Goal: Task Accomplishment & Management: Use online tool/utility

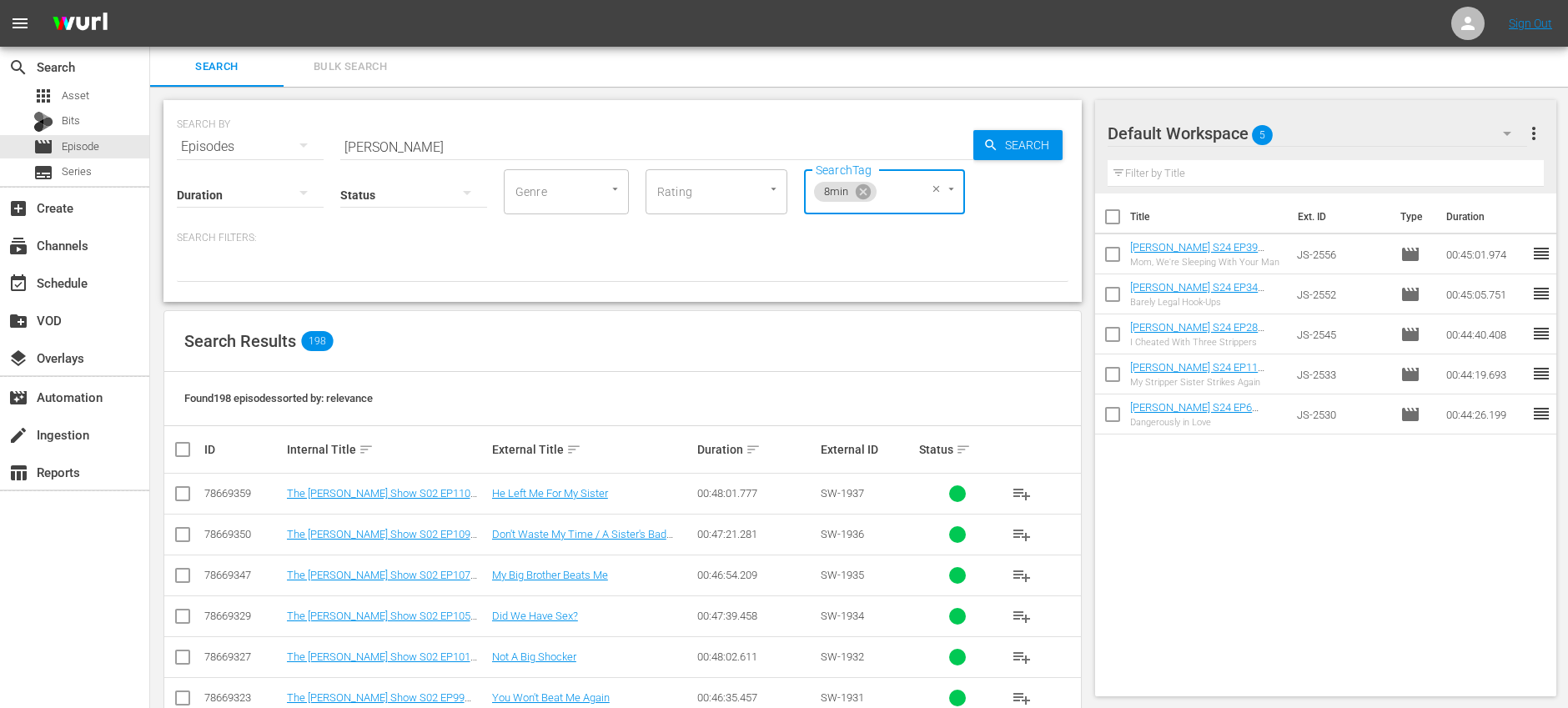
click at [454, 140] on input "steve wilkos" at bounding box center [657, 146] width 633 height 40
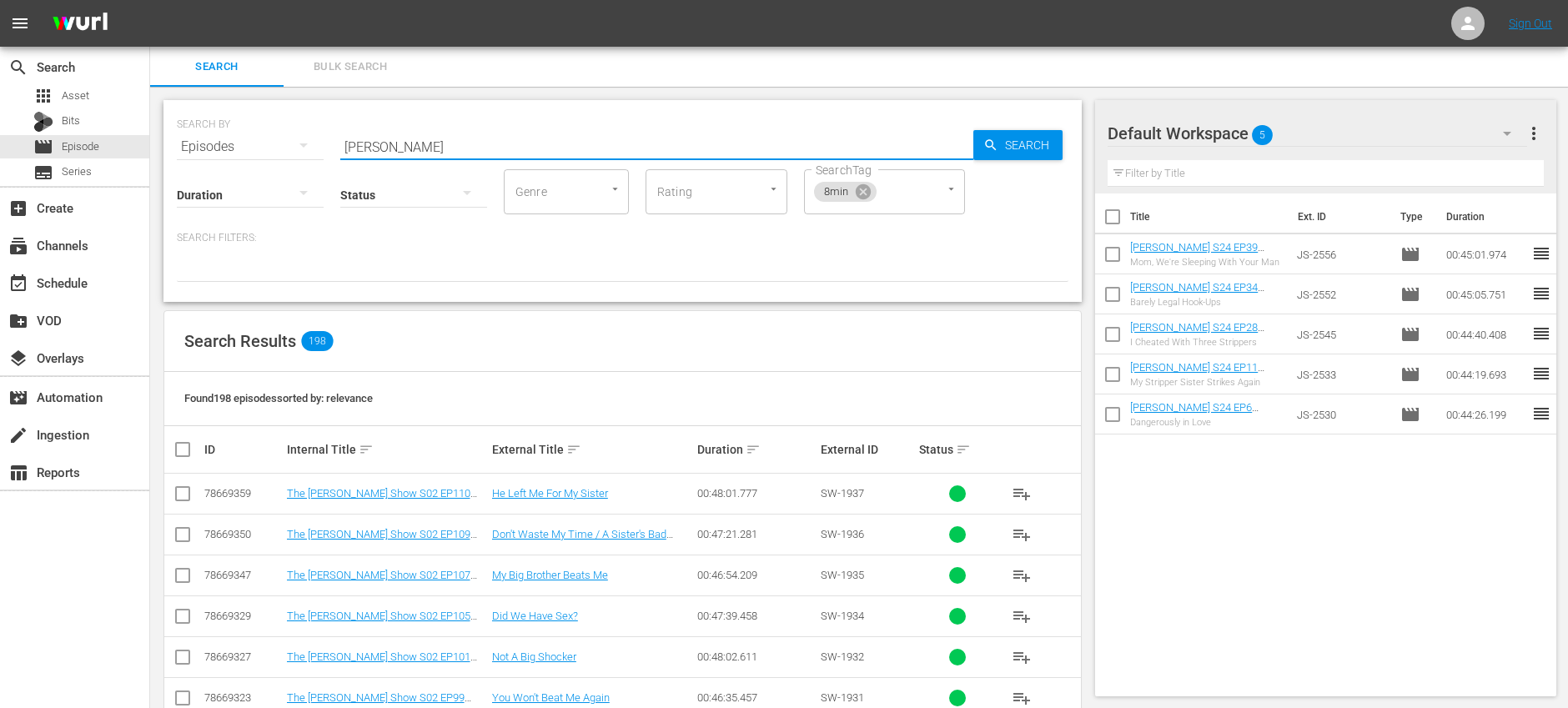
click at [454, 140] on input "steve wilkos" at bounding box center [657, 146] width 633 height 40
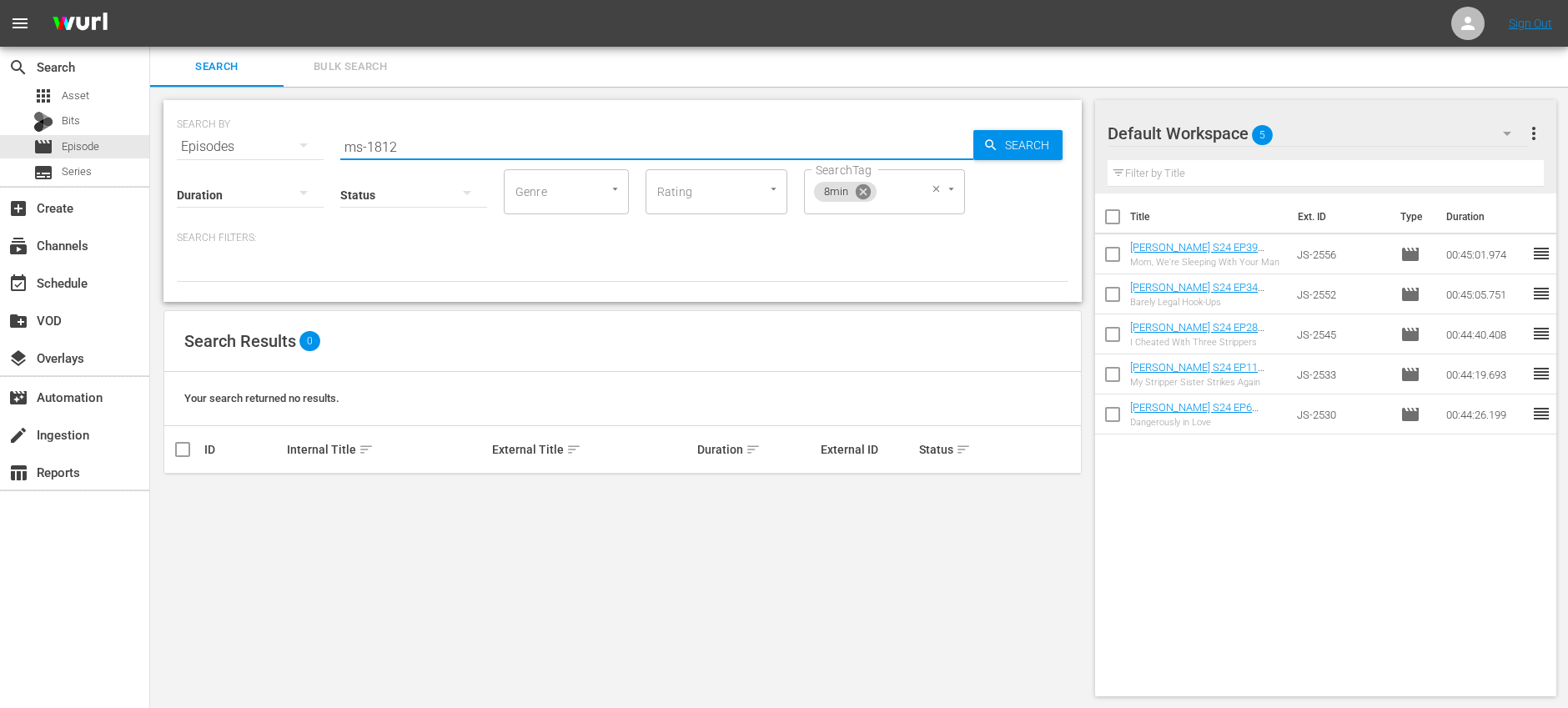
click at [860, 194] on icon at bounding box center [863, 191] width 18 height 18
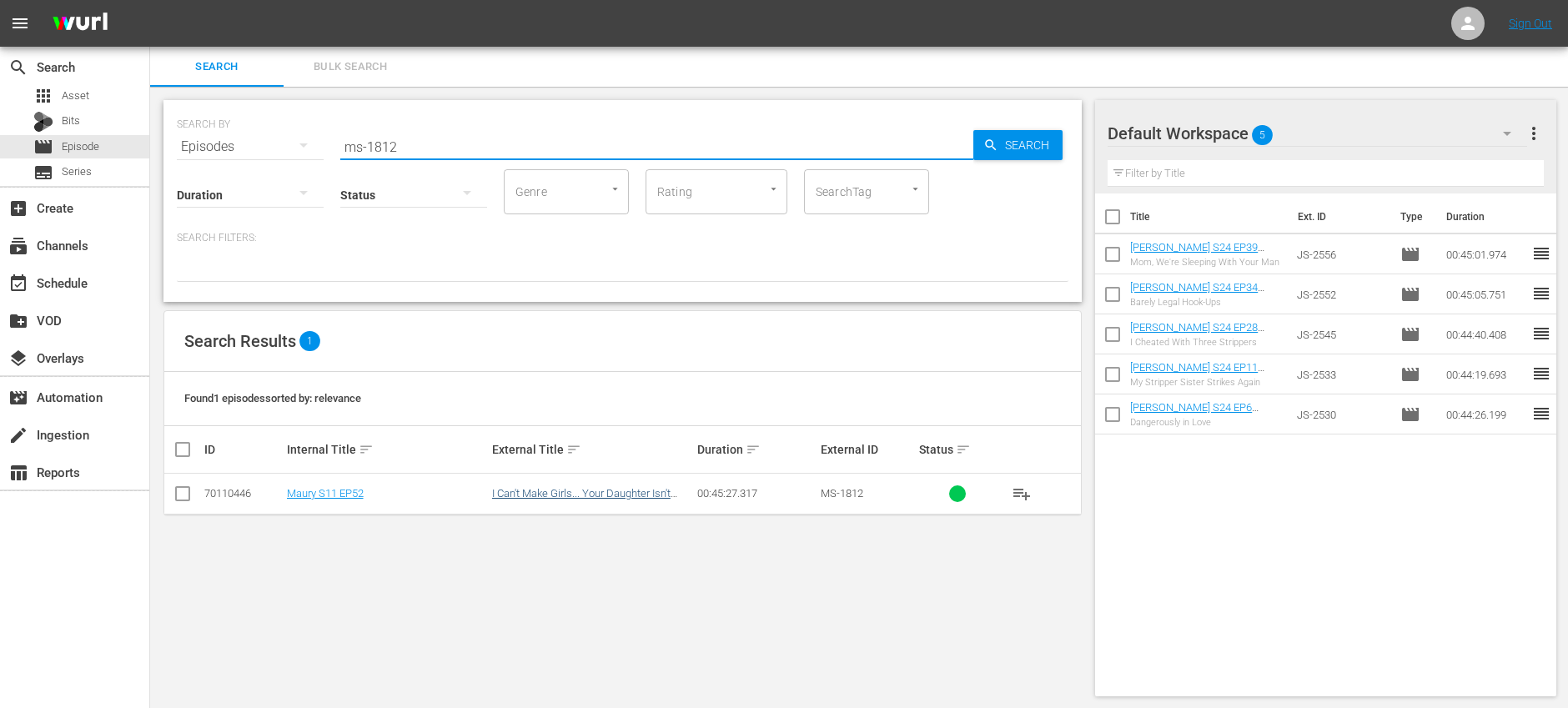
type input "ms-1812"
click at [544, 492] on link "I Can't Make Girls... Your Daughter Isn't Mine!" at bounding box center [581, 499] width 179 height 25
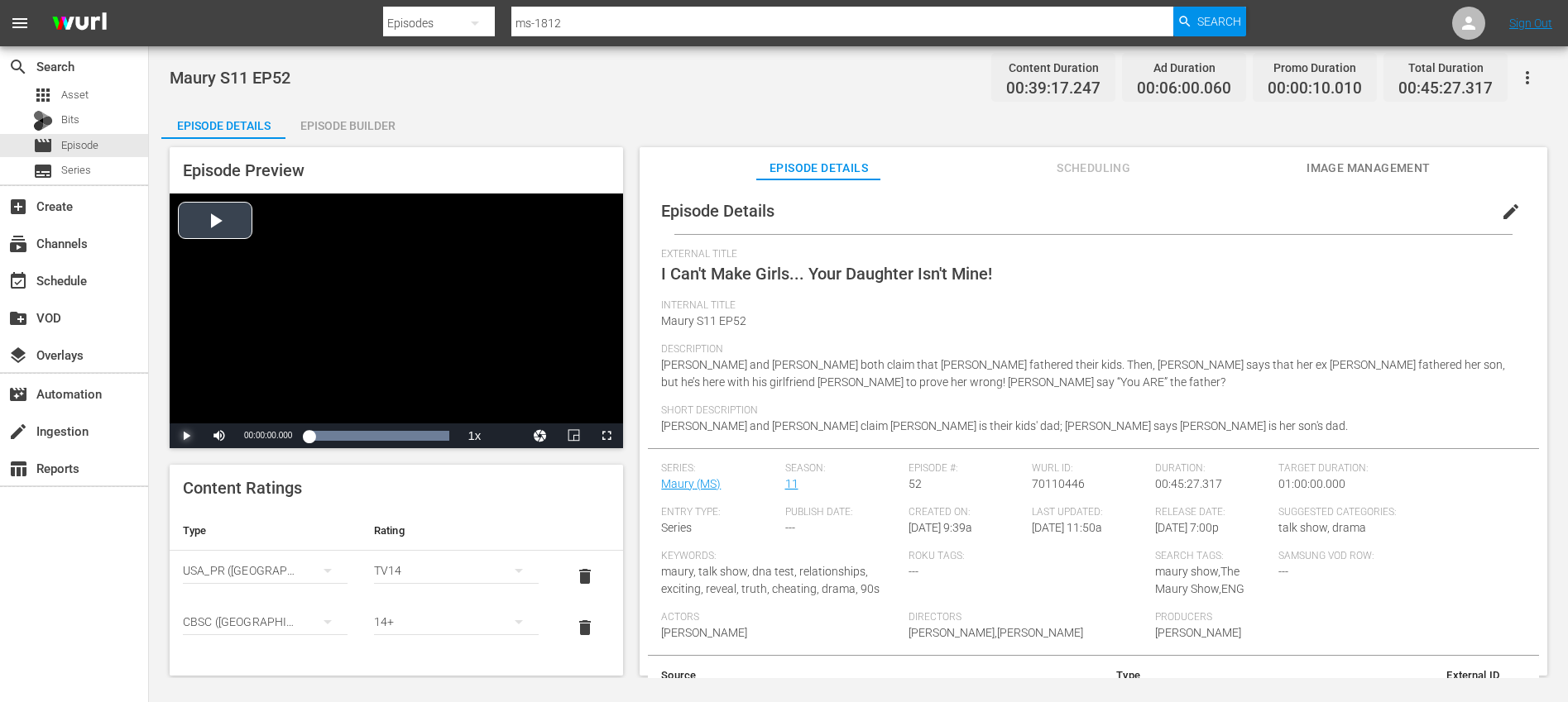
click at [186, 435] on span "Video Player" at bounding box center [186, 435] width 0 height 0
click at [374, 435] on div "Loaded : 100.00% 00:20:50.020 I Can't Make Girls... Your Daughter Isn't Mine! (…" at bounding box center [379, 435] width 141 height 16
click at [391, 435] on div "Loaded : 49.68% 00:26:50.871 Confess Ad-Slate - Keep Watching 2min w-music & Co…" at bounding box center [379, 435] width 141 height 16
click at [420, 436] on div "Loaded : 64.46% 00:36:05.810 I Can't Make Girls... Your Daughter Isn't Mine! (4…" at bounding box center [379, 435] width 141 height 16
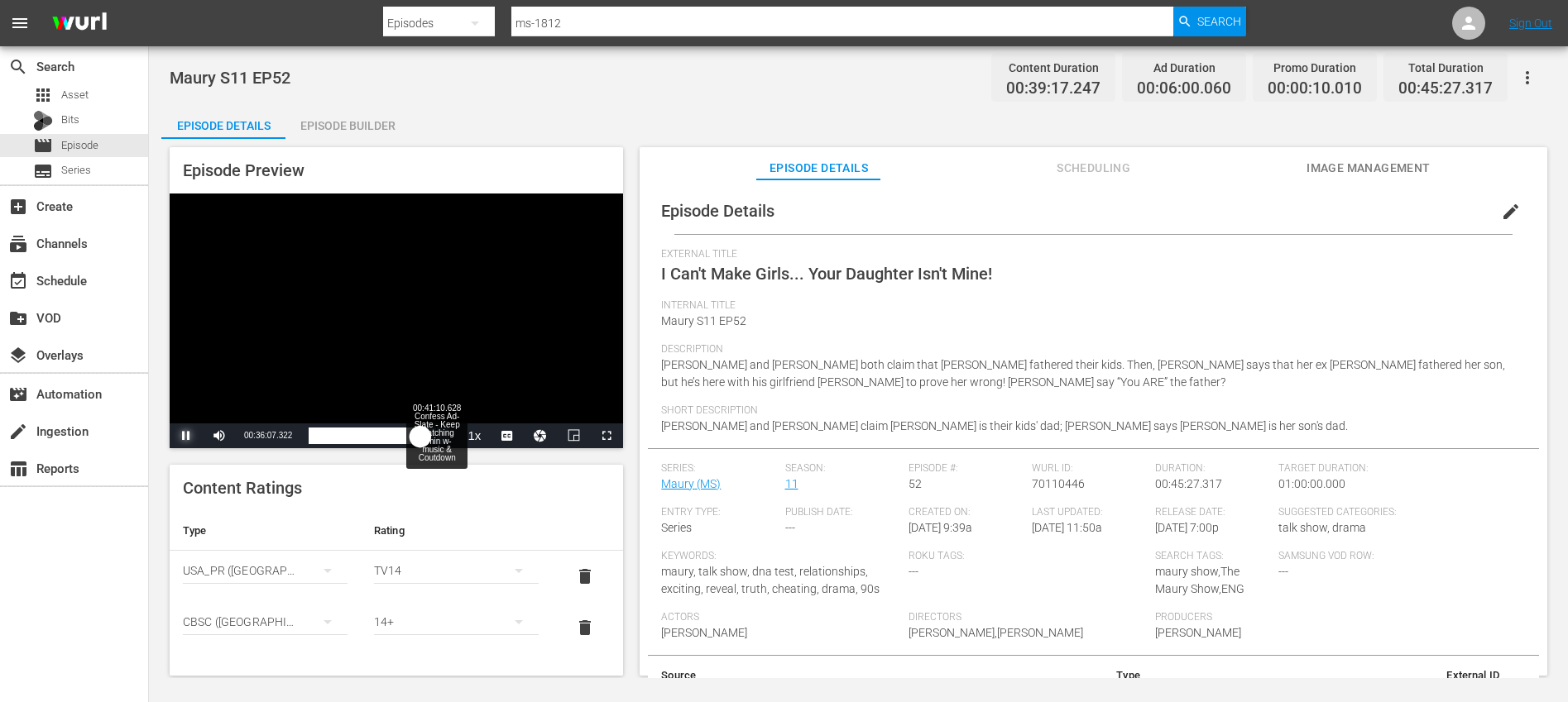
click at [436, 435] on div "00:41:10.628 Confess Ad-Slate - Keep Watching 2min w-music & Coutdown" at bounding box center [436, 435] width 1 height 16
click at [445, 439] on div "00:01:58.910" at bounding box center [376, 435] width 137 height 16
click at [186, 435] on span "Video Player" at bounding box center [186, 435] width 0 height 0
click at [380, 120] on div "Episode Builder" at bounding box center [347, 126] width 124 height 40
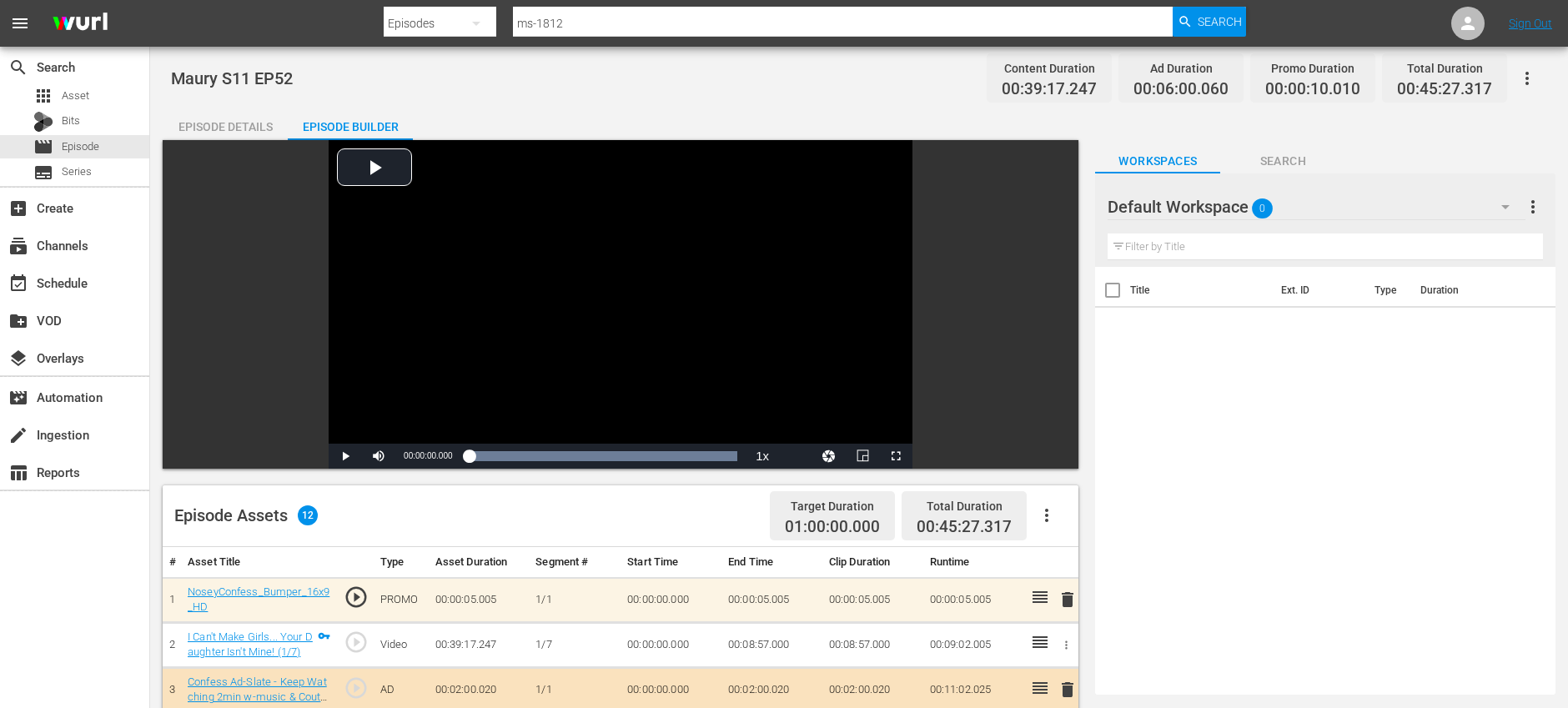
drag, startPoint x: 235, startPoint y: 135, endPoint x: 218, endPoint y: 133, distance: 17.1
click at [235, 135] on div "Episode Details" at bounding box center [225, 127] width 125 height 40
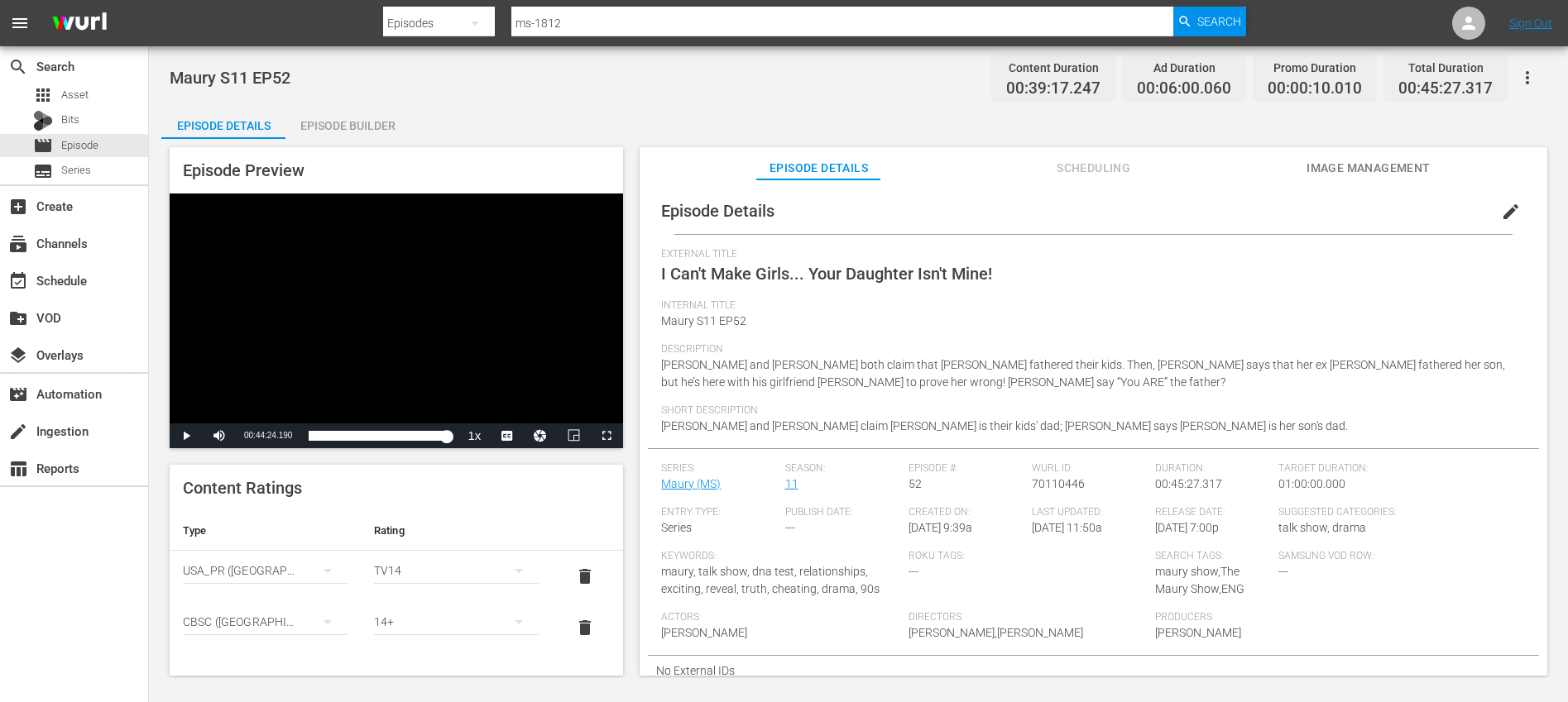
click at [591, 28] on input "ms-1812" at bounding box center [842, 23] width 661 height 40
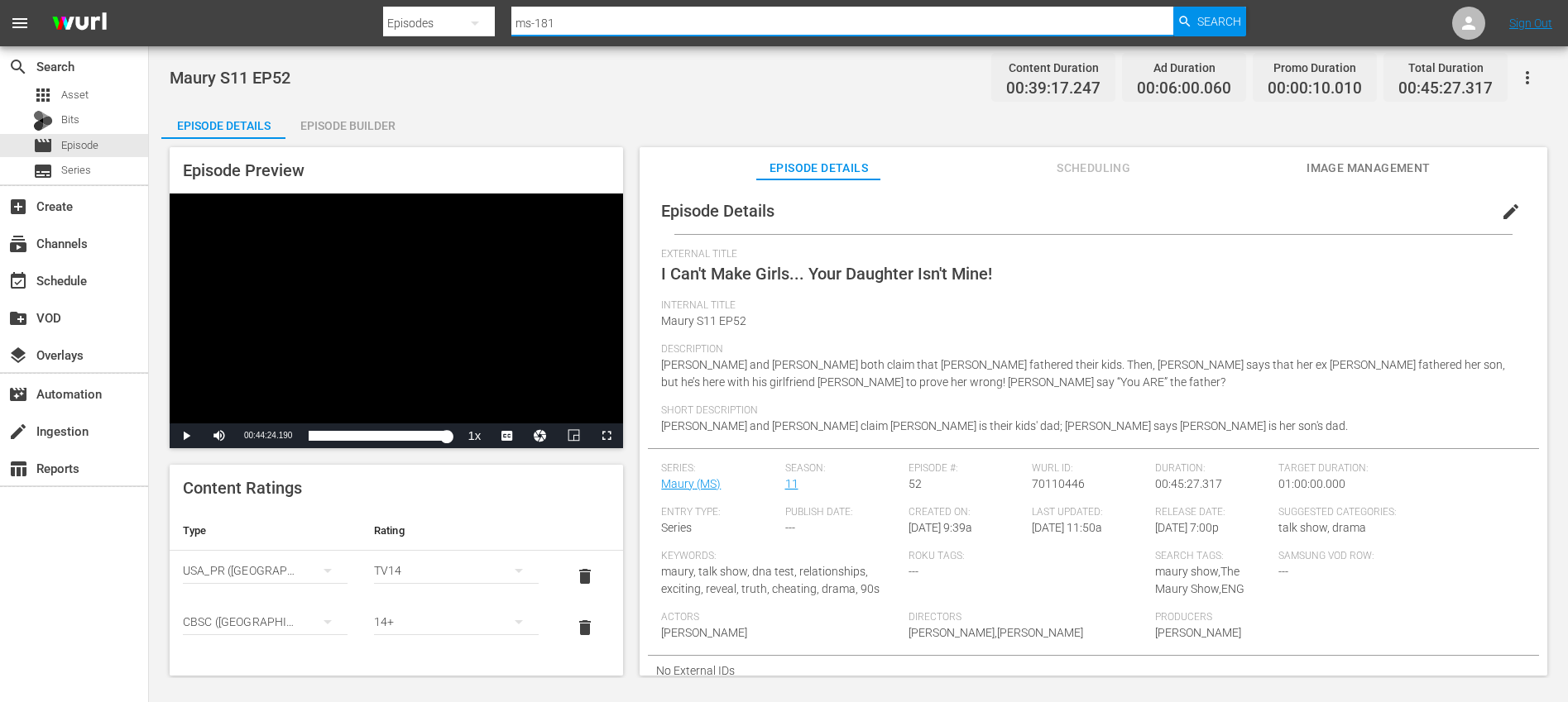
type input "ms-1811"
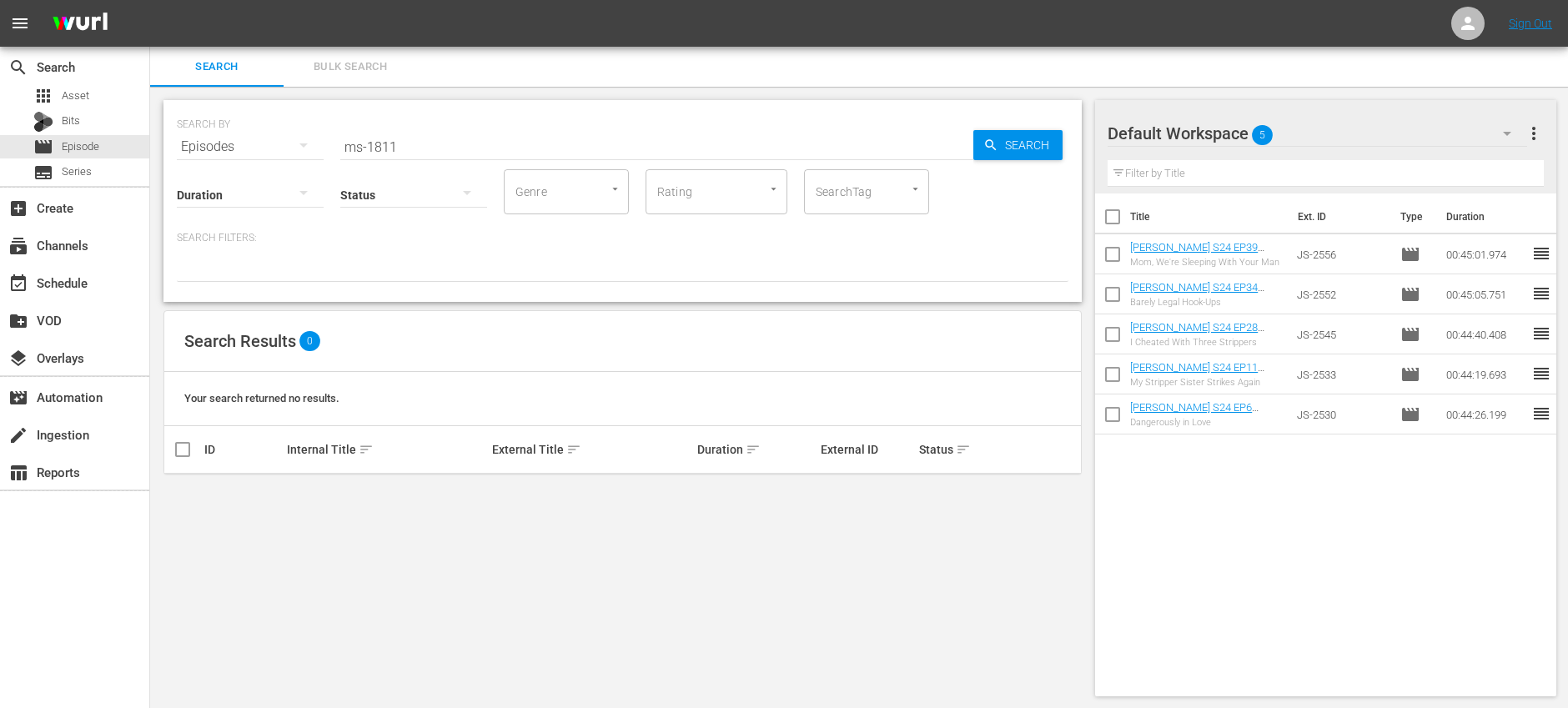
scroll to position [2, 0]
click at [87, 91] on span "Asset" at bounding box center [75, 95] width 27 height 16
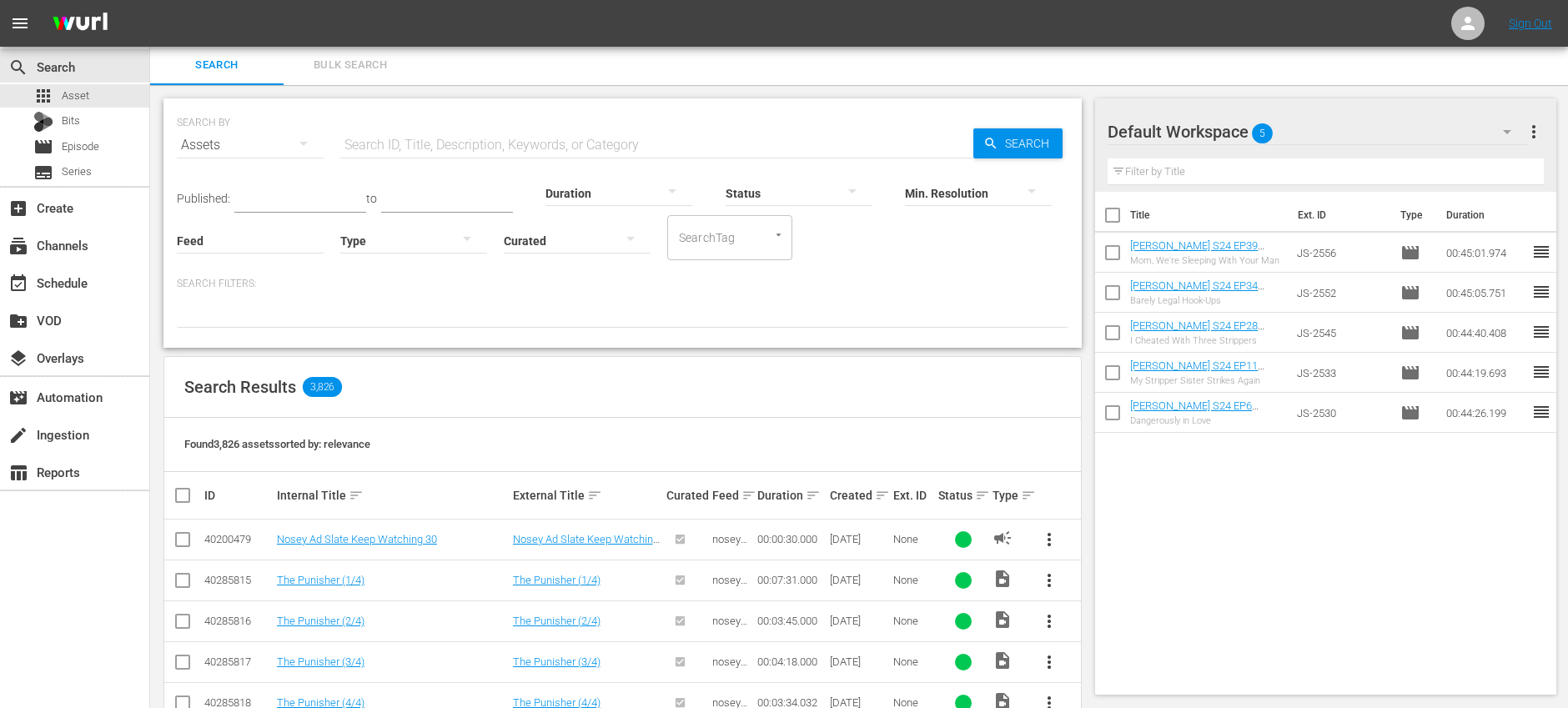
click at [428, 143] on input "text" at bounding box center [657, 145] width 633 height 40
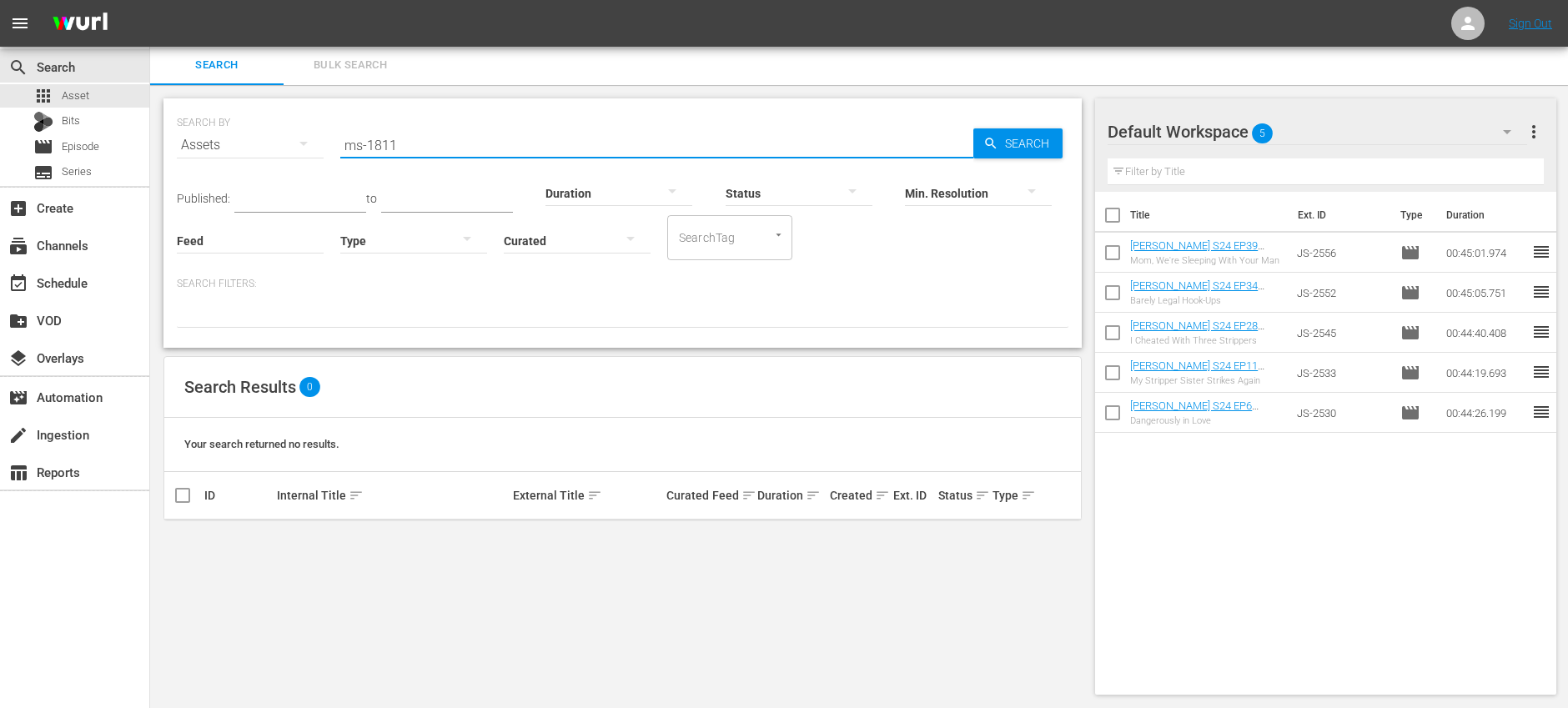
click at [428, 140] on input "ms-1811" at bounding box center [657, 145] width 633 height 40
type input "ms-1812"
click at [326, 533] on link "Maury S11 EP52" at bounding box center [315, 539] width 77 height 13
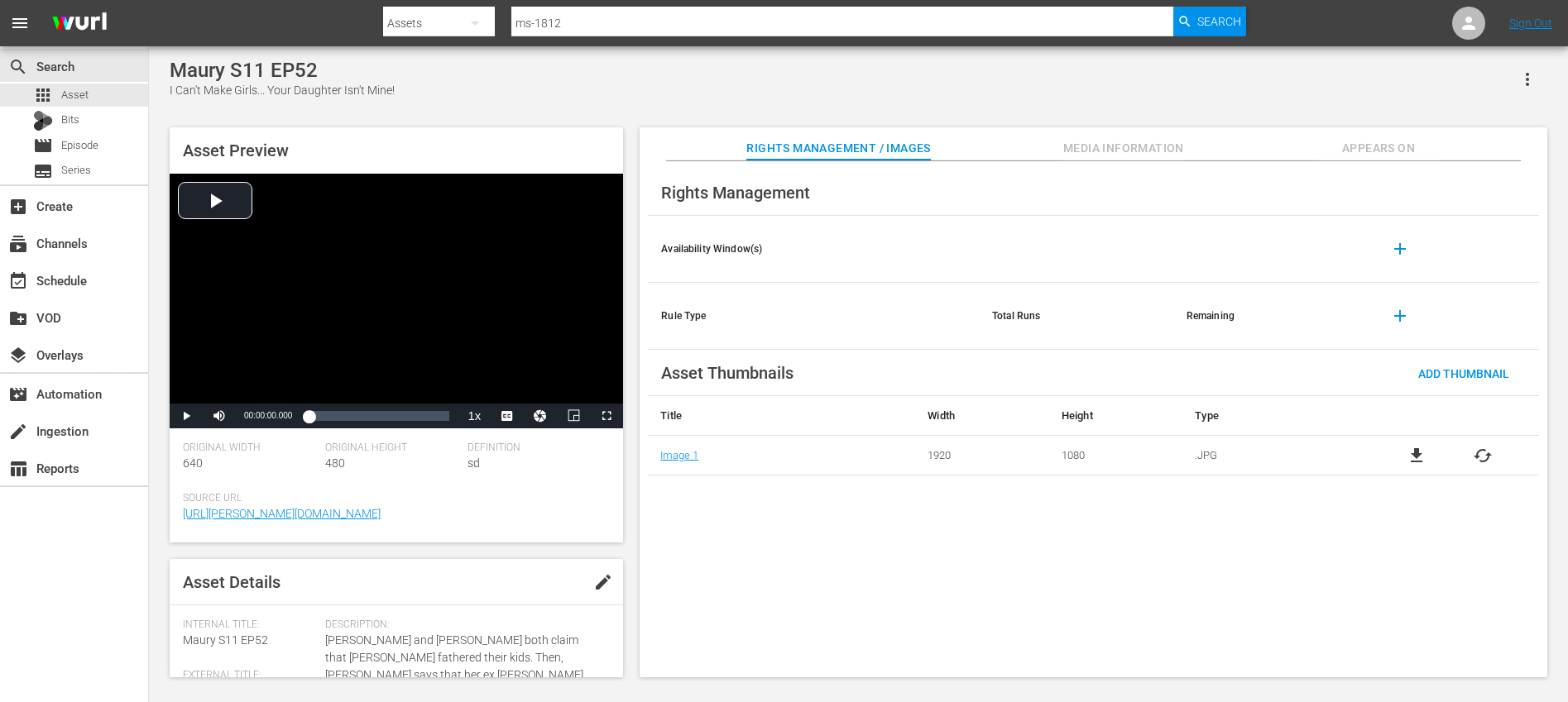
click at [1142, 141] on span "Media Information" at bounding box center [1124, 149] width 124 height 20
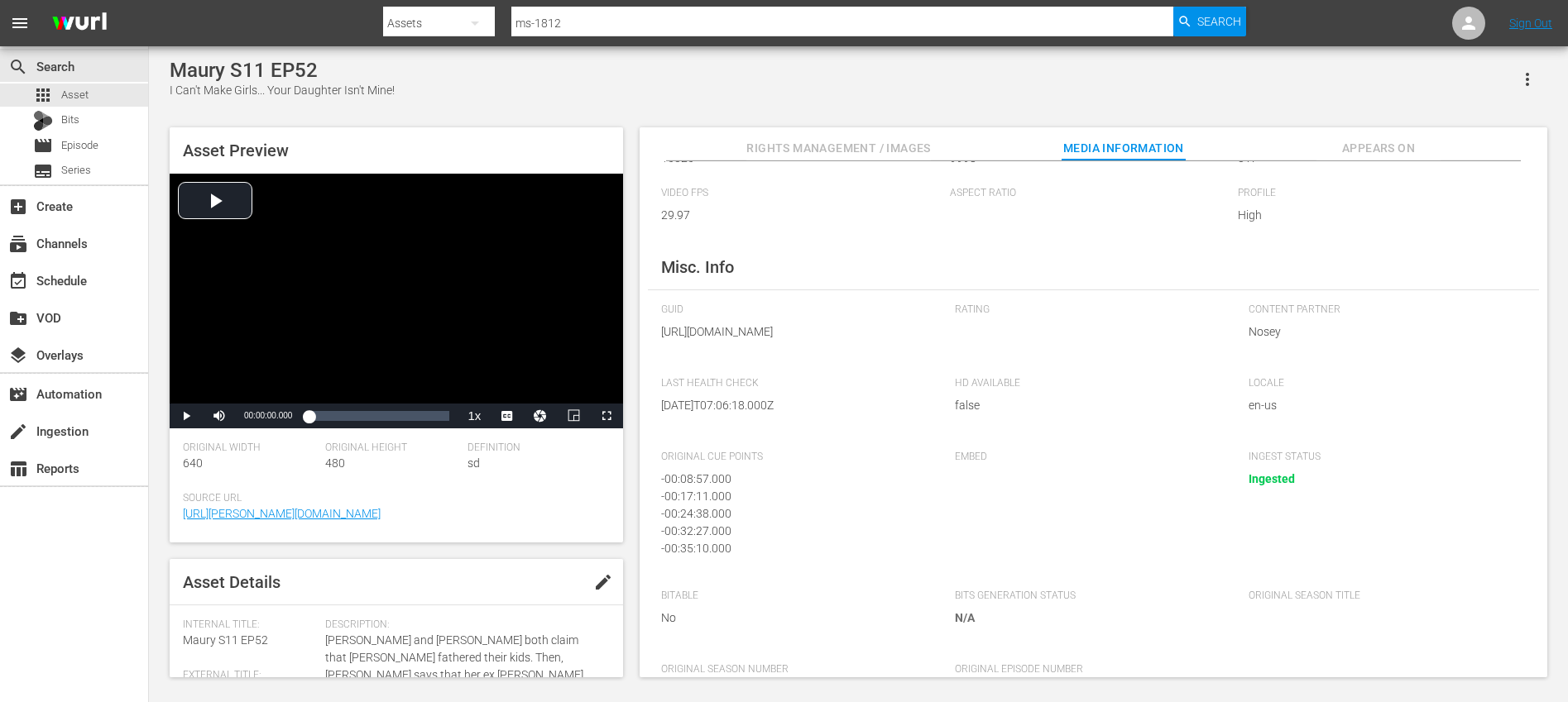
scroll to position [242, 0]
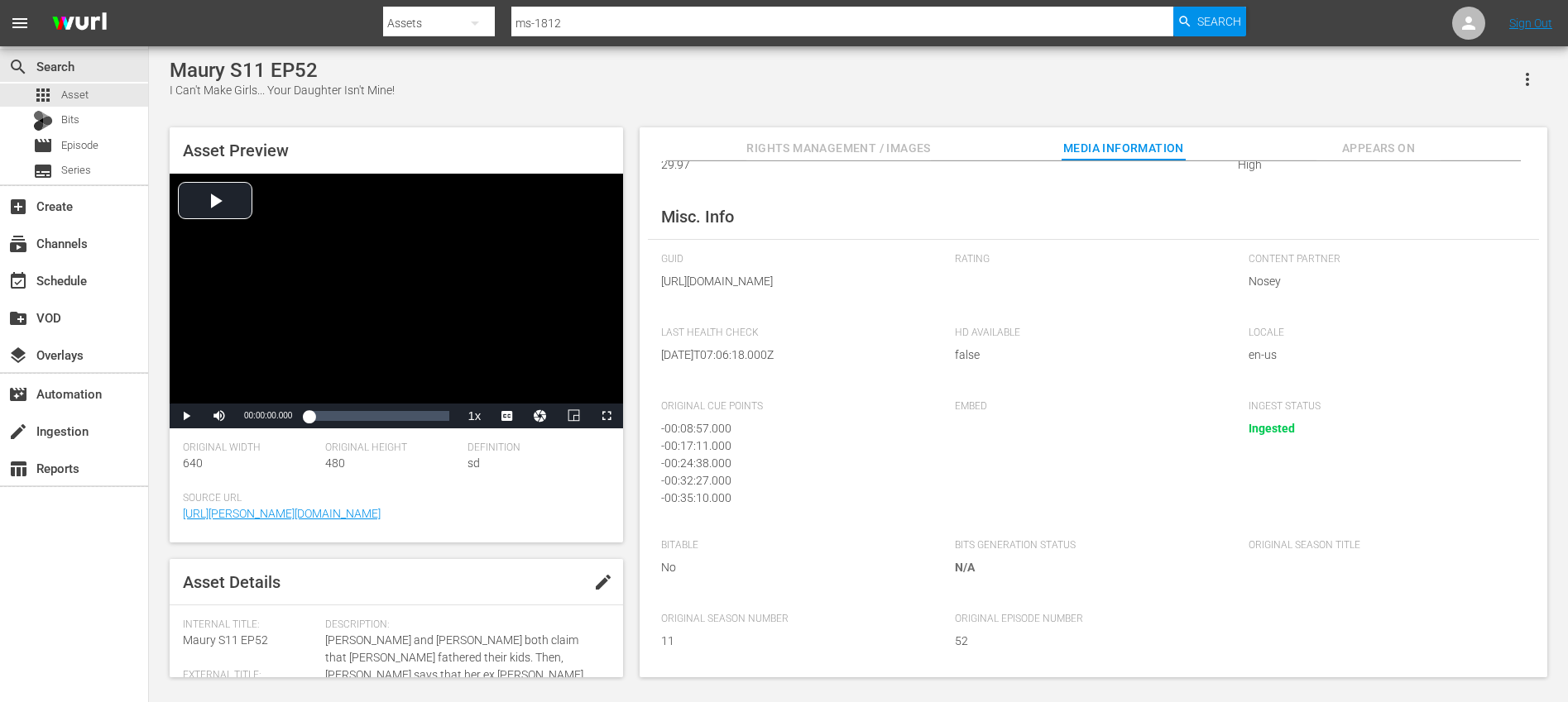
click at [754, 273] on span "https://content-partner-mrss-feeds.s3.amazonaws.com/nosey/MS-1812_MAURY_121508_…" at bounding box center [795, 282] width 269 height 17
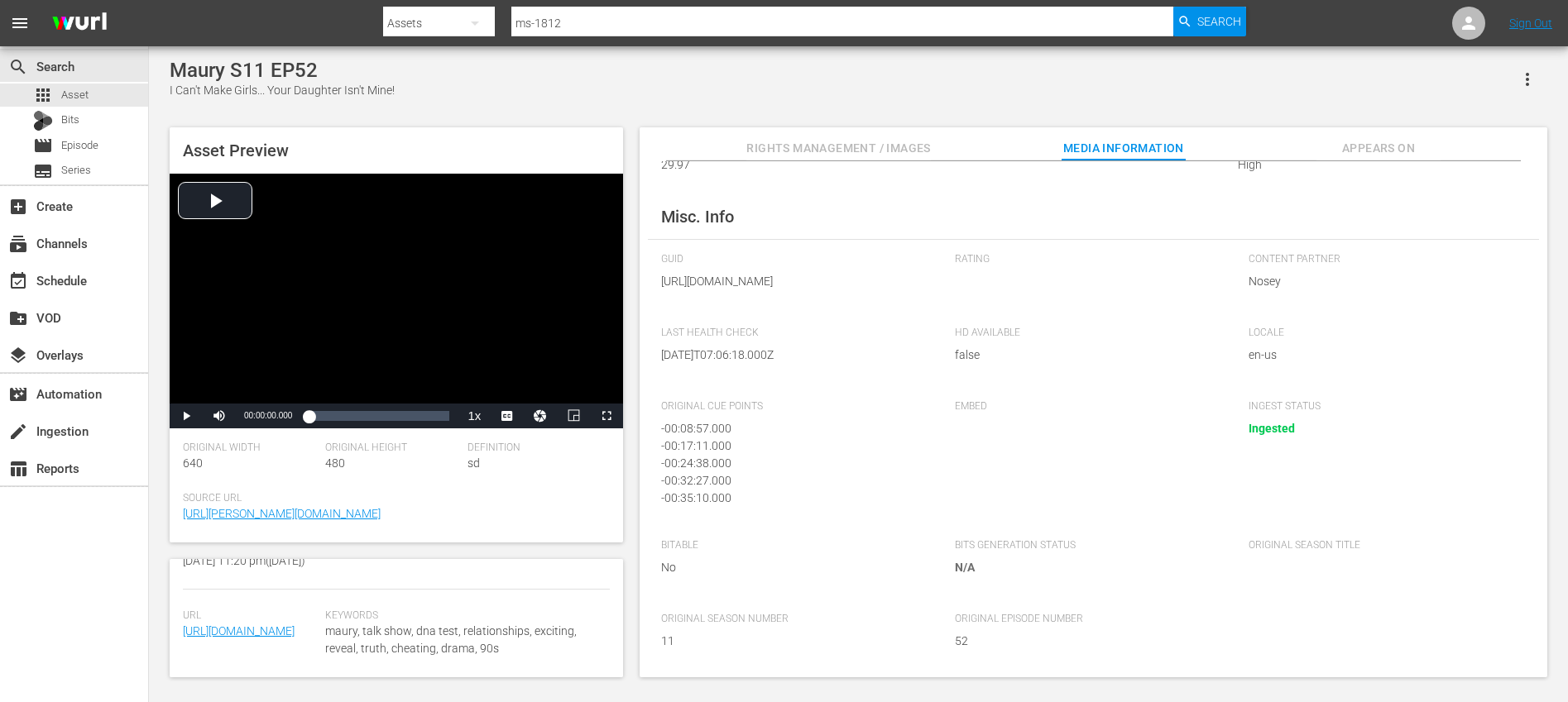
scroll to position [475, 0]
click at [249, 625] on link "https://content-partner-mrss-feeds.s3.amazonaws.com/nosey/MS-1812_MAURY_121508_…" at bounding box center [239, 632] width 112 height 14
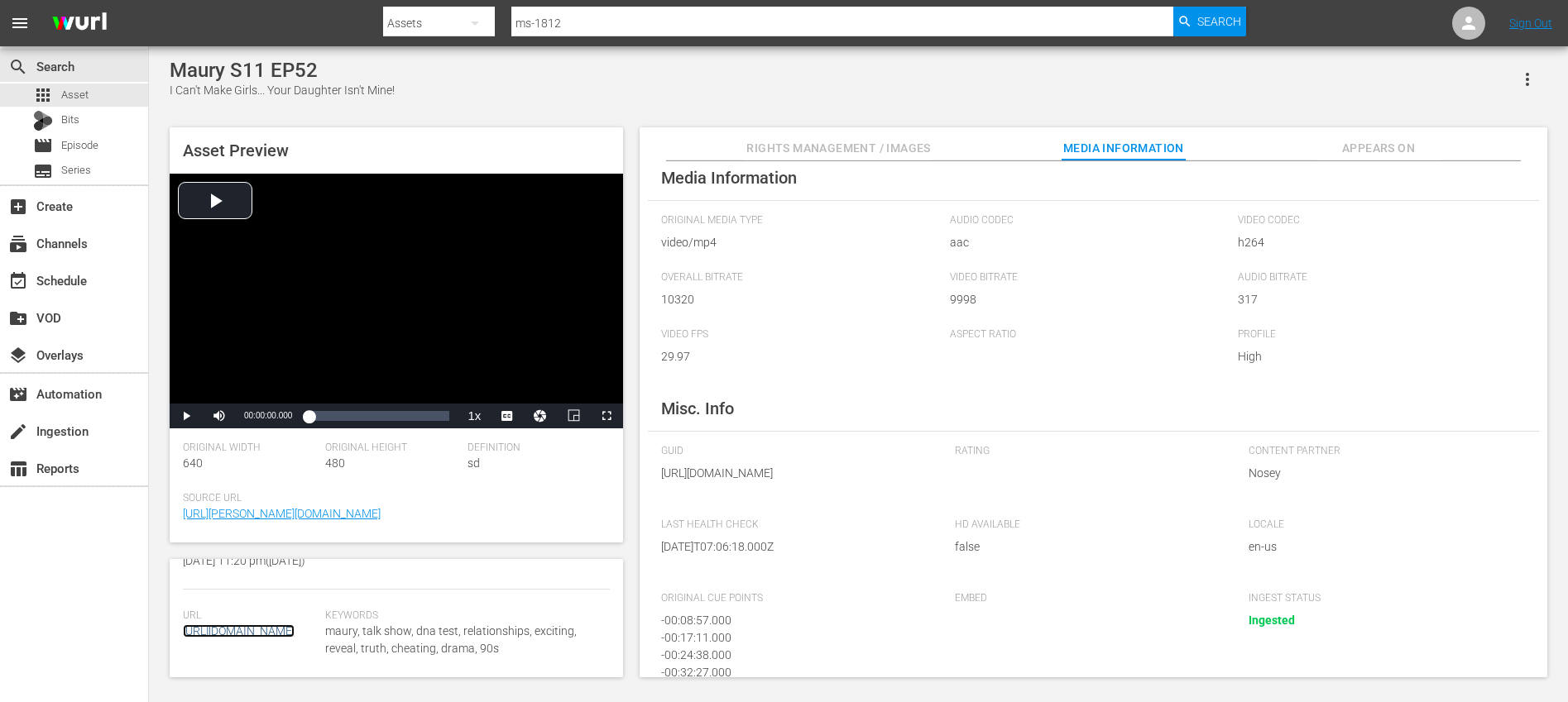
scroll to position [0, 0]
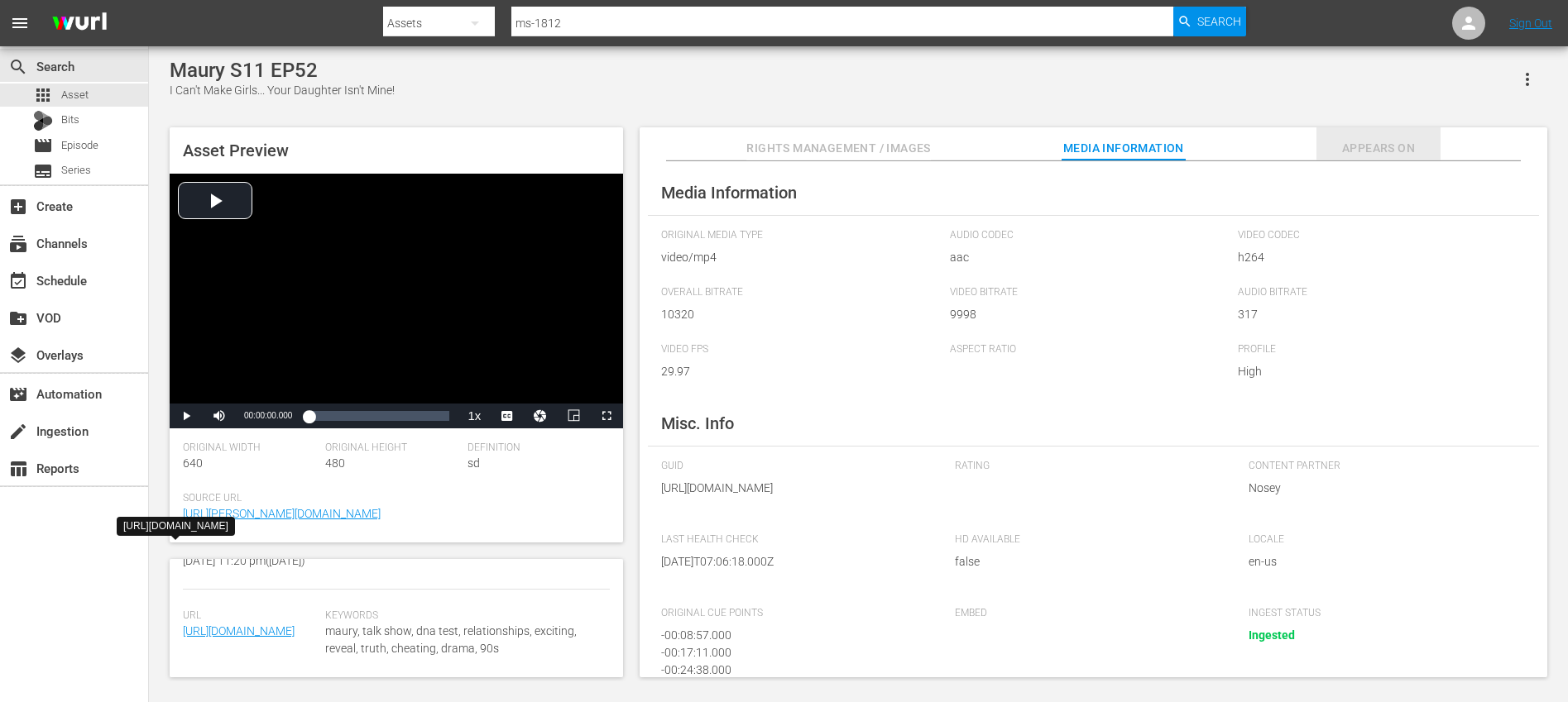
click at [1356, 147] on span "Appears On" at bounding box center [1379, 149] width 124 height 20
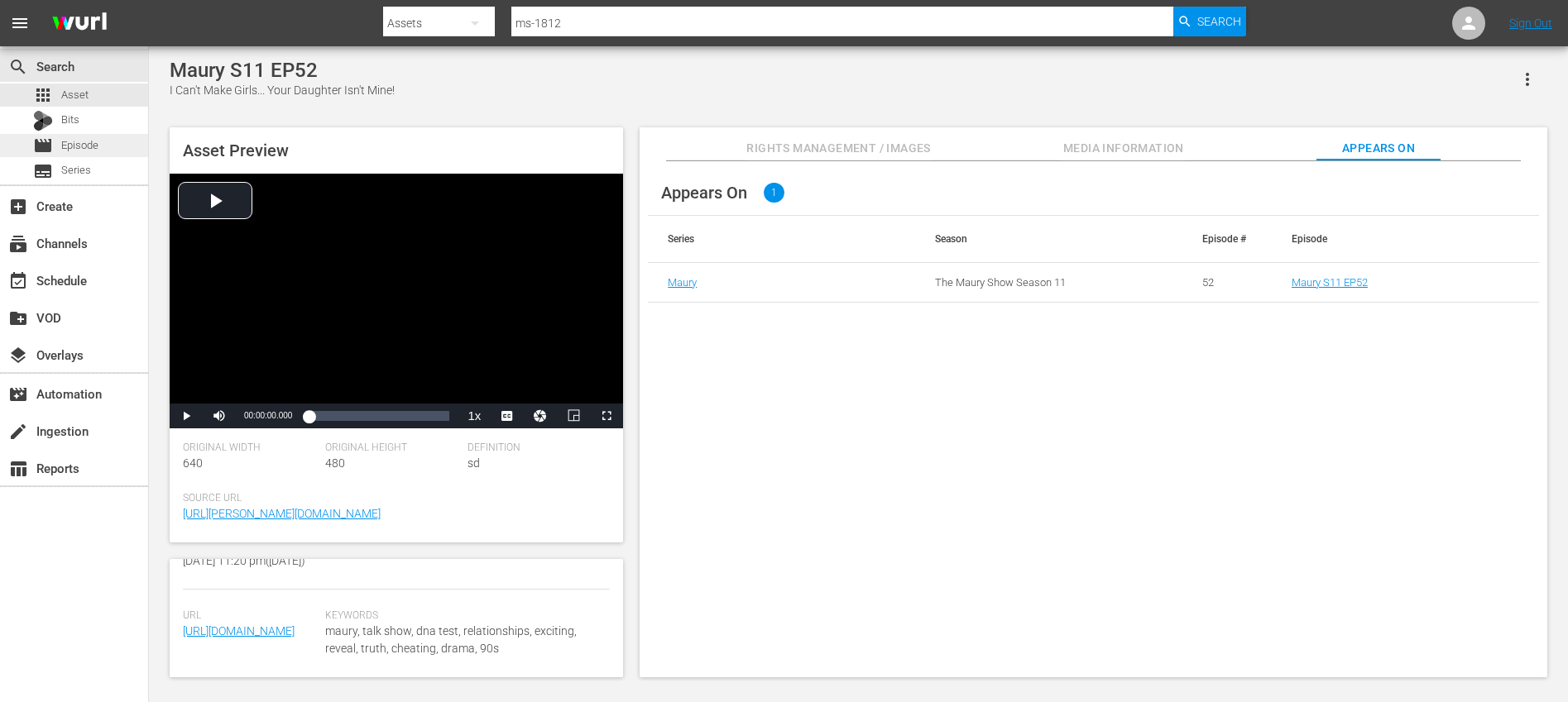
click at [97, 136] on div "movie Episode" at bounding box center [65, 145] width 65 height 23
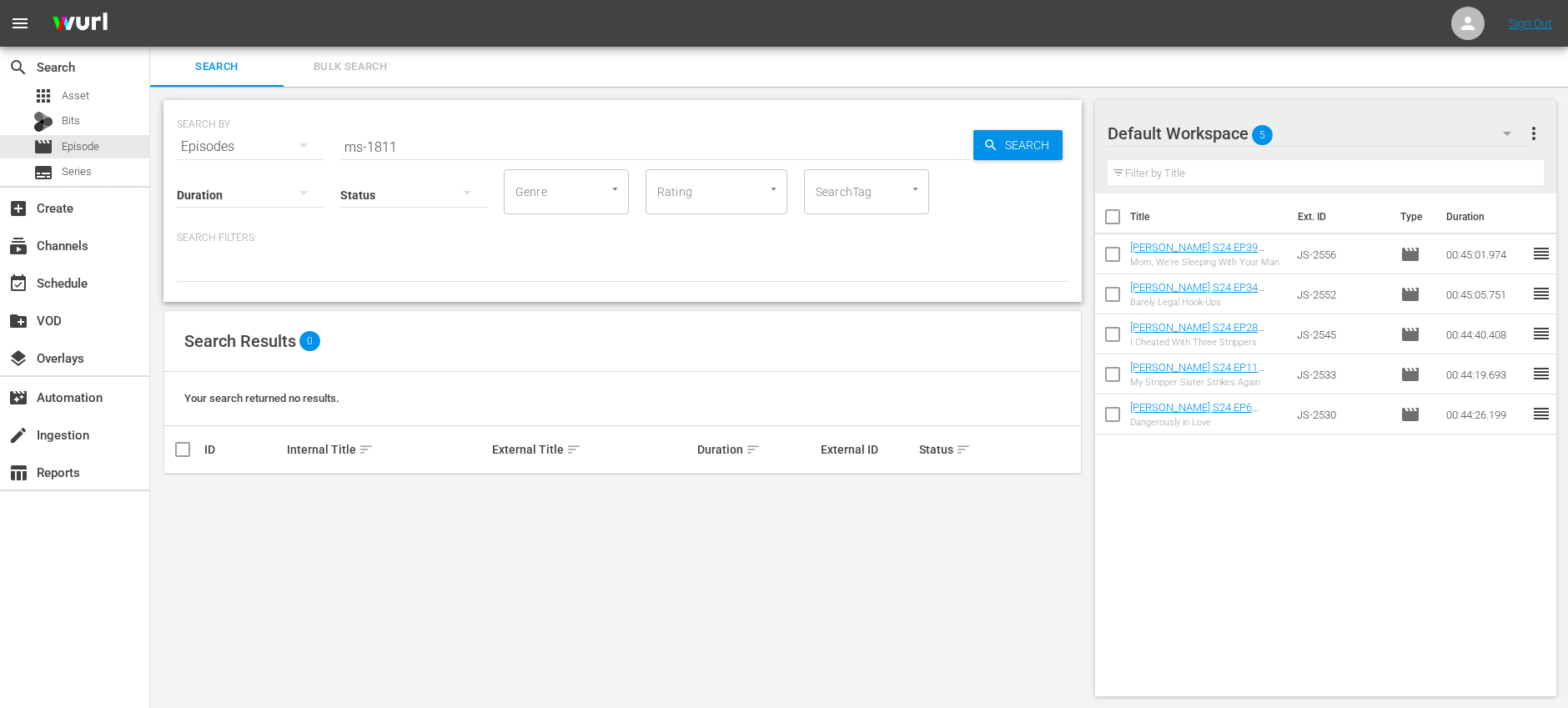
click at [453, 149] on input "ms-1811" at bounding box center [657, 146] width 633 height 40
type input "ms-1812"
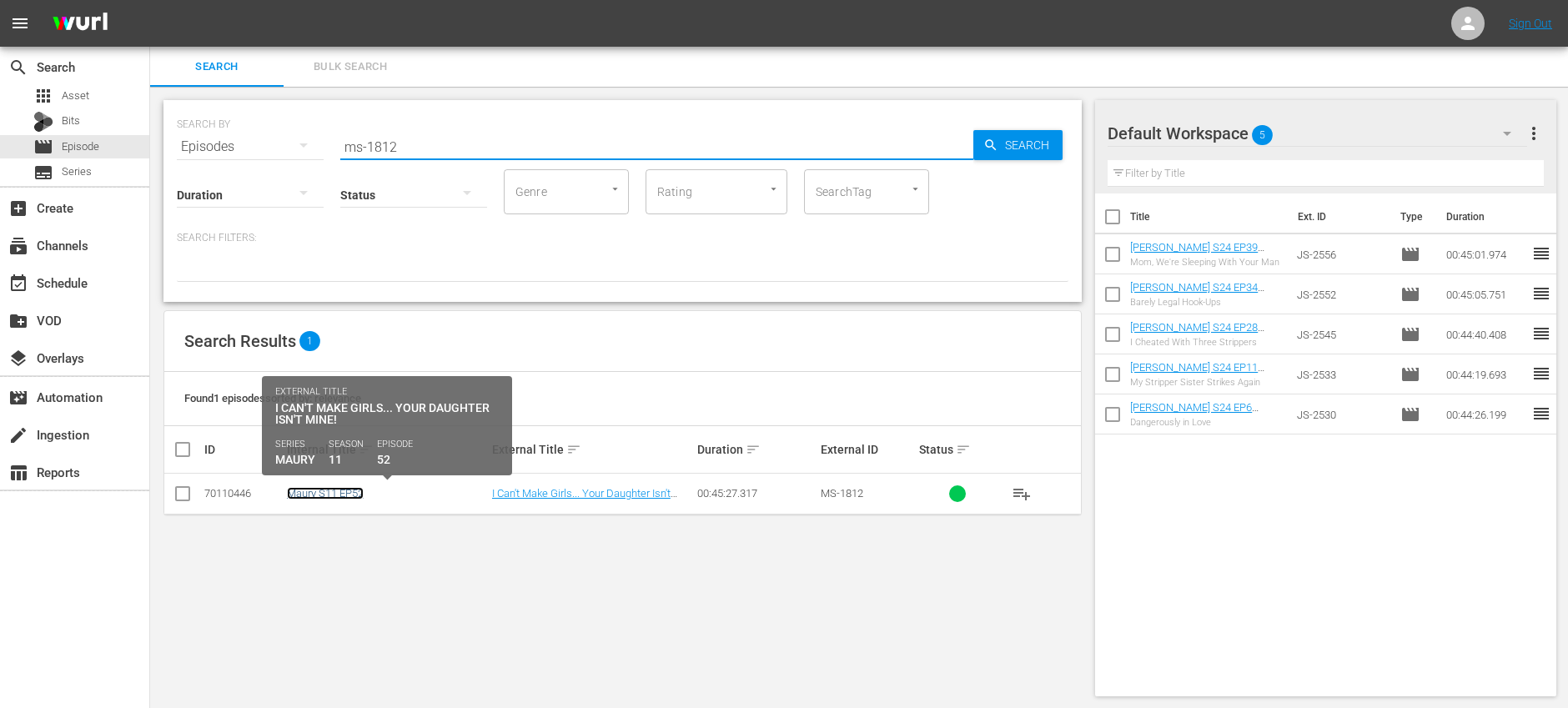
click at [341, 494] on link "Maury S11 EP52" at bounding box center [325, 493] width 77 height 13
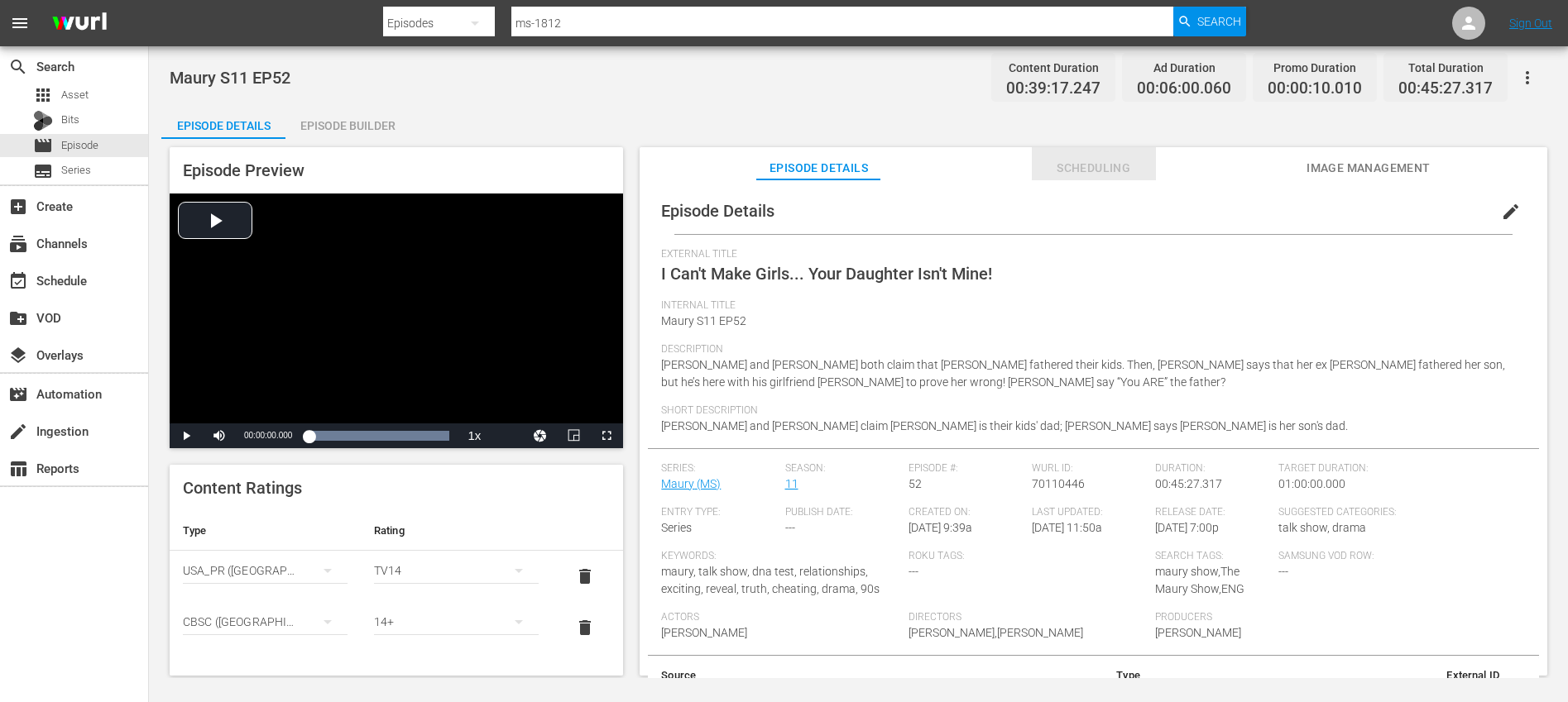
click at [1088, 166] on span "Scheduling" at bounding box center [1094, 168] width 124 height 20
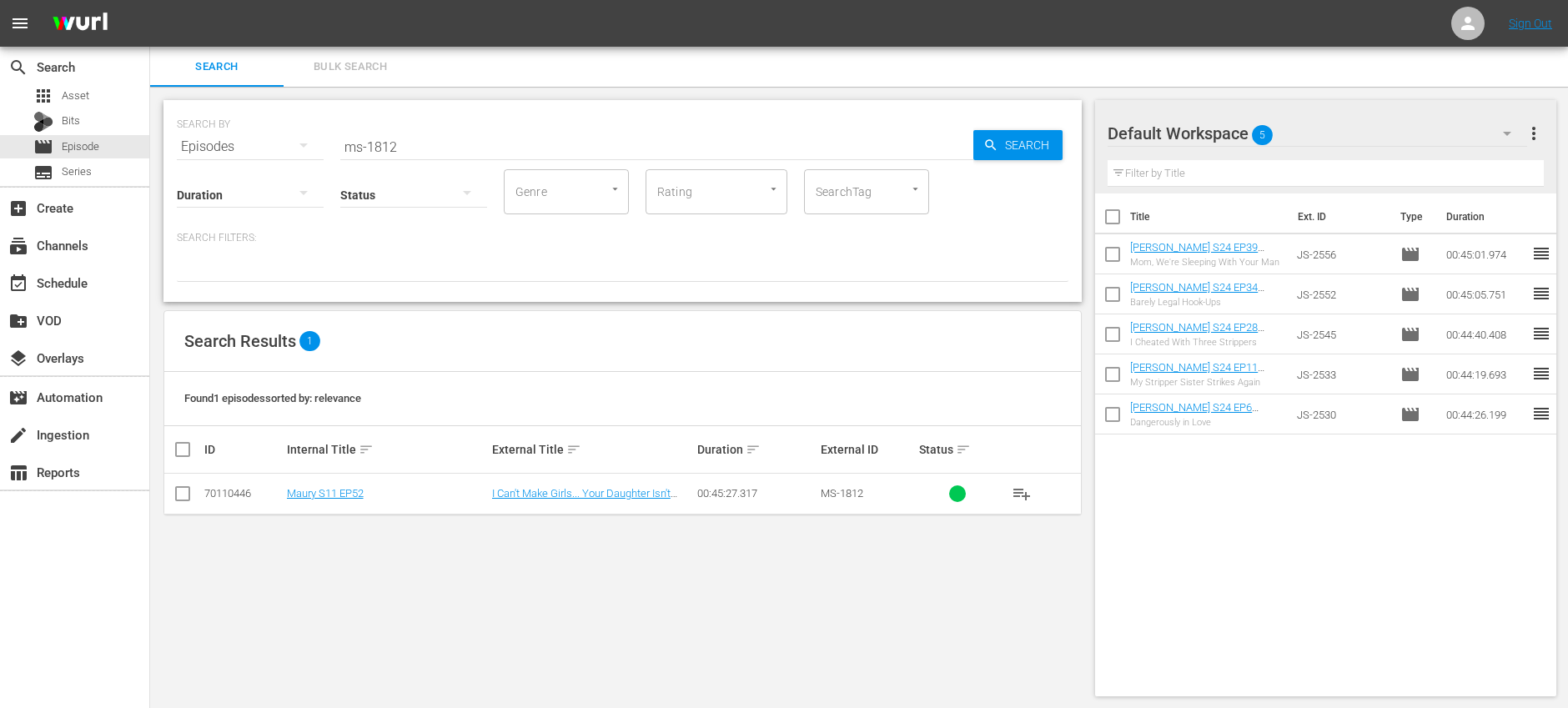
click at [439, 150] on input "ms-1812" at bounding box center [657, 146] width 633 height 40
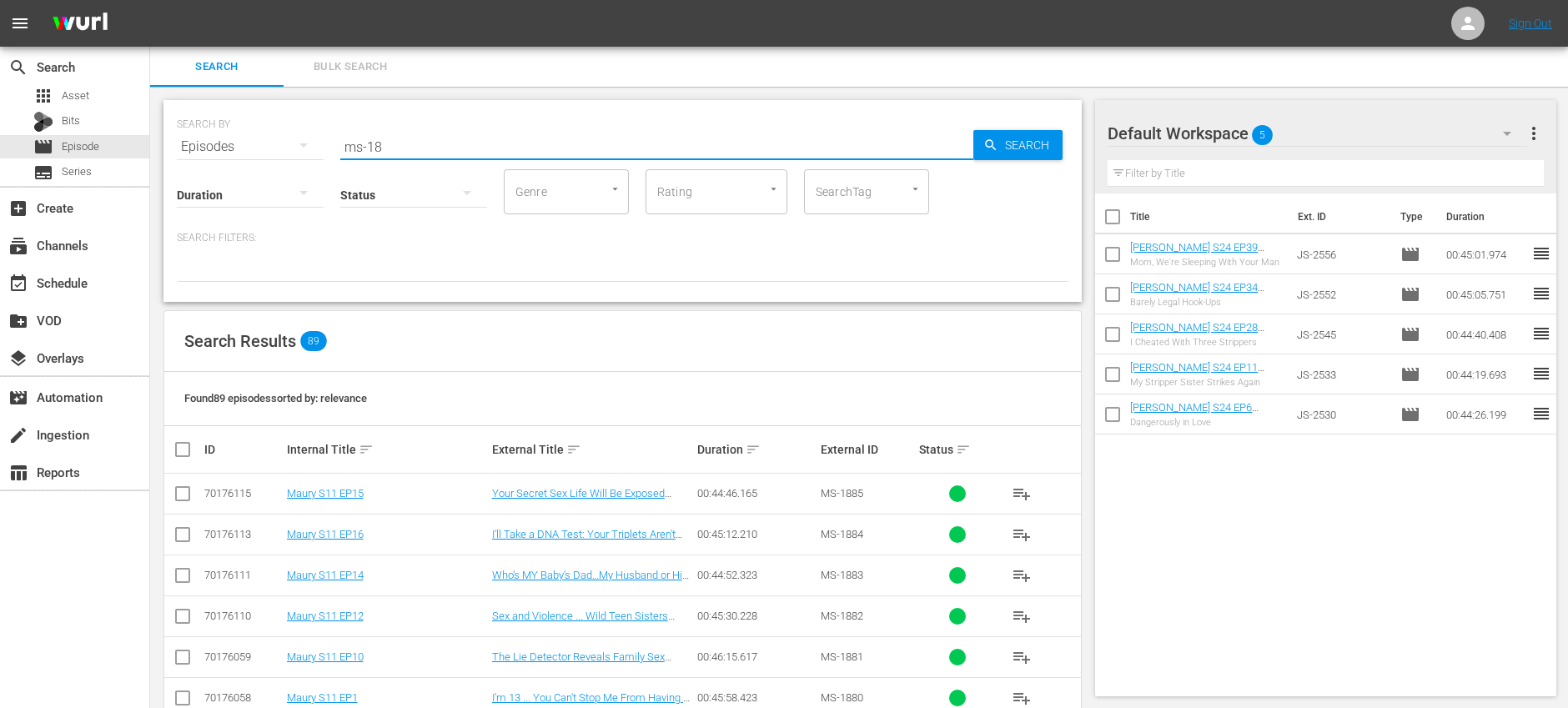
type input "ms-18"
click at [185, 497] on input "checkbox" at bounding box center [182, 497] width 20 height 20
checkbox input "true"
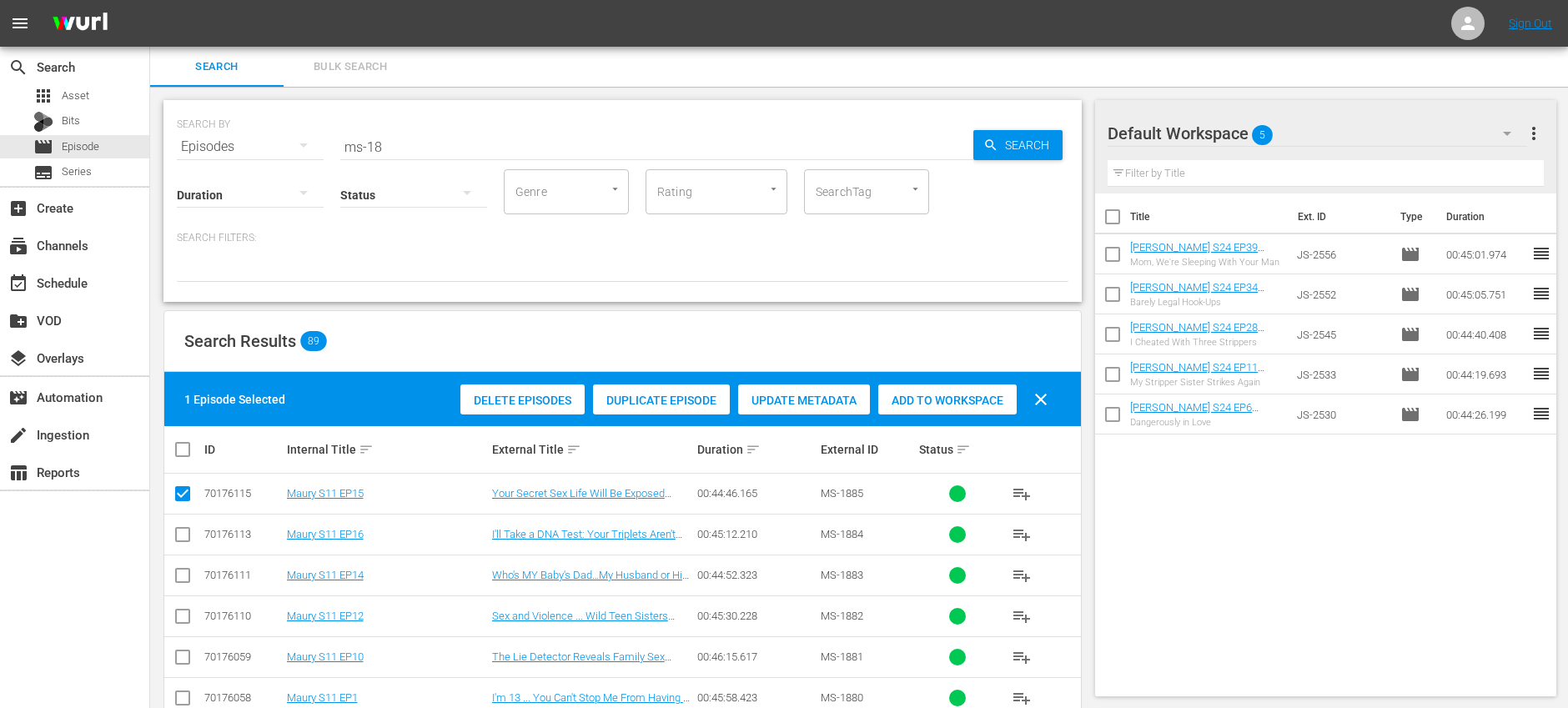
click at [186, 533] on input "checkbox" at bounding box center [182, 538] width 20 height 20
checkbox input "true"
click at [937, 406] on span "Add to Workspace" at bounding box center [947, 401] width 139 height 14
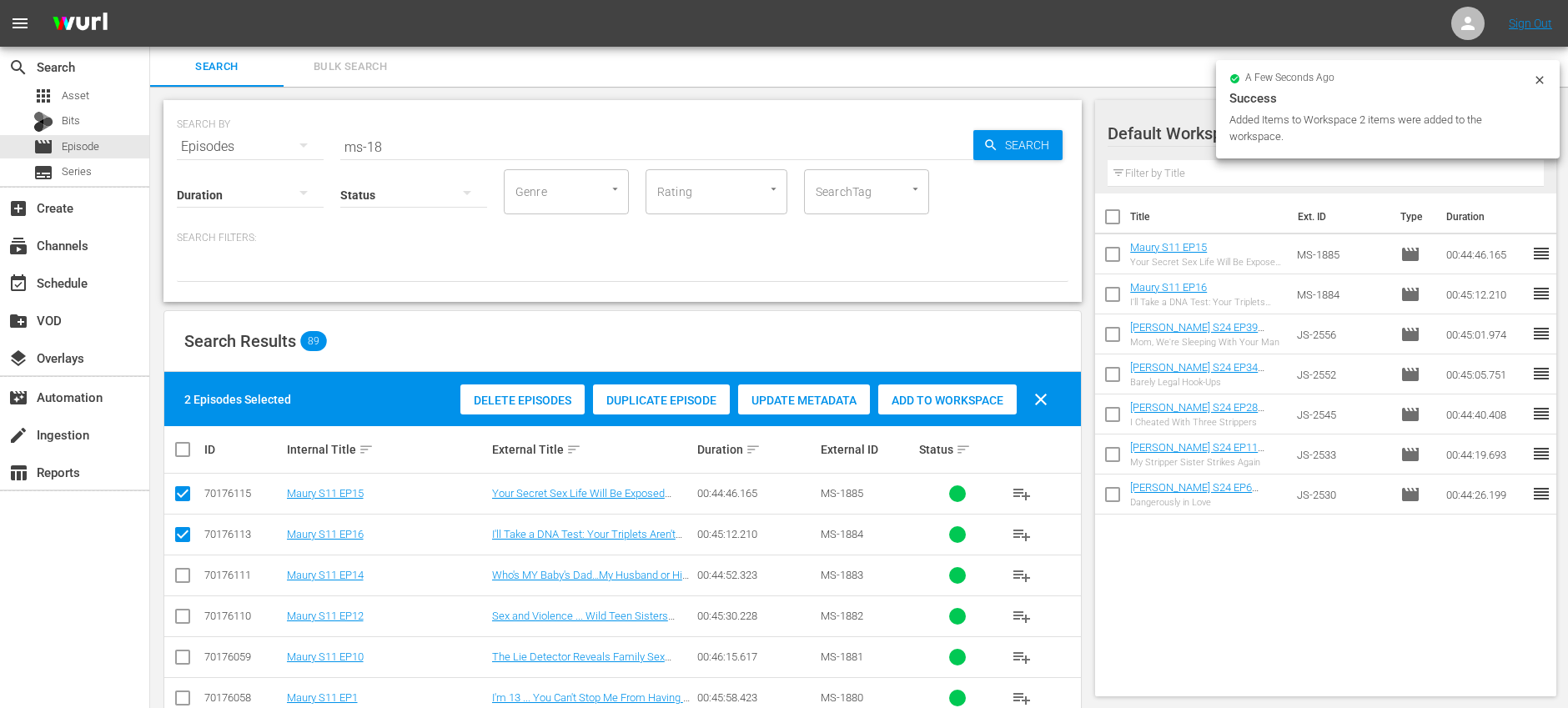
click at [471, 146] on input "ms-18" at bounding box center [657, 146] width 633 height 40
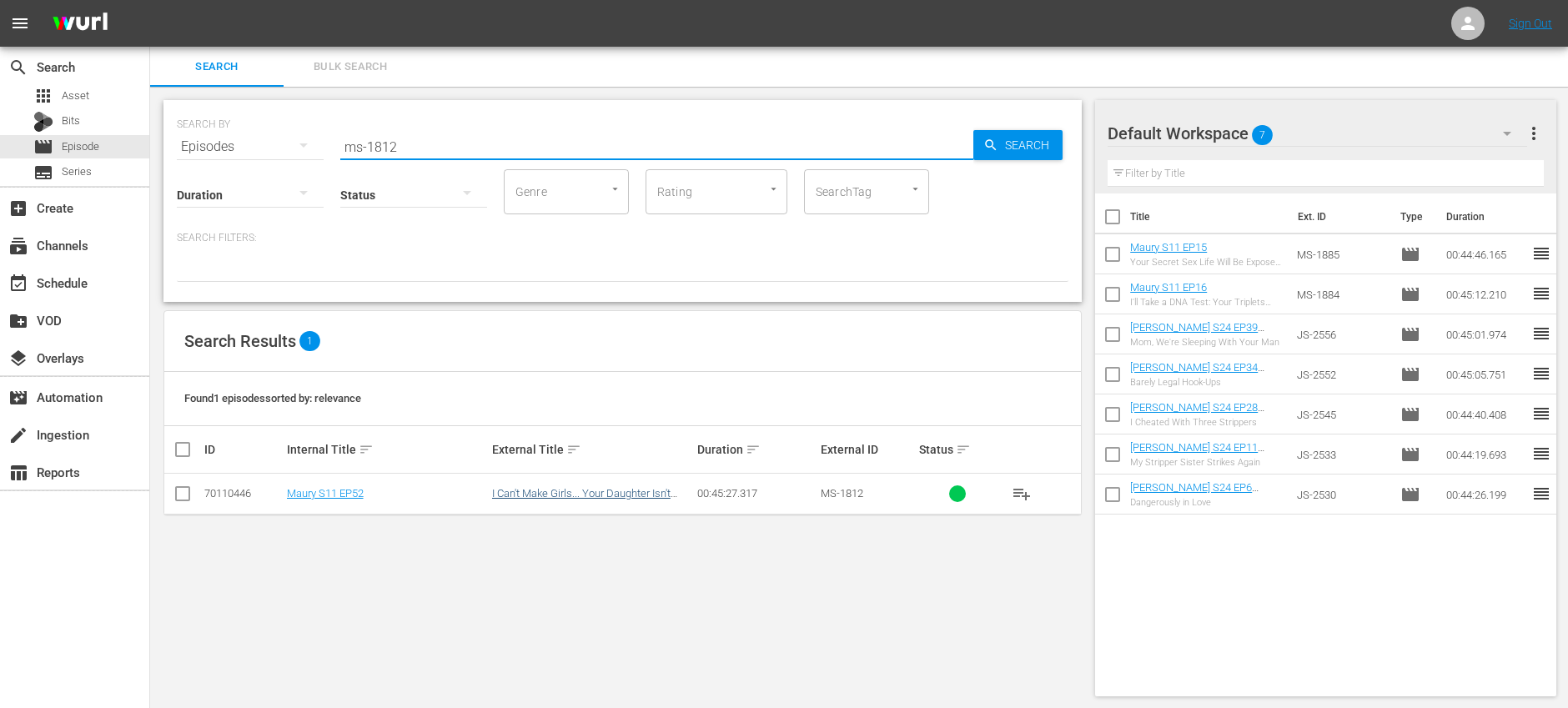
type input "ms-1812"
click at [597, 499] on link "I Can't Make Girls... Your Daughter Isn't Mine!" at bounding box center [581, 499] width 179 height 25
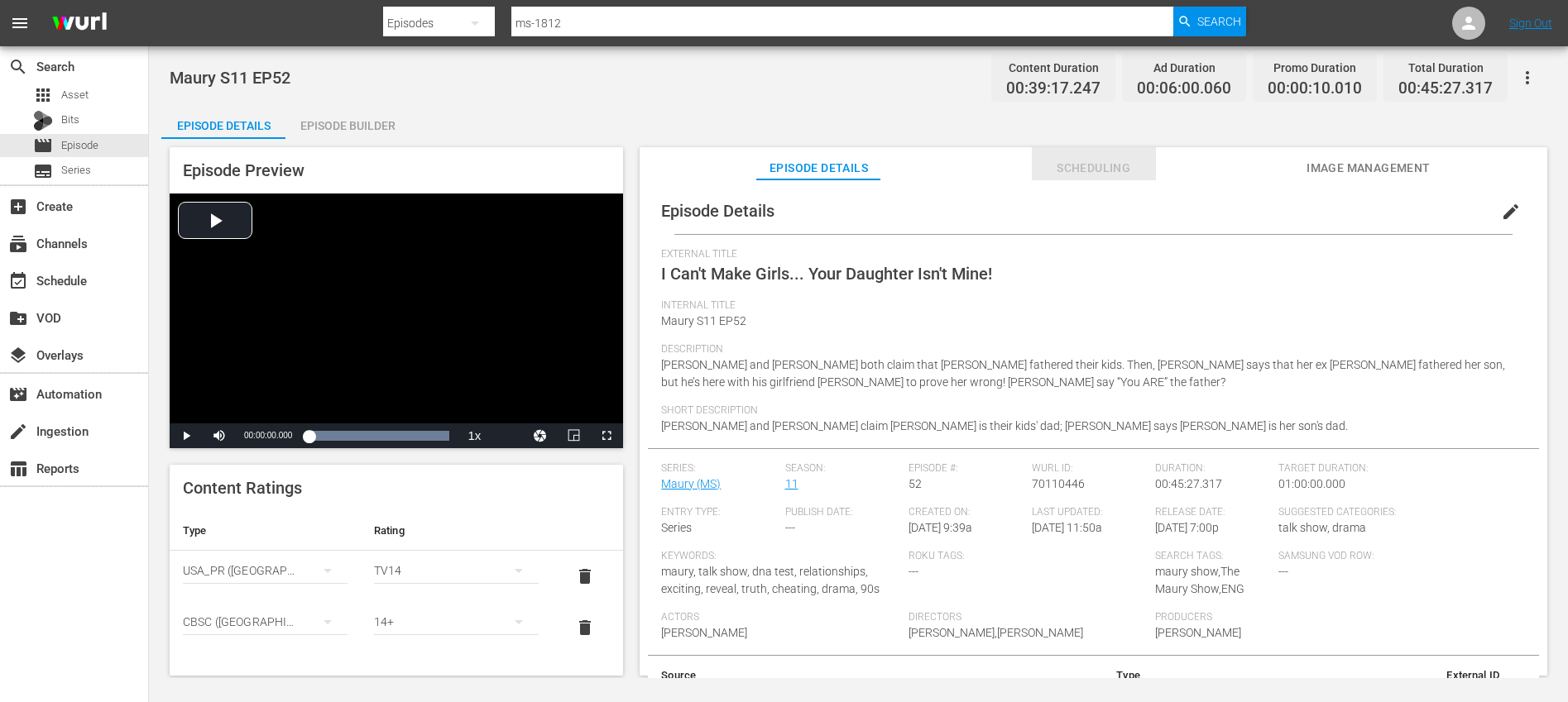
click at [1103, 170] on span "Scheduling" at bounding box center [1094, 168] width 124 height 20
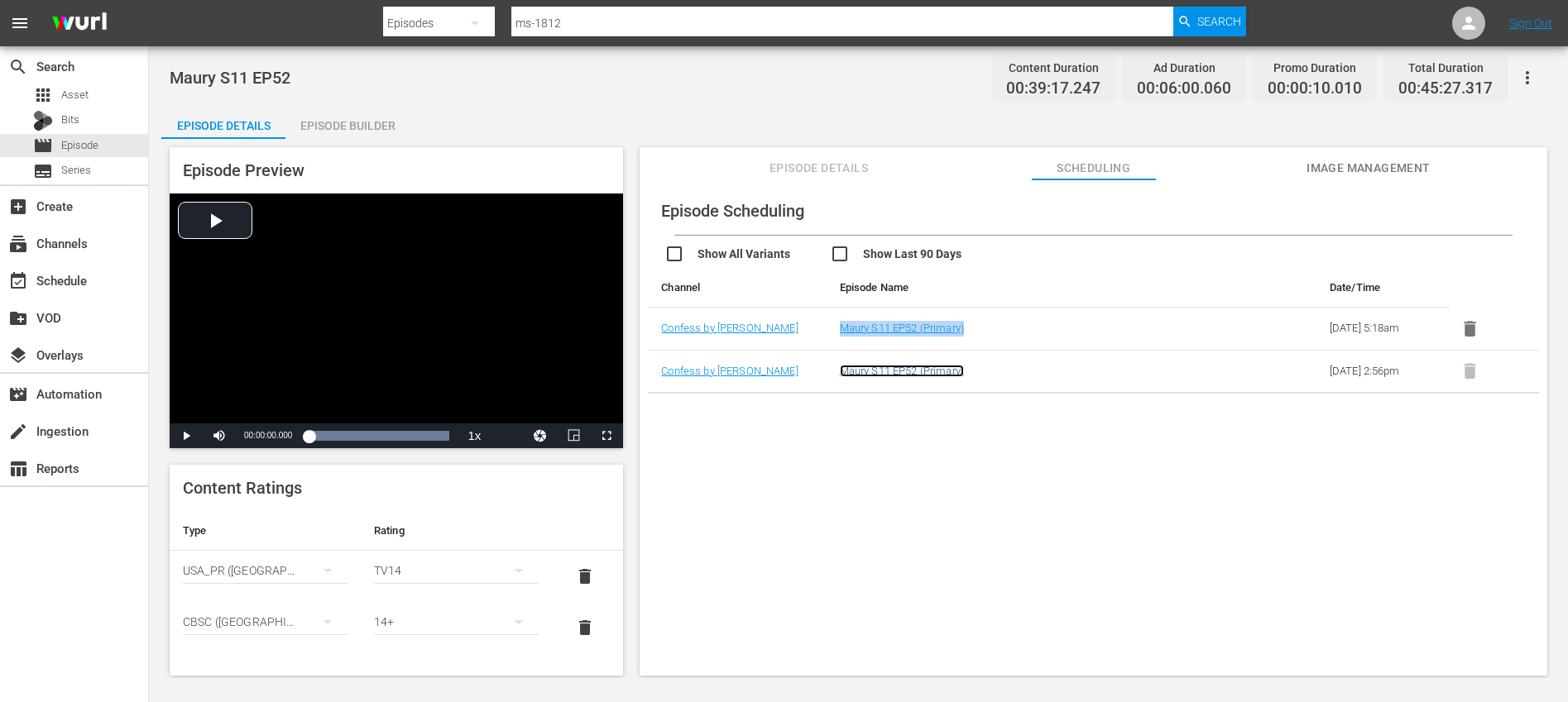
click at [935, 370] on link "Maury S11 EP52 (Primary)" at bounding box center [902, 371] width 124 height 13
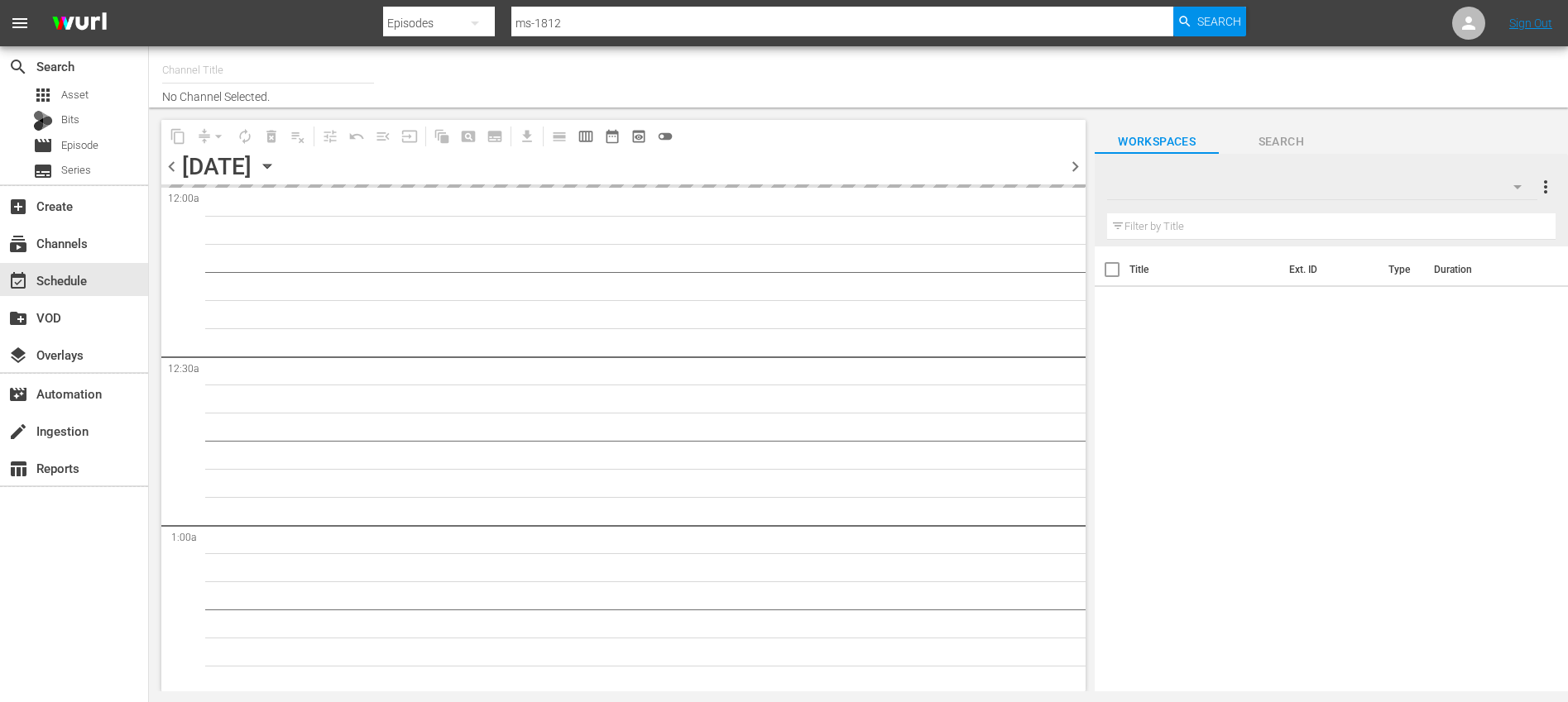
type input "Confess by [PERSON_NAME] (1445)"
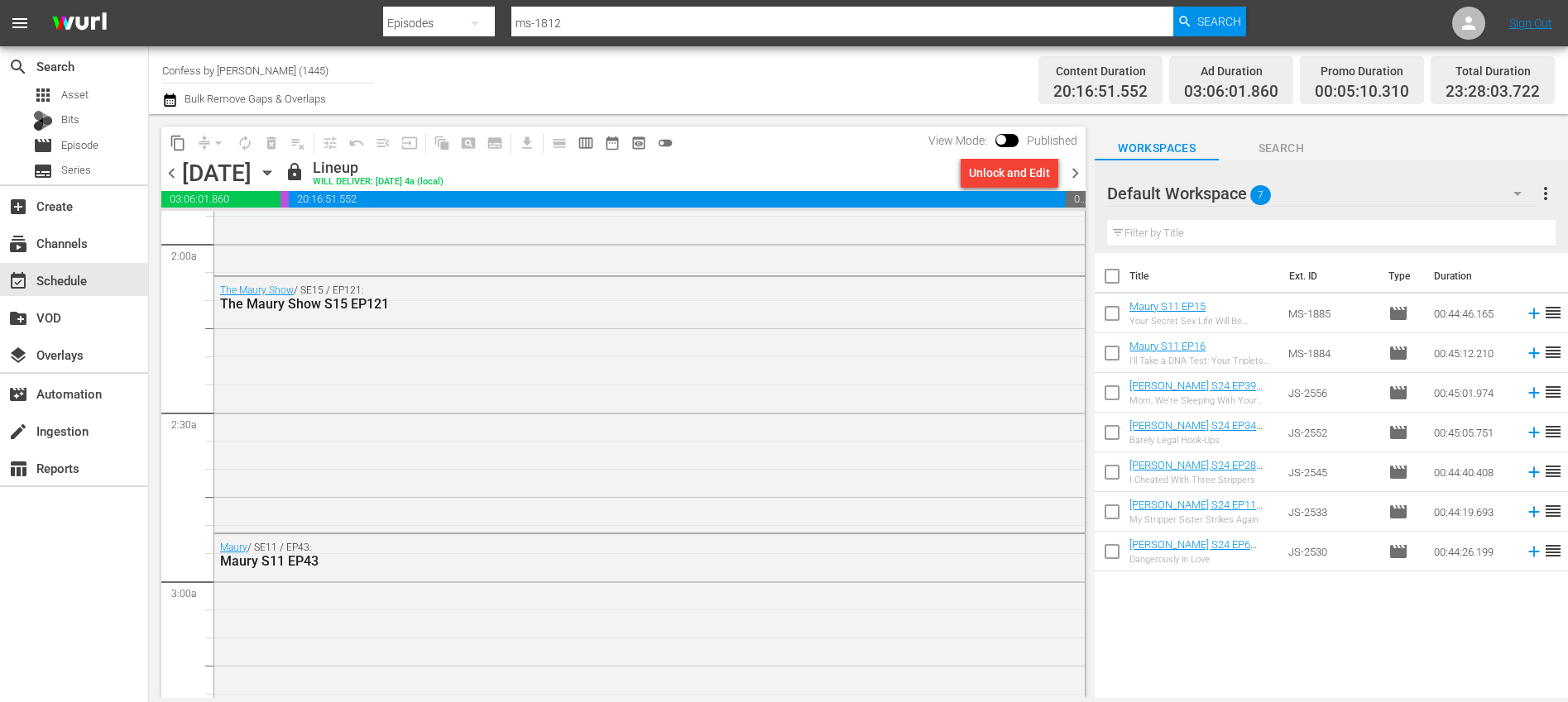
scroll to position [658, 0]
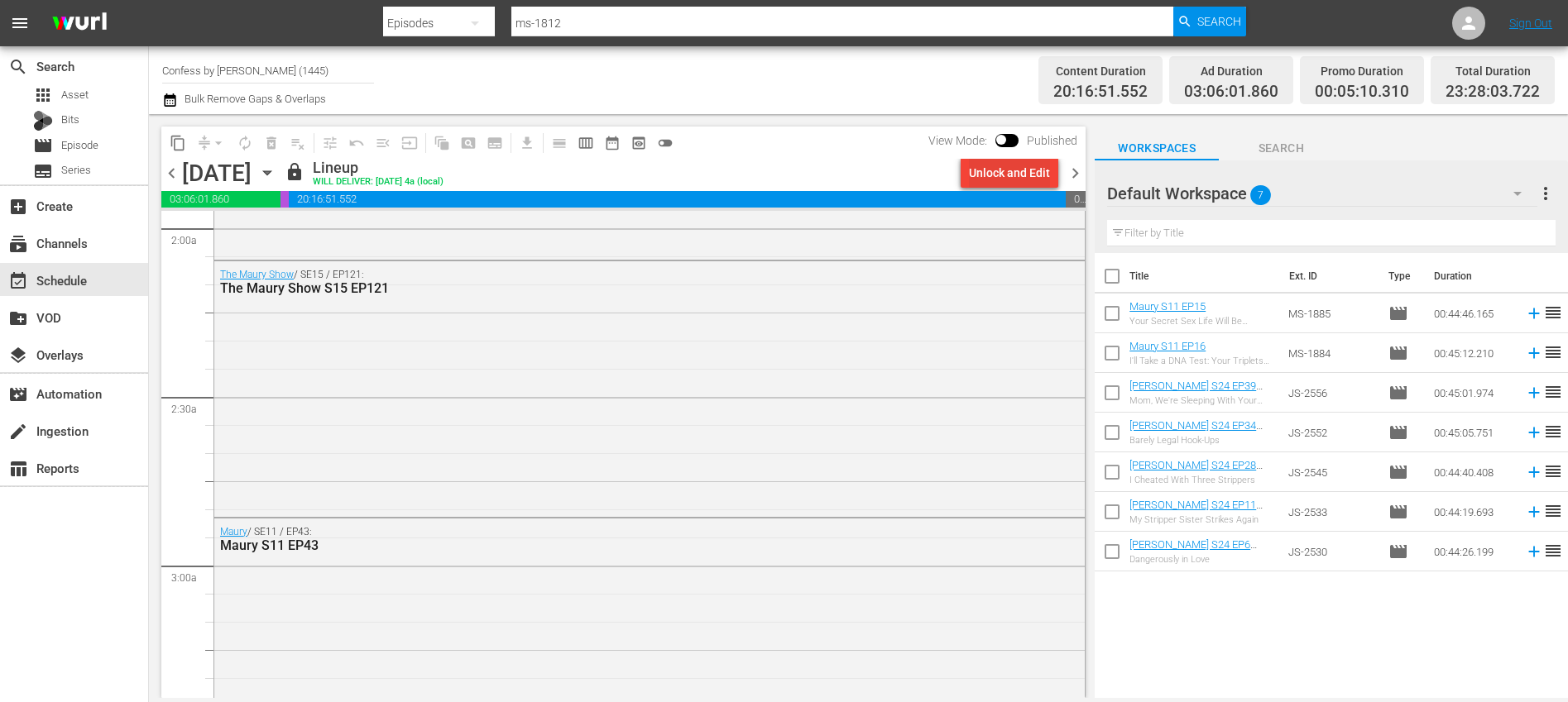
click at [998, 176] on div "Unlock and Edit" at bounding box center [1009, 172] width 81 height 30
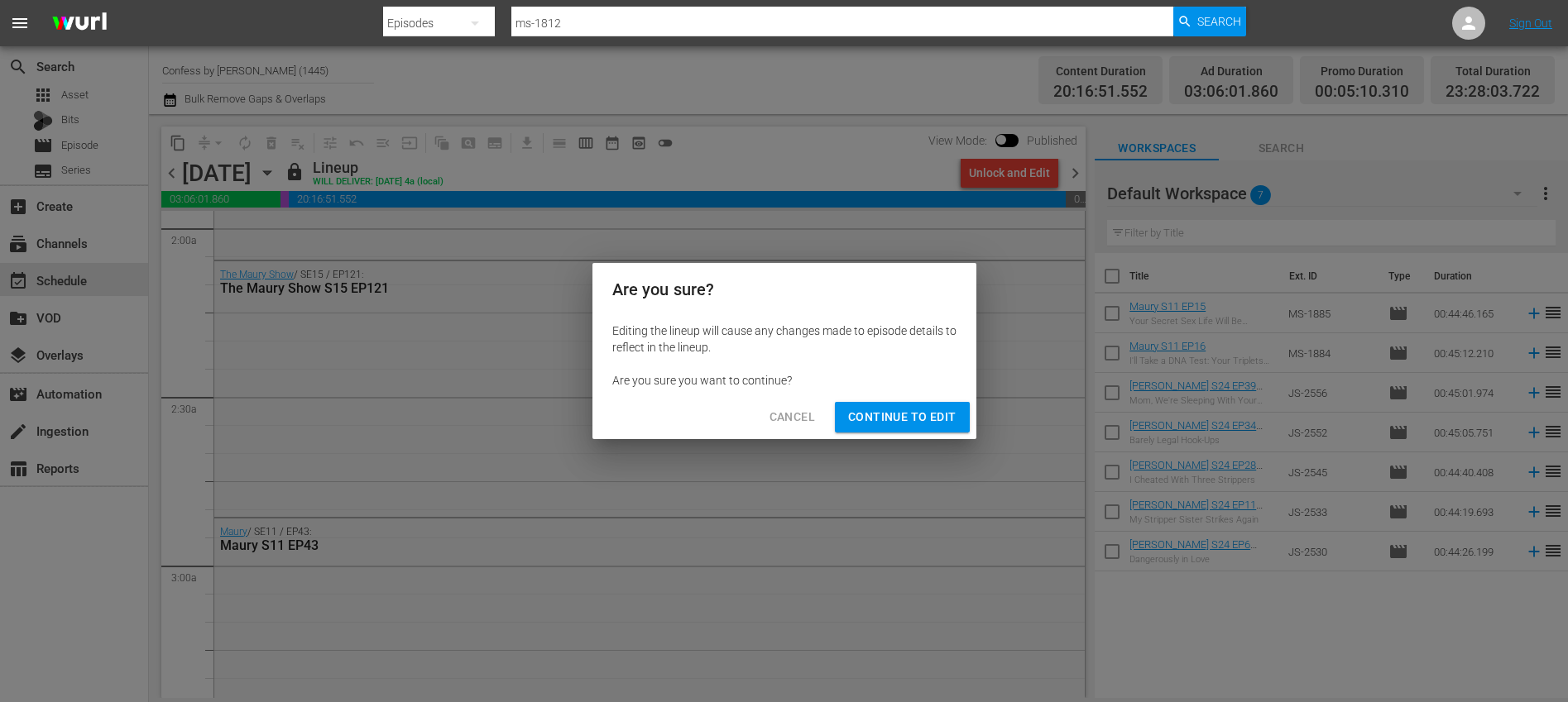
click at [886, 407] on span "Continue to Edit" at bounding box center [902, 417] width 108 height 20
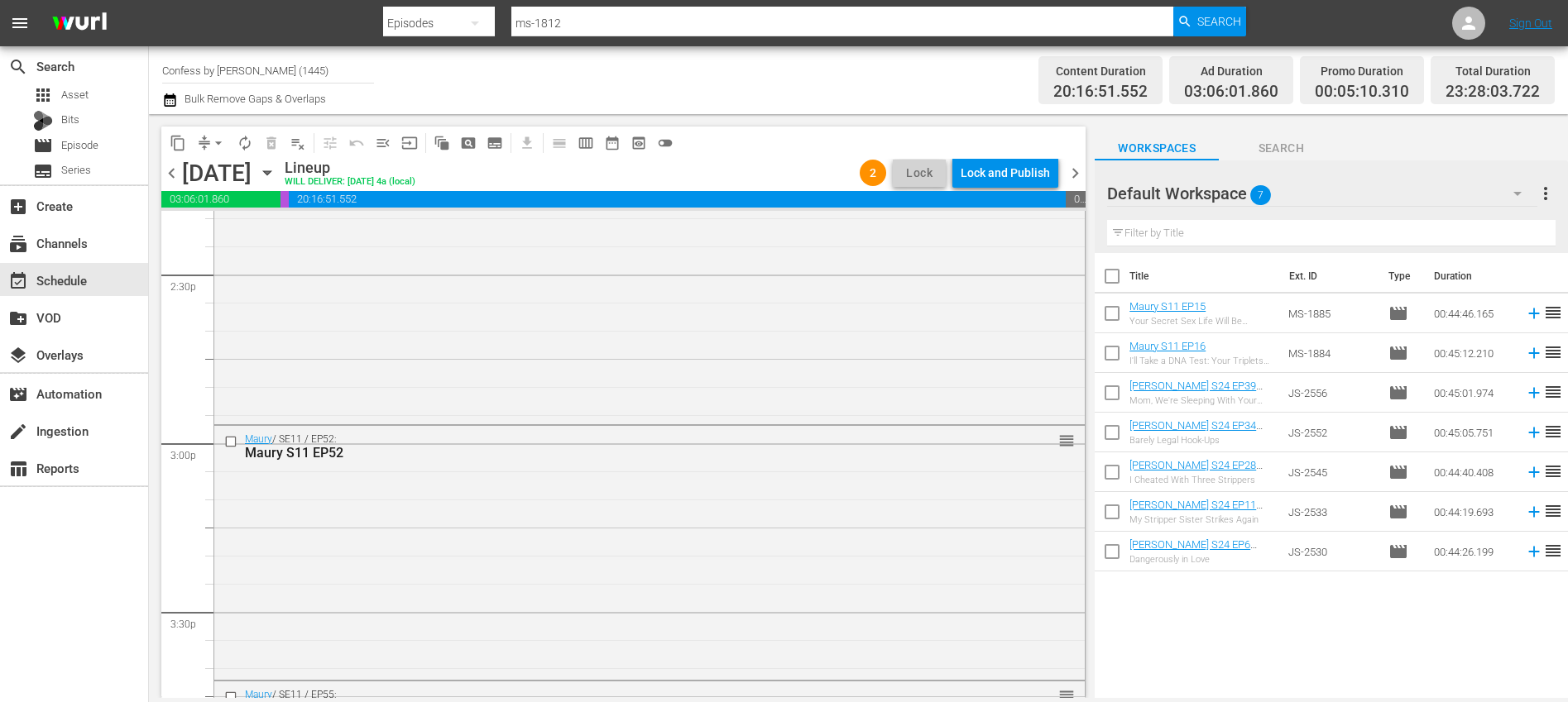
scroll to position [4843, 0]
click at [228, 430] on input "checkbox" at bounding box center [233, 429] width 17 height 14
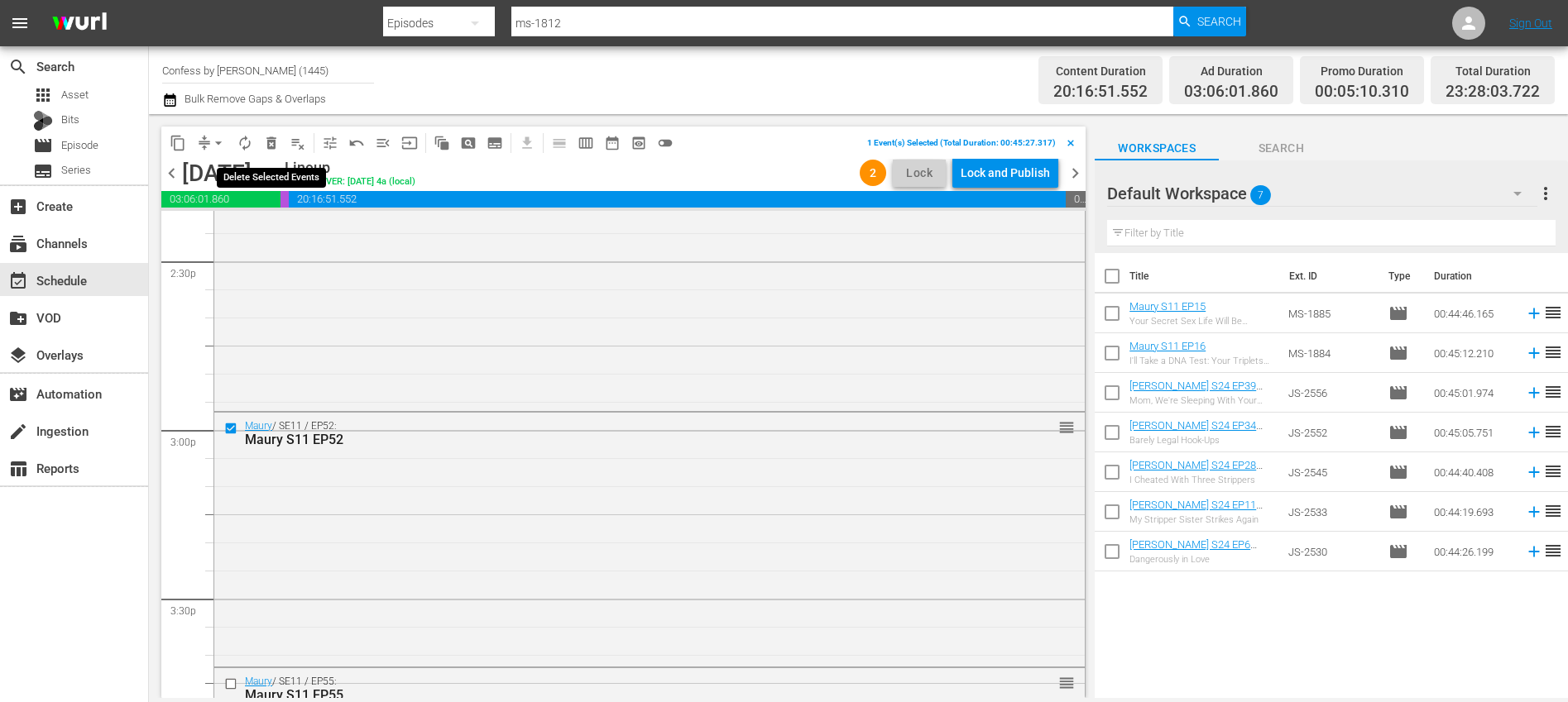
click at [268, 144] on span "delete_forever_outlined" at bounding box center [271, 143] width 16 height 16
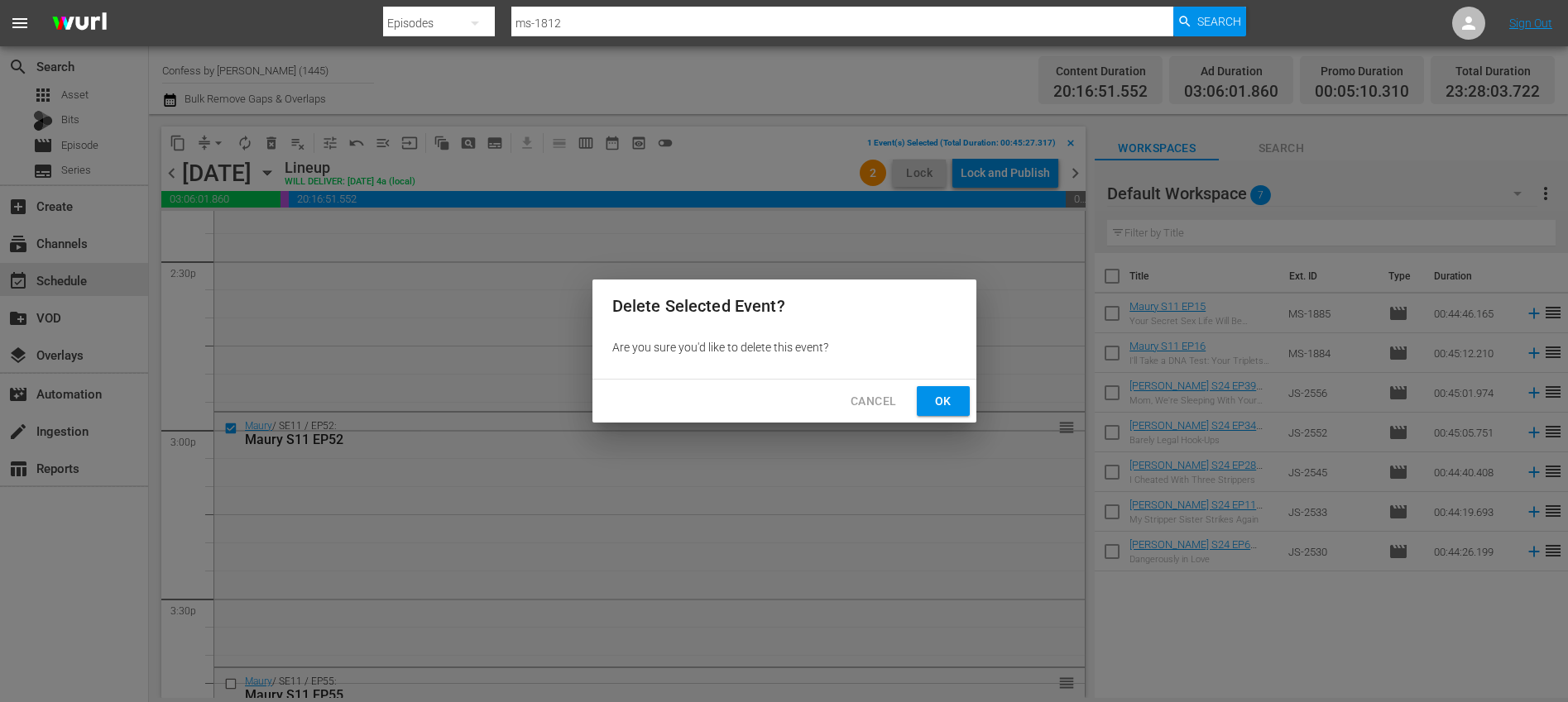
drag, startPoint x: 939, startPoint y: 395, endPoint x: 929, endPoint y: 396, distance: 10.0
click at [939, 395] on span "Ok" at bounding box center [943, 402] width 26 height 20
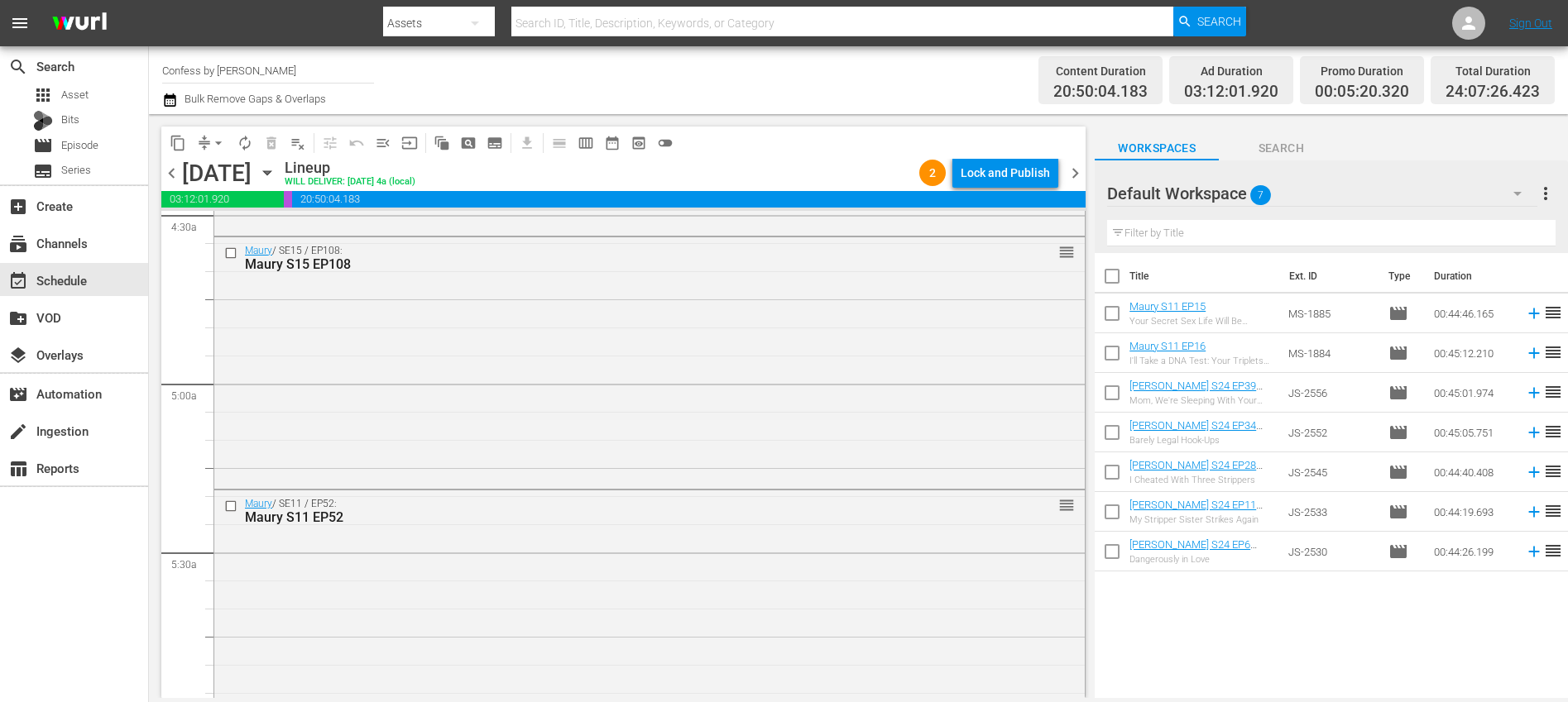
scroll to position [1648, 0]
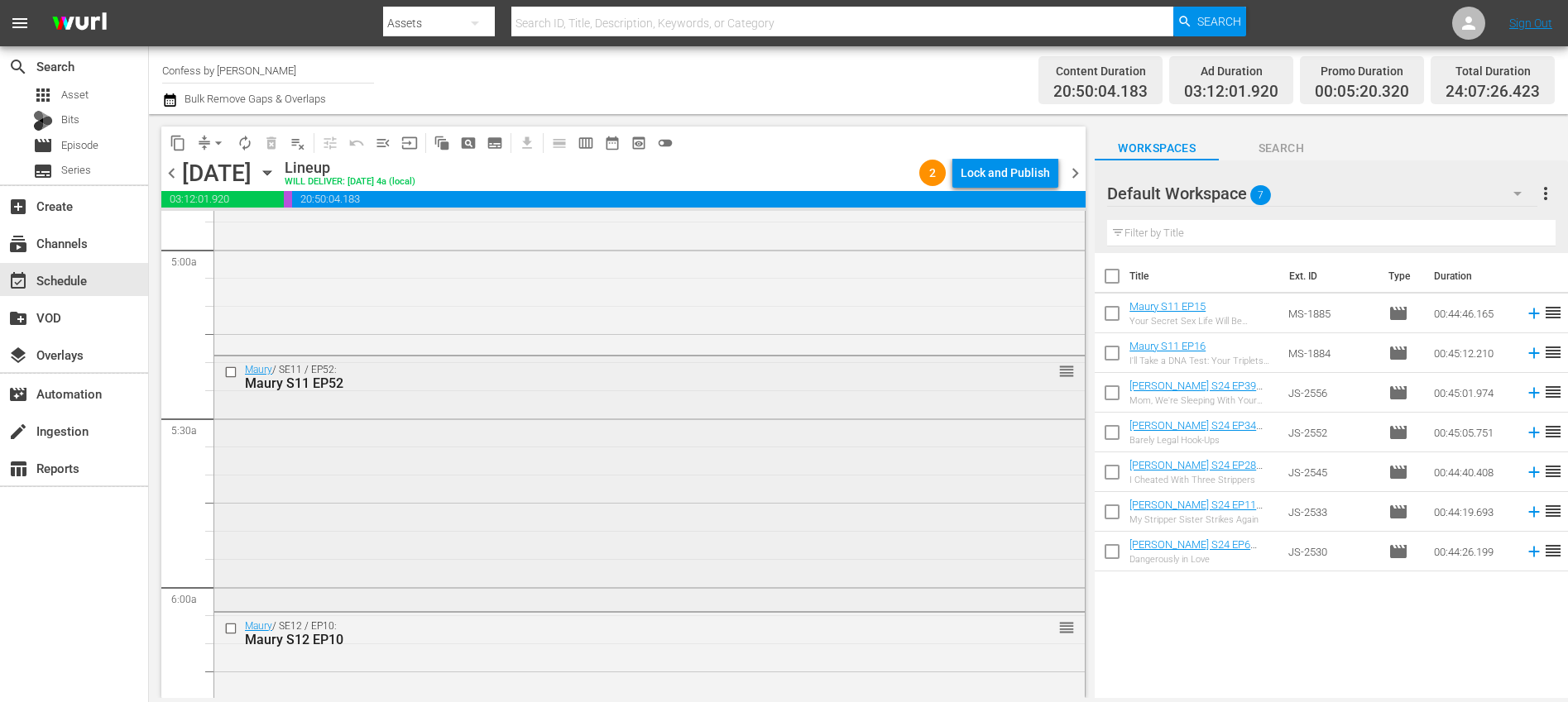
click at [593, 482] on div "Maury / SE11 / EP52: Maury S11 EP52 reorder" at bounding box center [649, 481] width 871 height 250
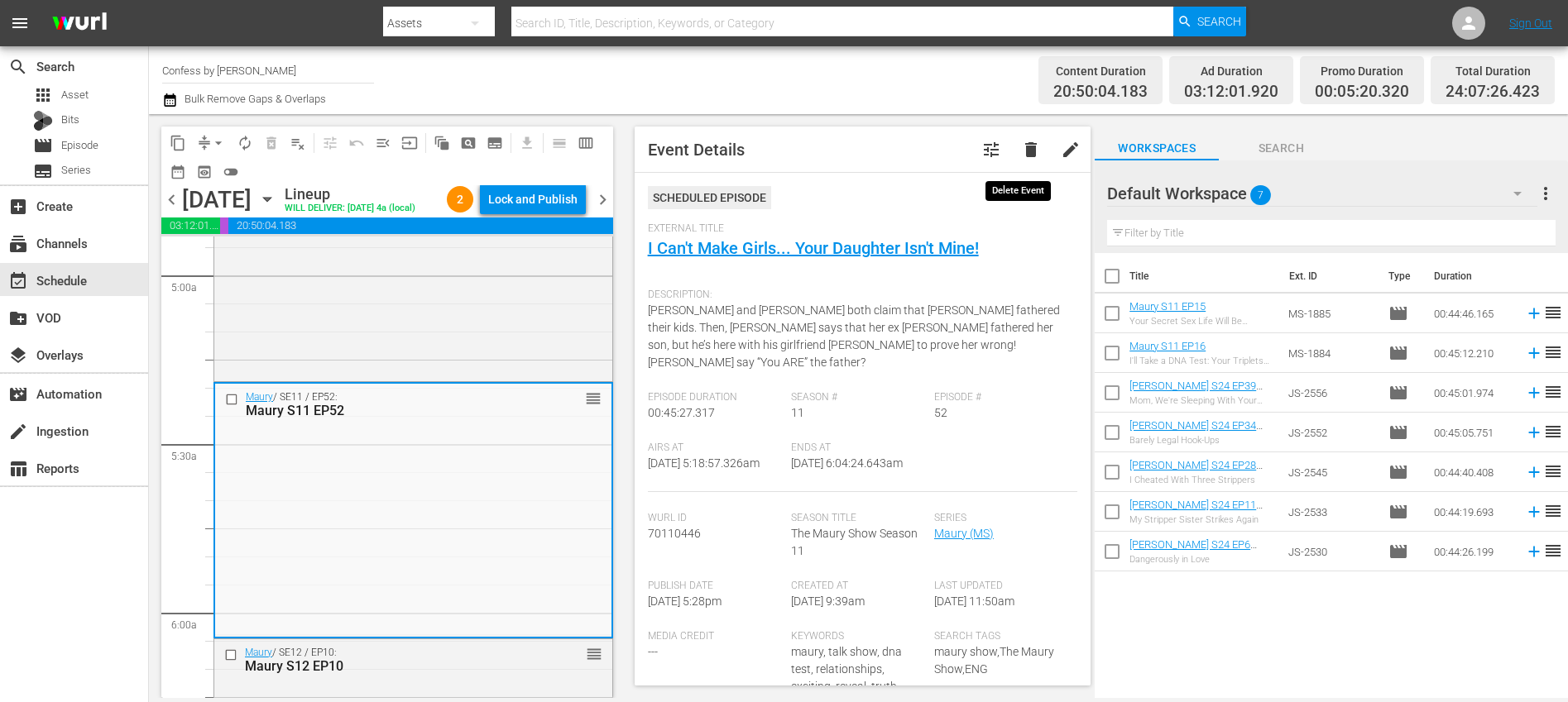
click at [1021, 151] on span "delete" at bounding box center [1030, 149] width 20 height 20
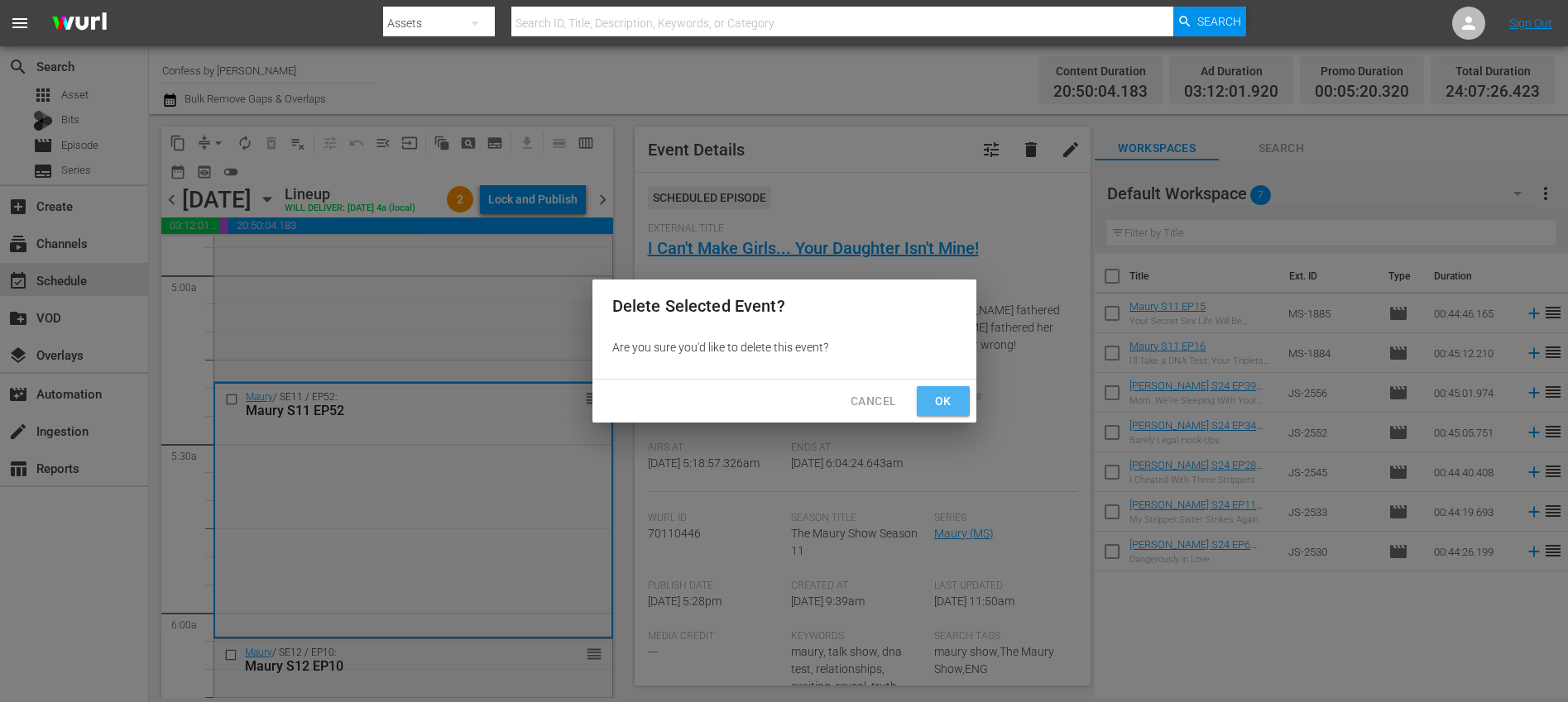
click at [941, 396] on span "Ok" at bounding box center [943, 402] width 26 height 20
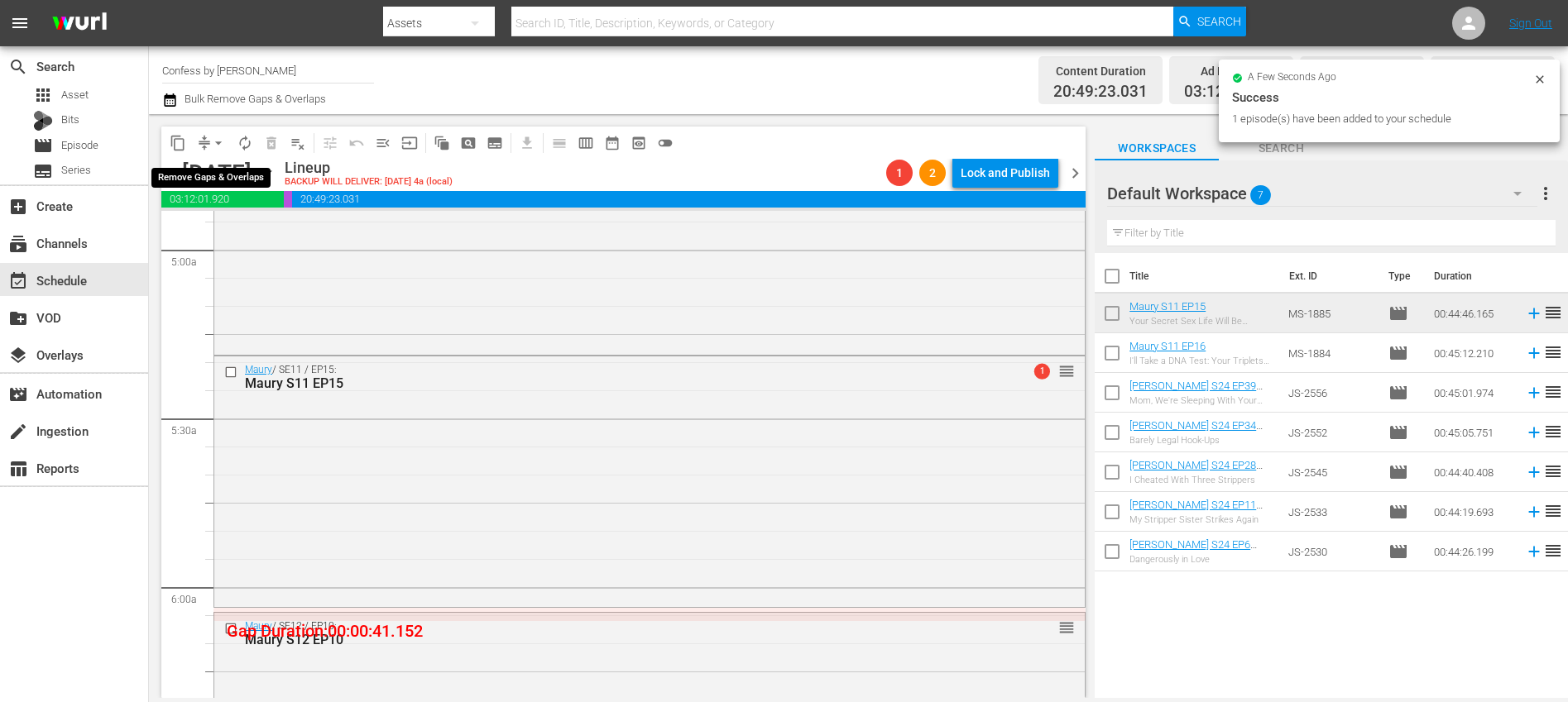
click at [217, 143] on span "arrow_drop_down" at bounding box center [217, 143] width 16 height 16
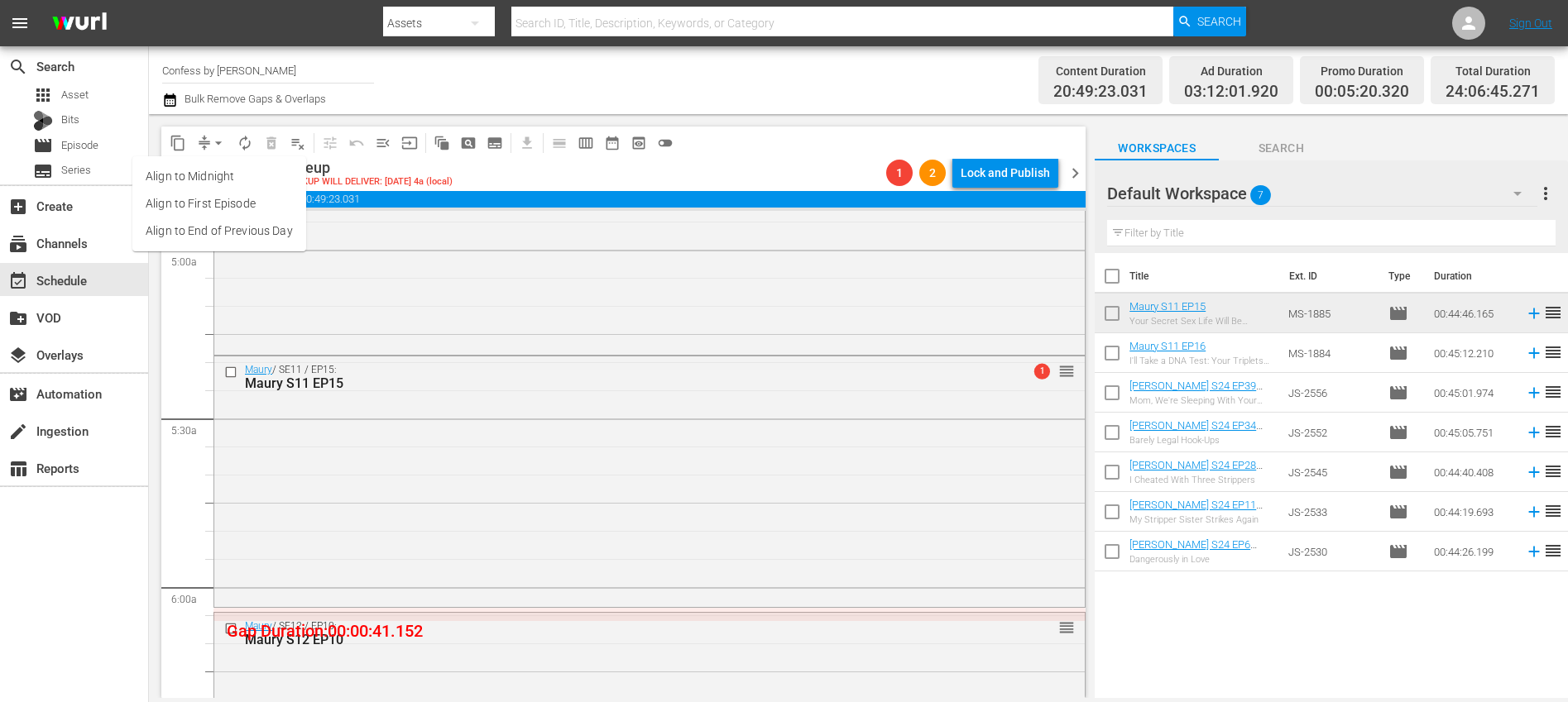
click at [210, 234] on li "Align to End of Previous Day" at bounding box center [219, 231] width 174 height 27
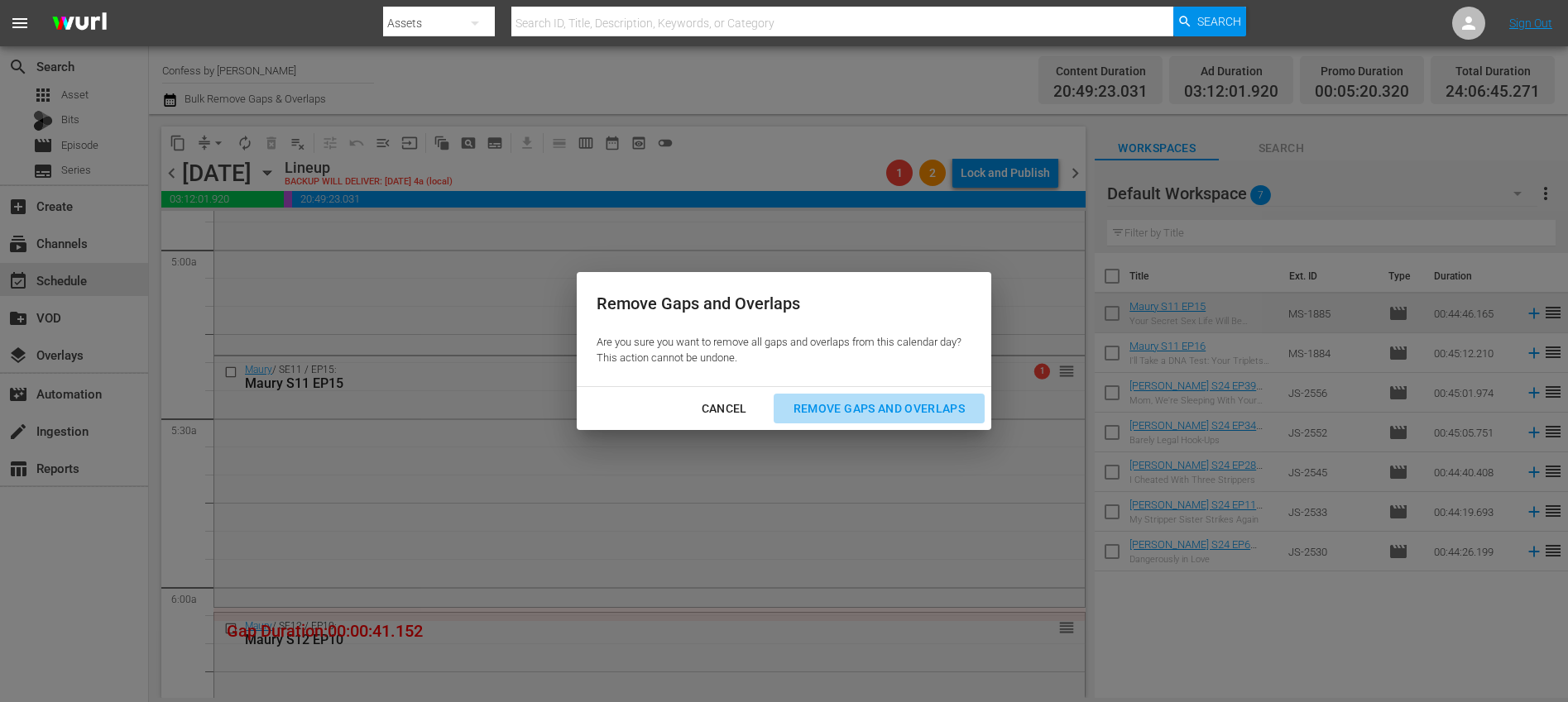
click at [907, 402] on div "Remove Gaps and Overlaps" at bounding box center [879, 409] width 198 height 20
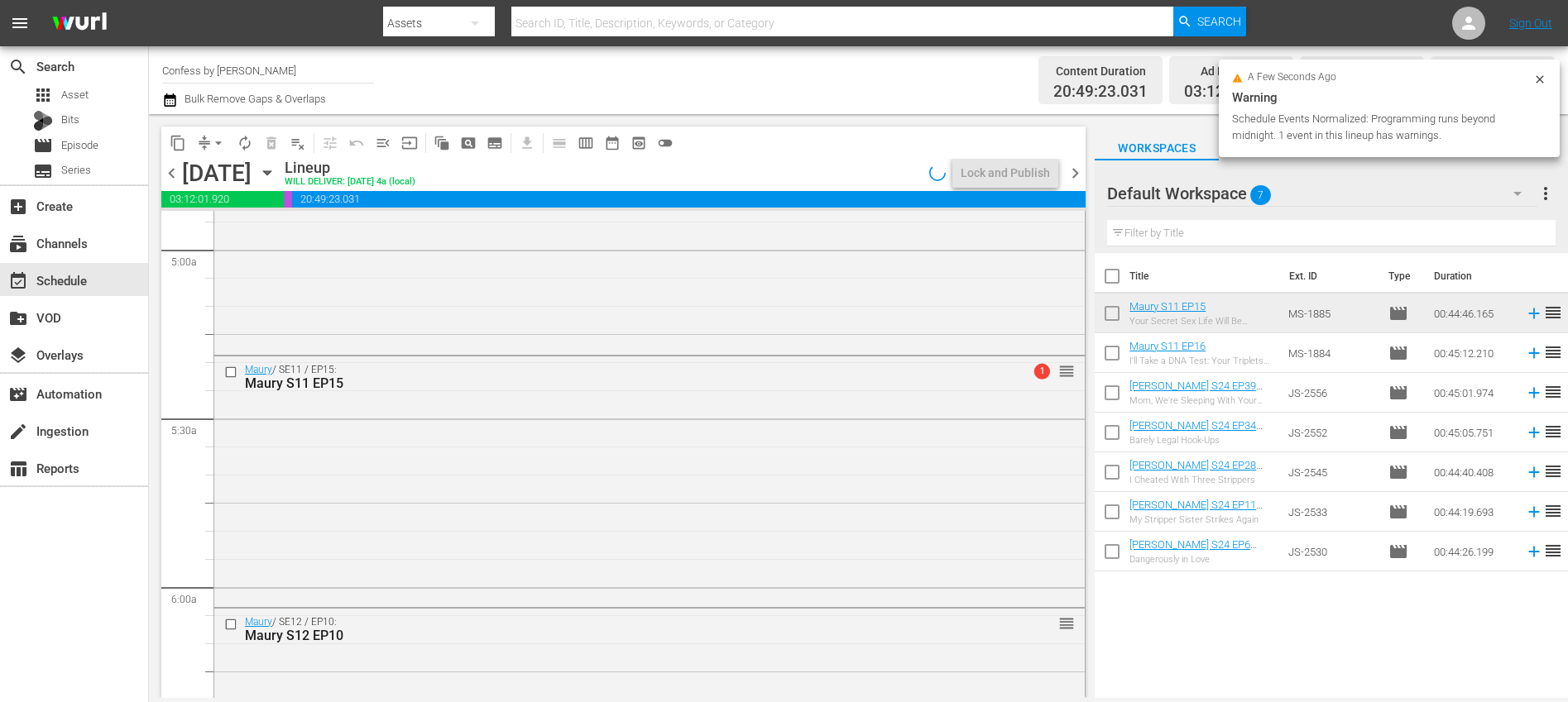
click at [175, 102] on icon "button" at bounding box center [170, 100] width 12 height 14
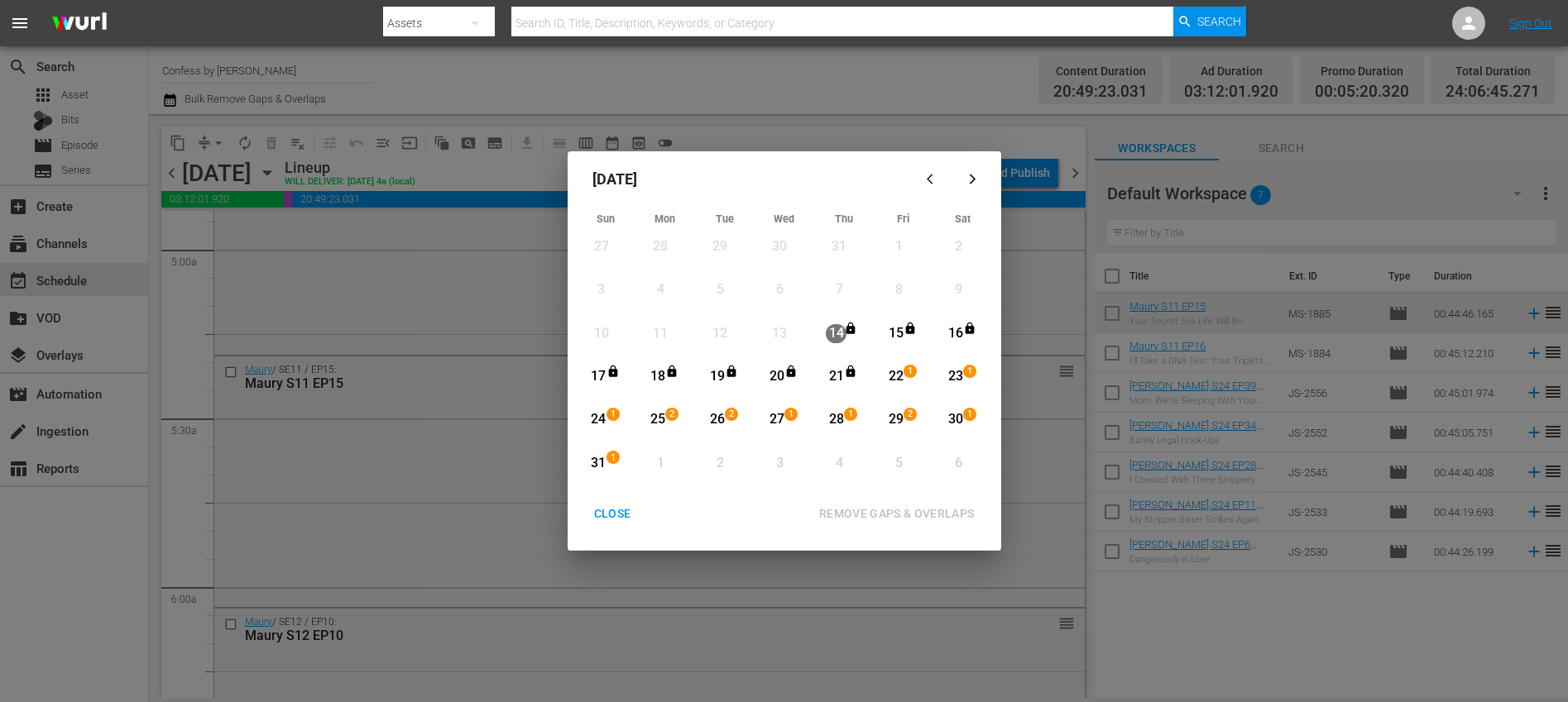
click at [603, 515] on div "CLOSE" at bounding box center [612, 514] width 64 height 20
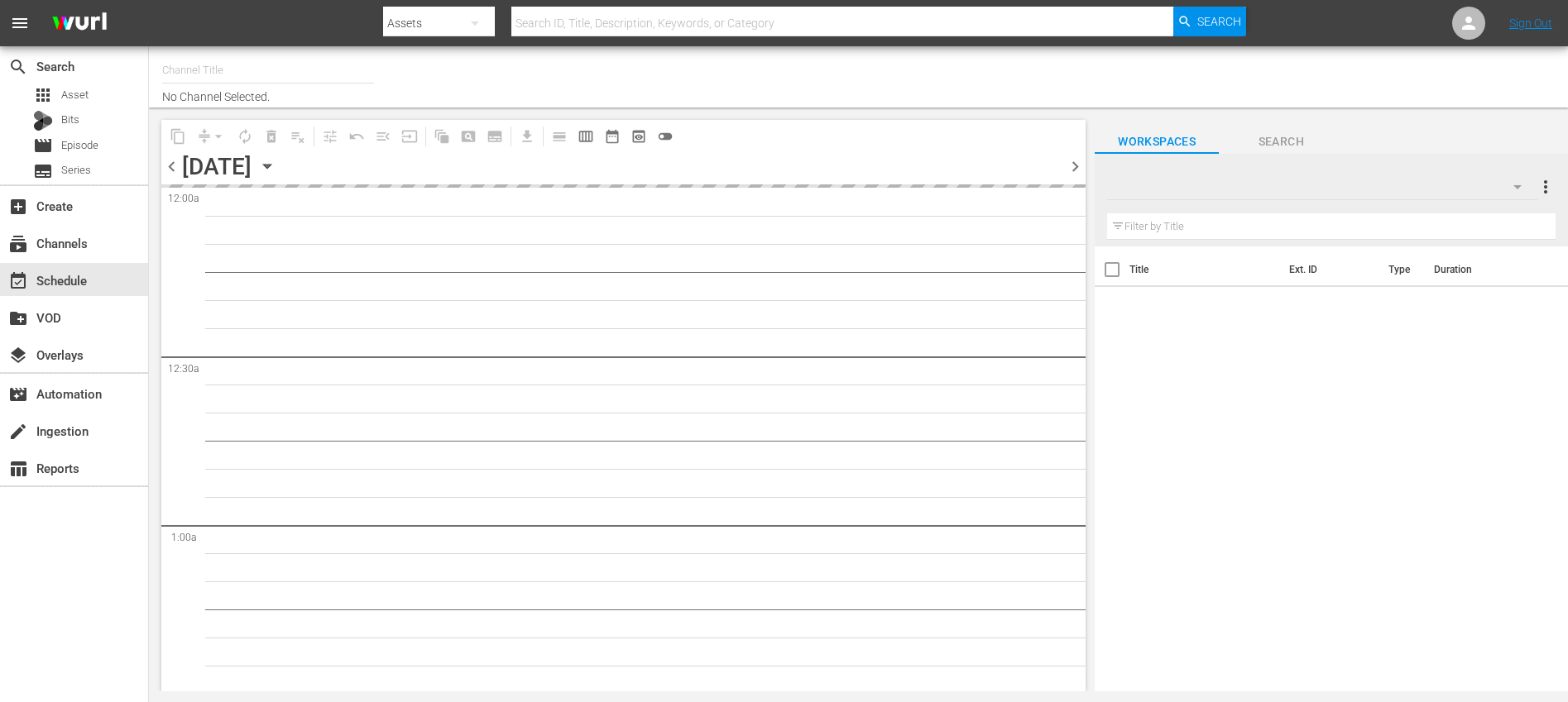
type input "Confess by [PERSON_NAME] (1445)"
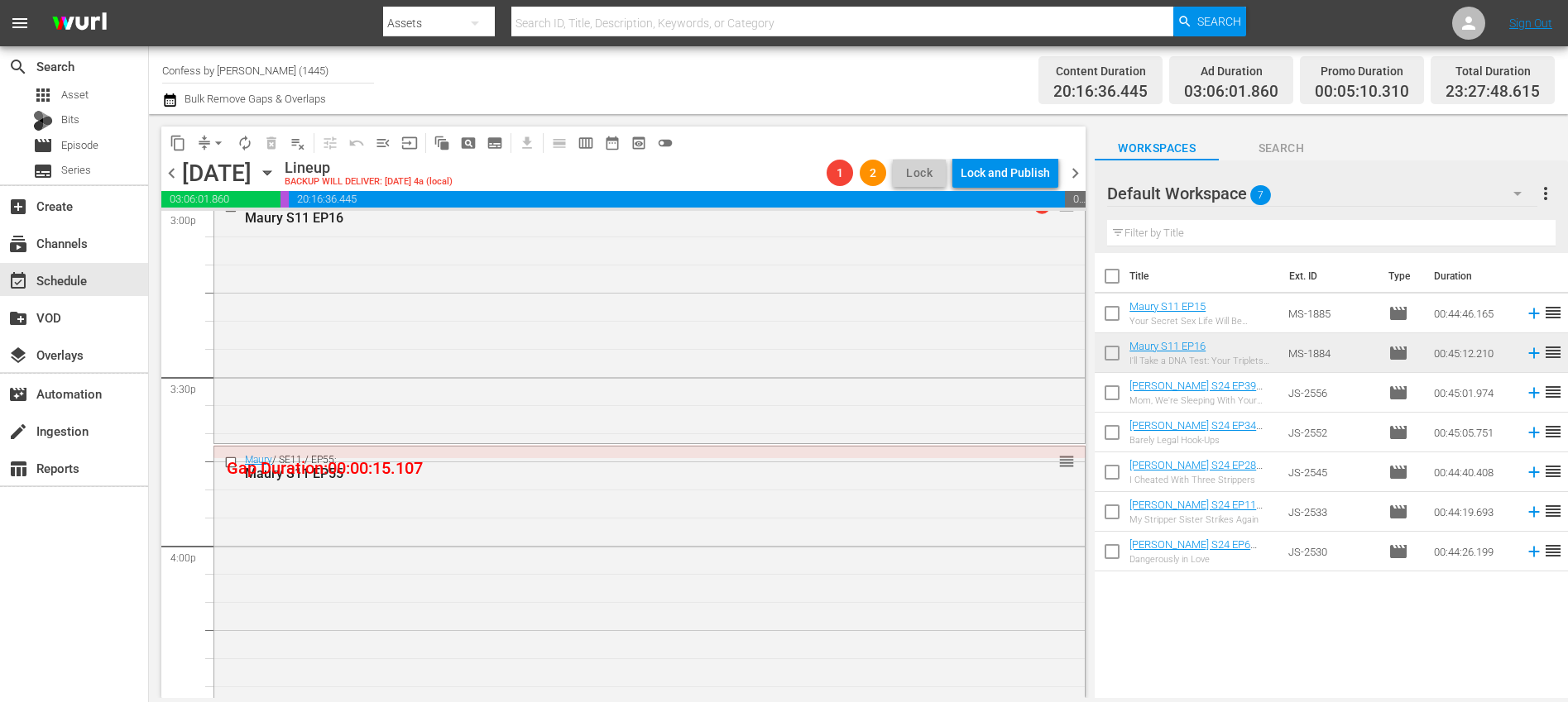
scroll to position [5040, 0]
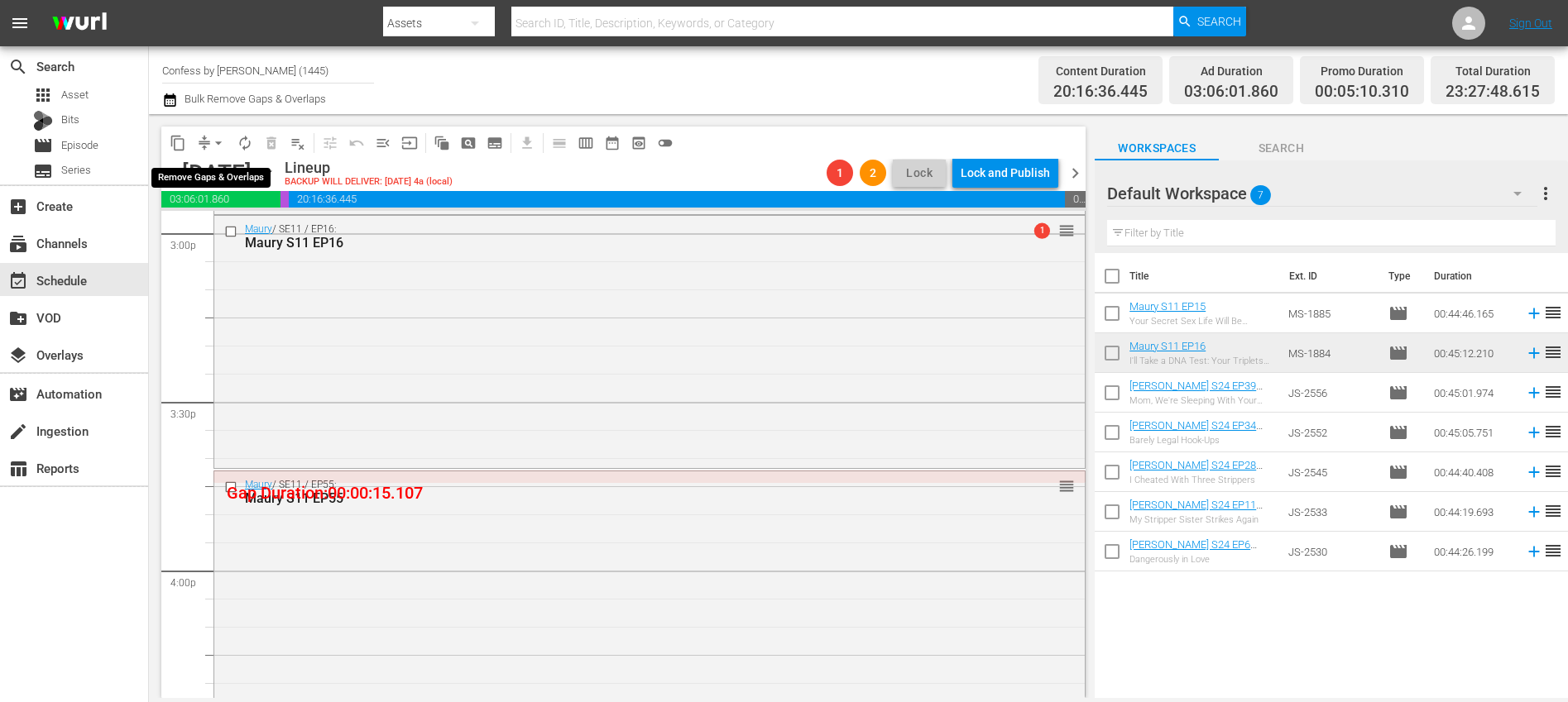
click at [216, 144] on span "arrow_drop_down" at bounding box center [217, 143] width 16 height 16
click at [252, 227] on li "Align to End of Previous Day" at bounding box center [219, 231] width 174 height 27
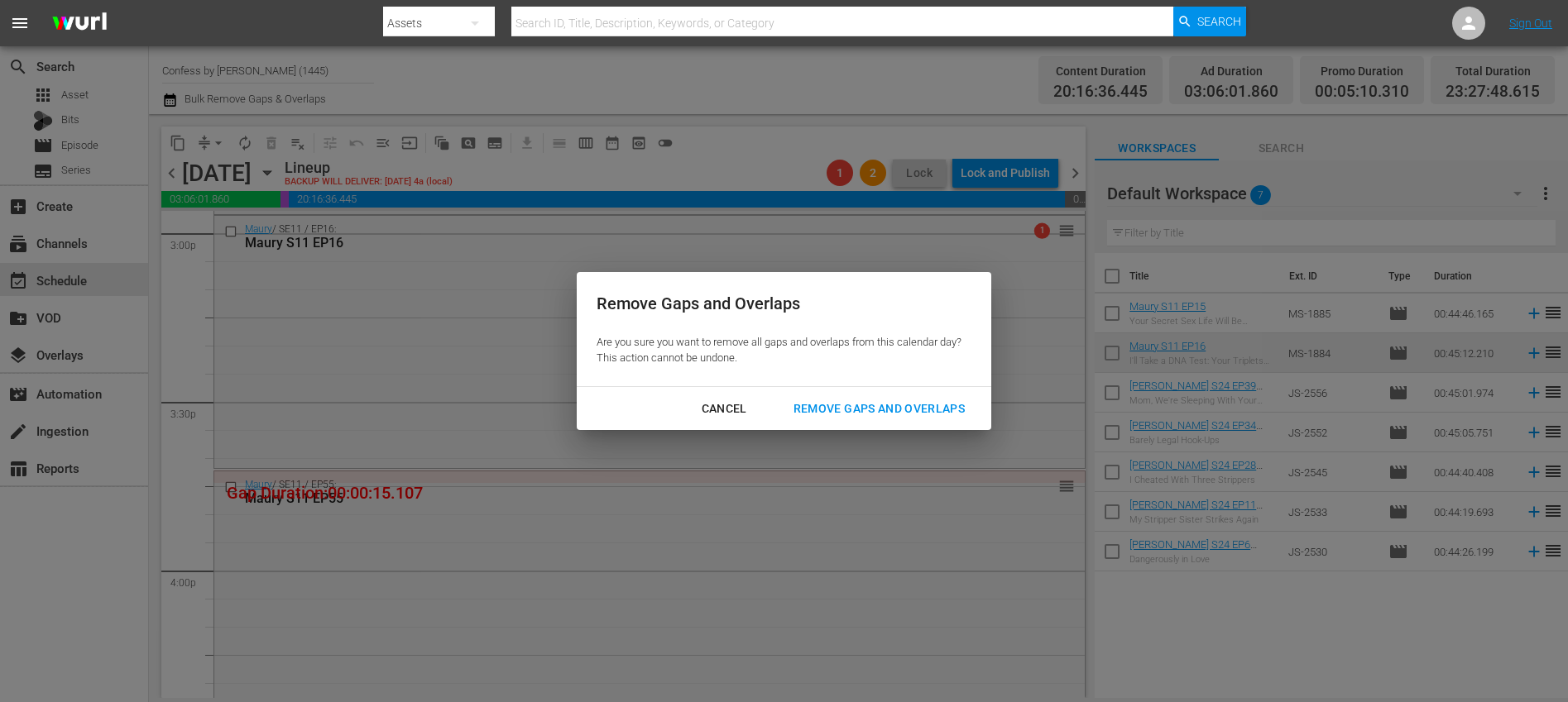
click at [874, 406] on div "Remove Gaps and Overlaps" at bounding box center [879, 409] width 198 height 20
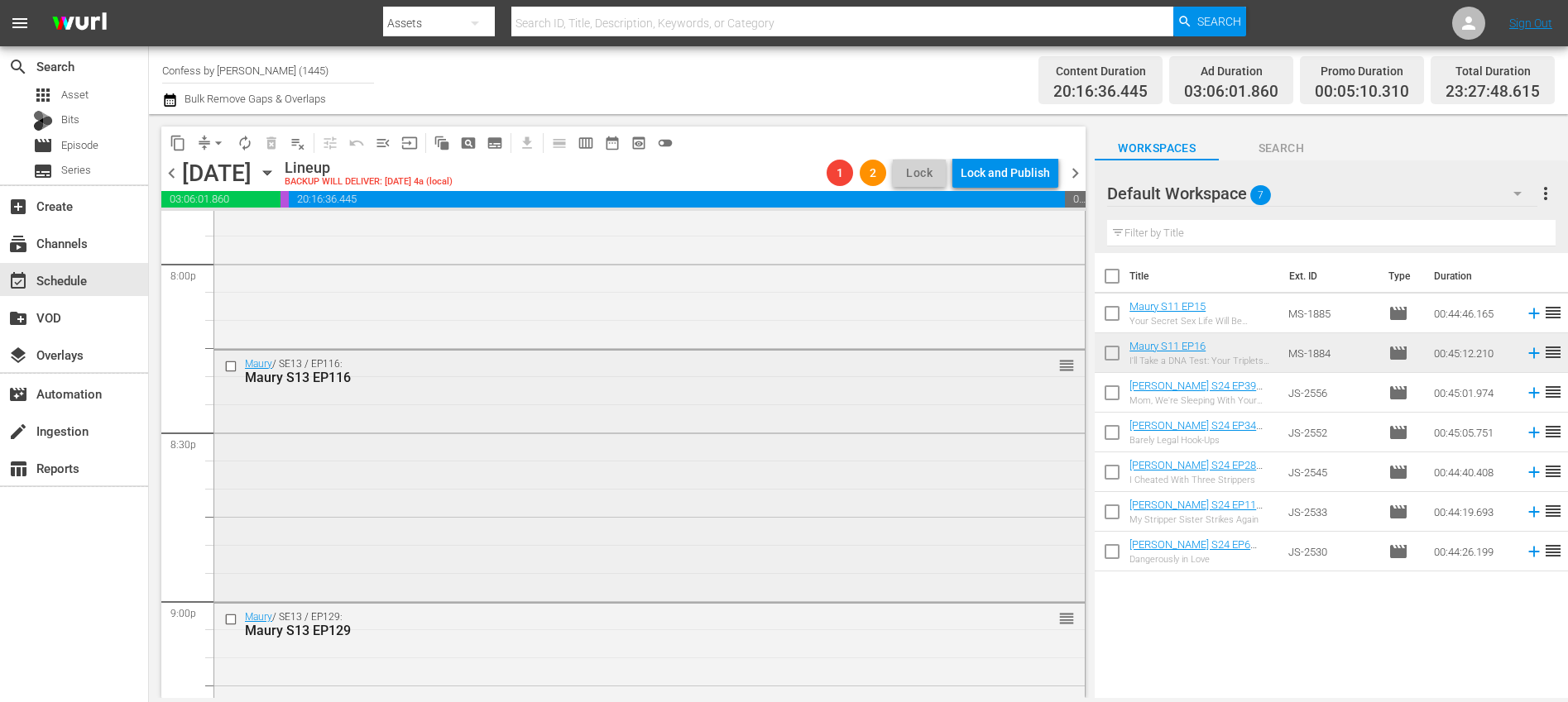
scroll to position [7627, 0]
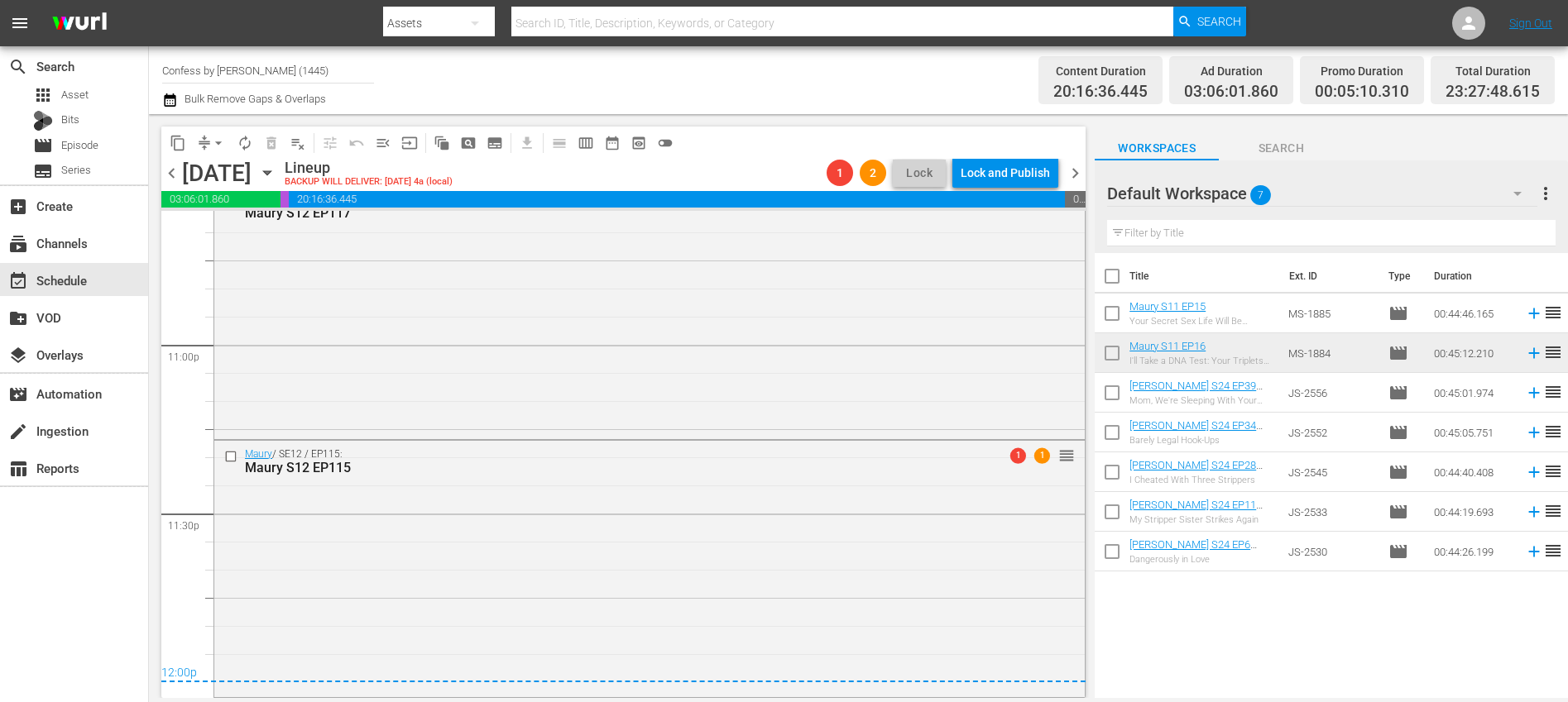
click at [733, 511] on div "Maury / SE12 / EP115: Maury S12 EP115 1 1 reorder" at bounding box center [649, 567] width 871 height 253
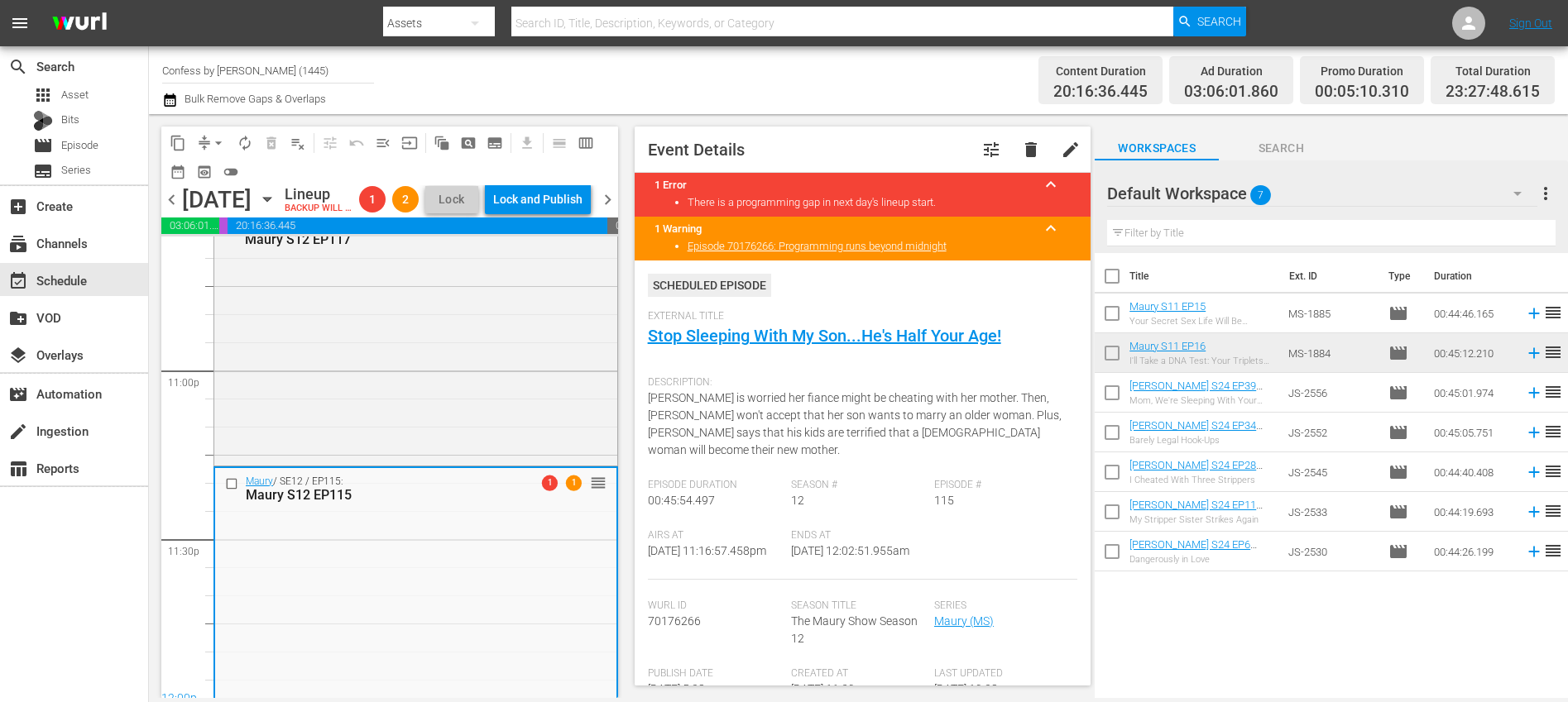
click at [605, 210] on span "chevron_right" at bounding box center [607, 199] width 20 height 20
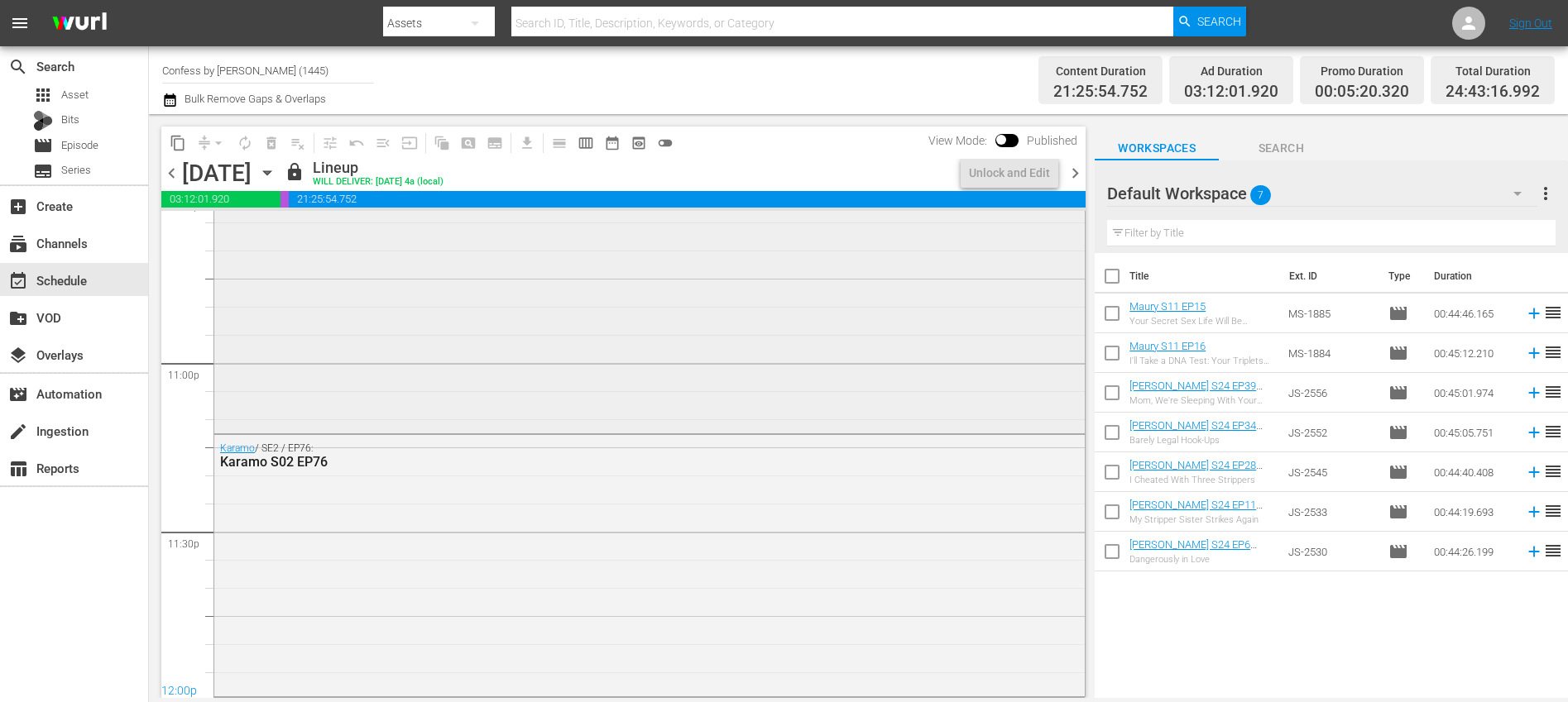
scroll to position [7627, 0]
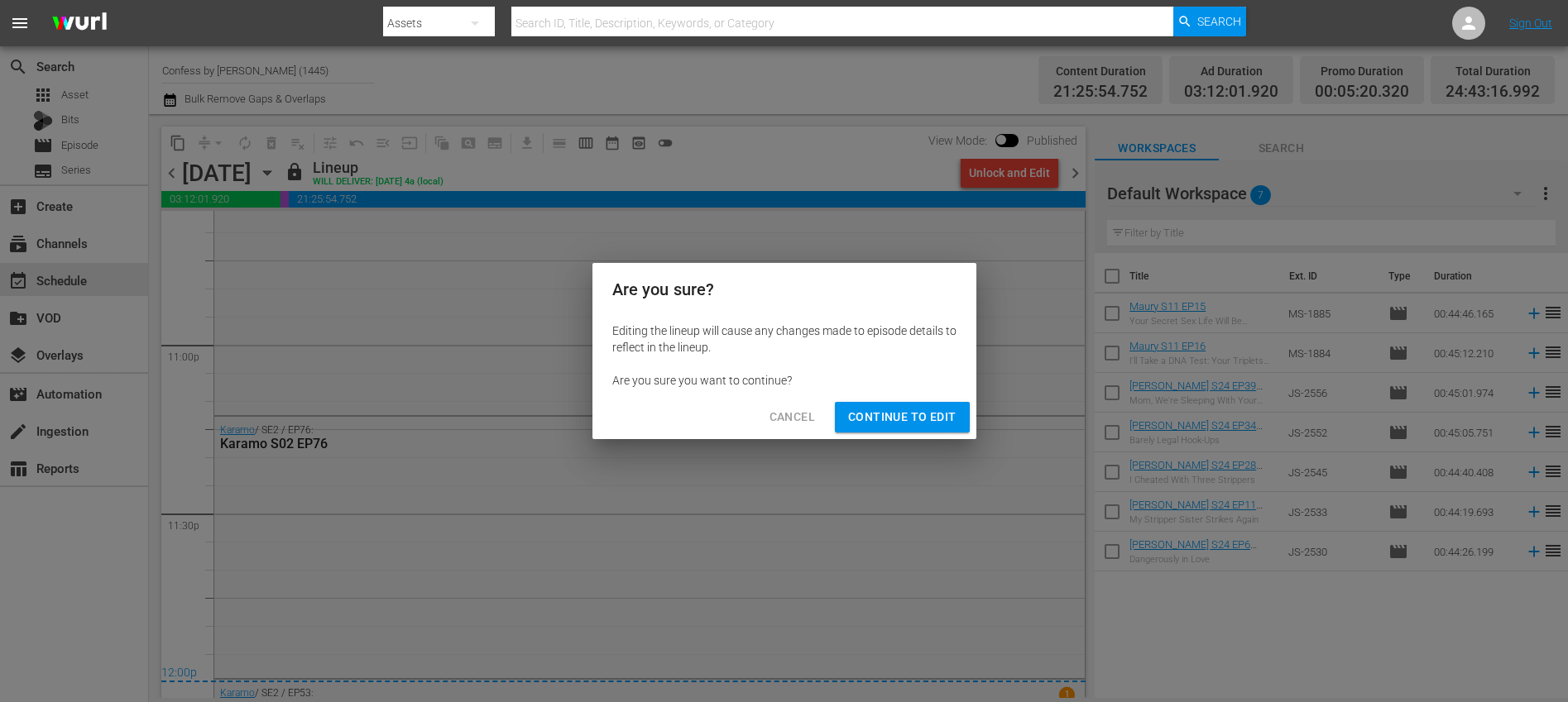
click at [923, 420] on span "Continue to Edit" at bounding box center [902, 417] width 108 height 20
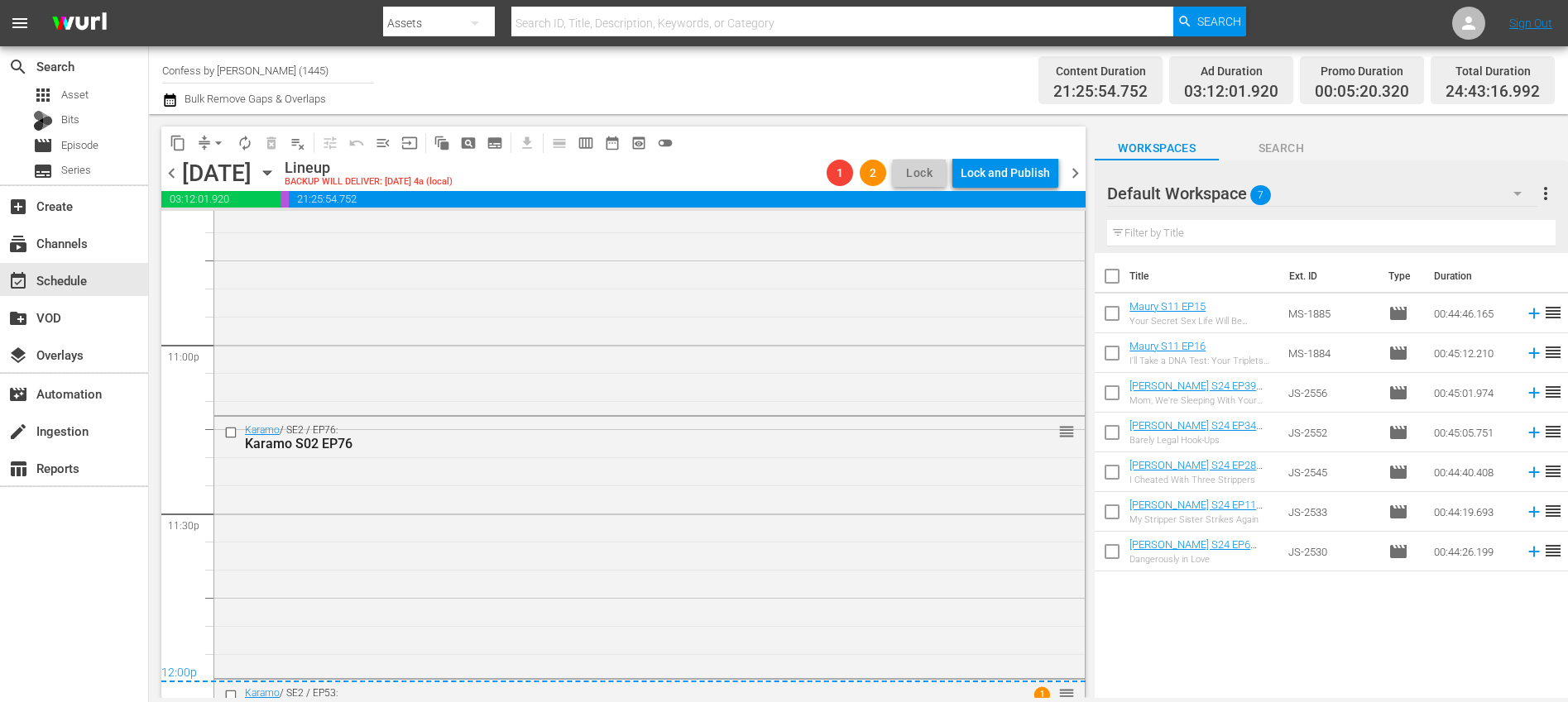
click at [177, 178] on span "chevron_left" at bounding box center [172, 173] width 20 height 20
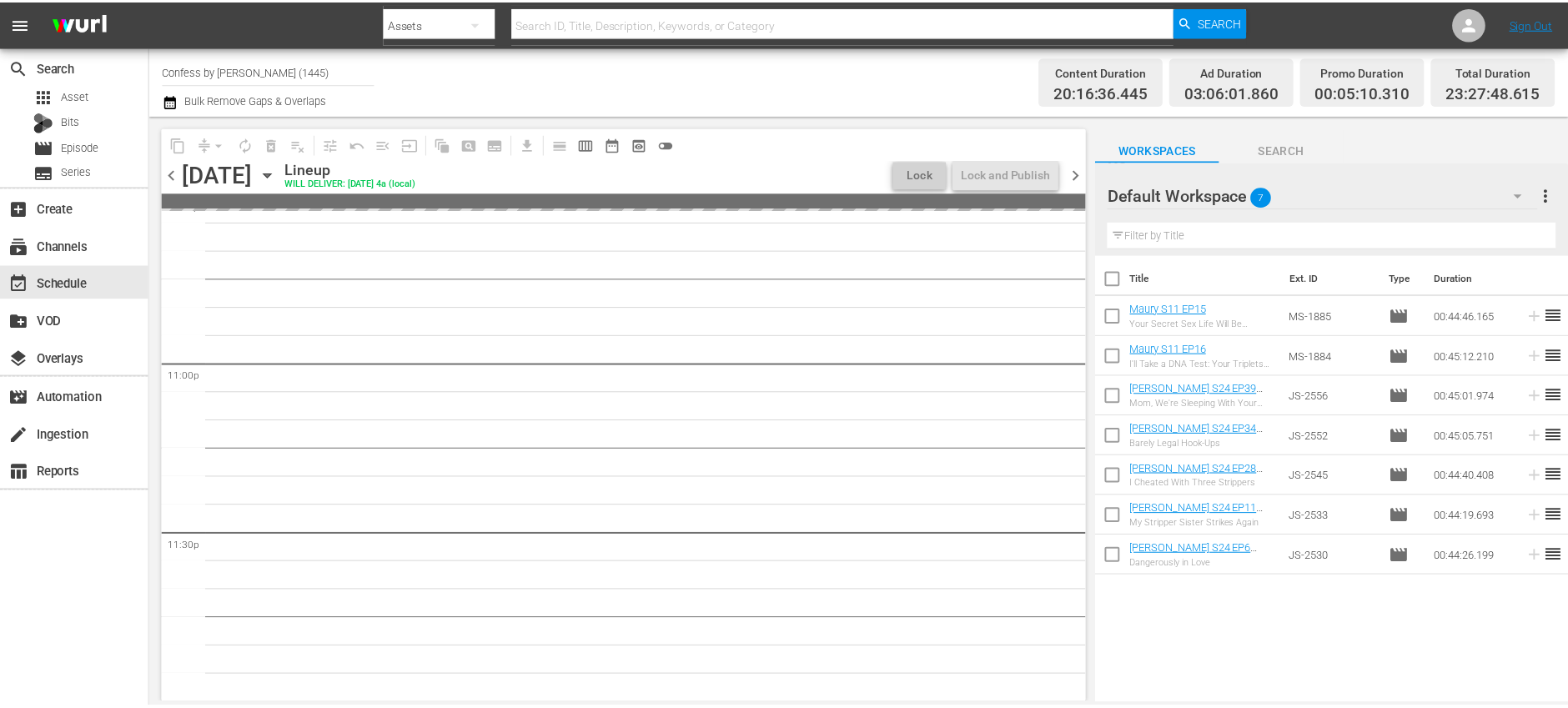
scroll to position [7692, 0]
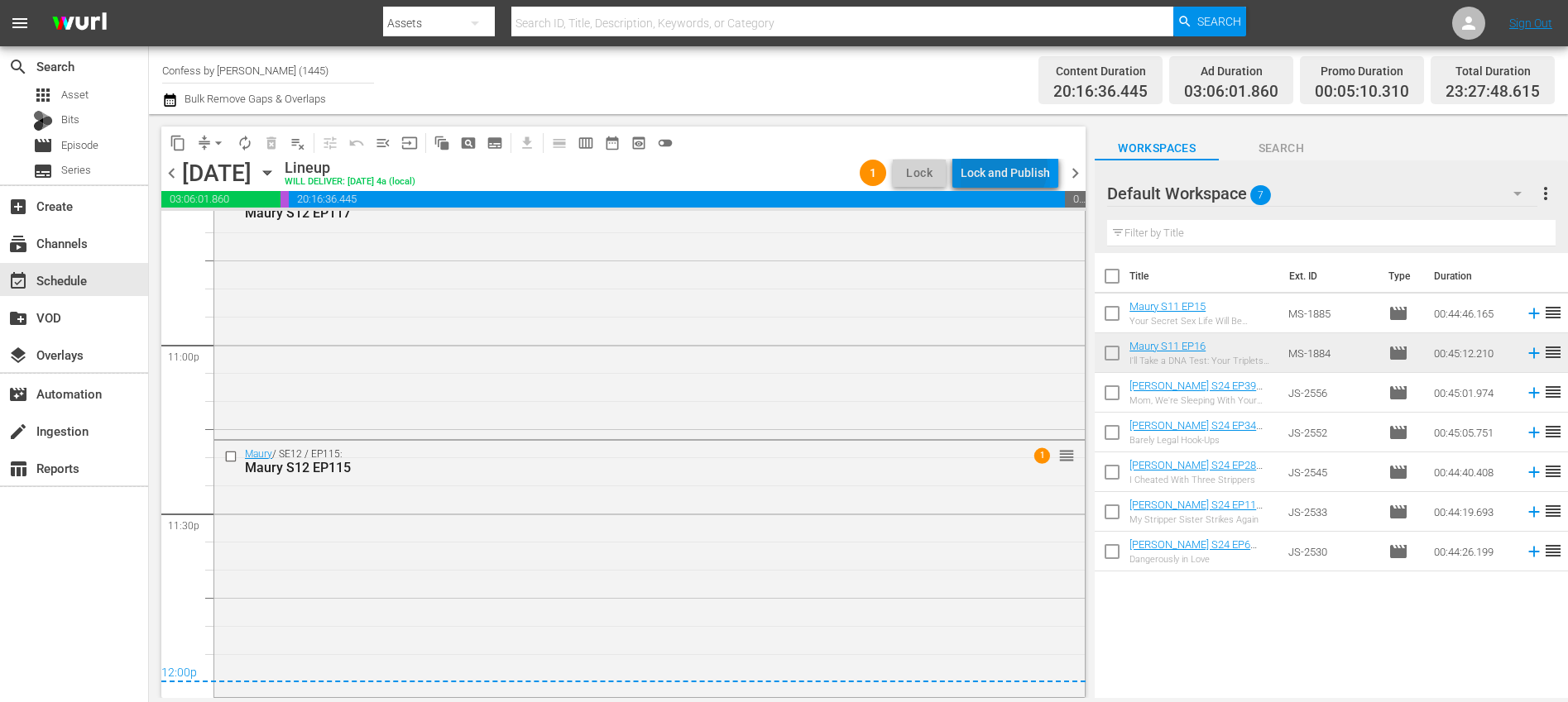
click at [1007, 168] on div "Lock and Publish" at bounding box center [1005, 172] width 89 height 30
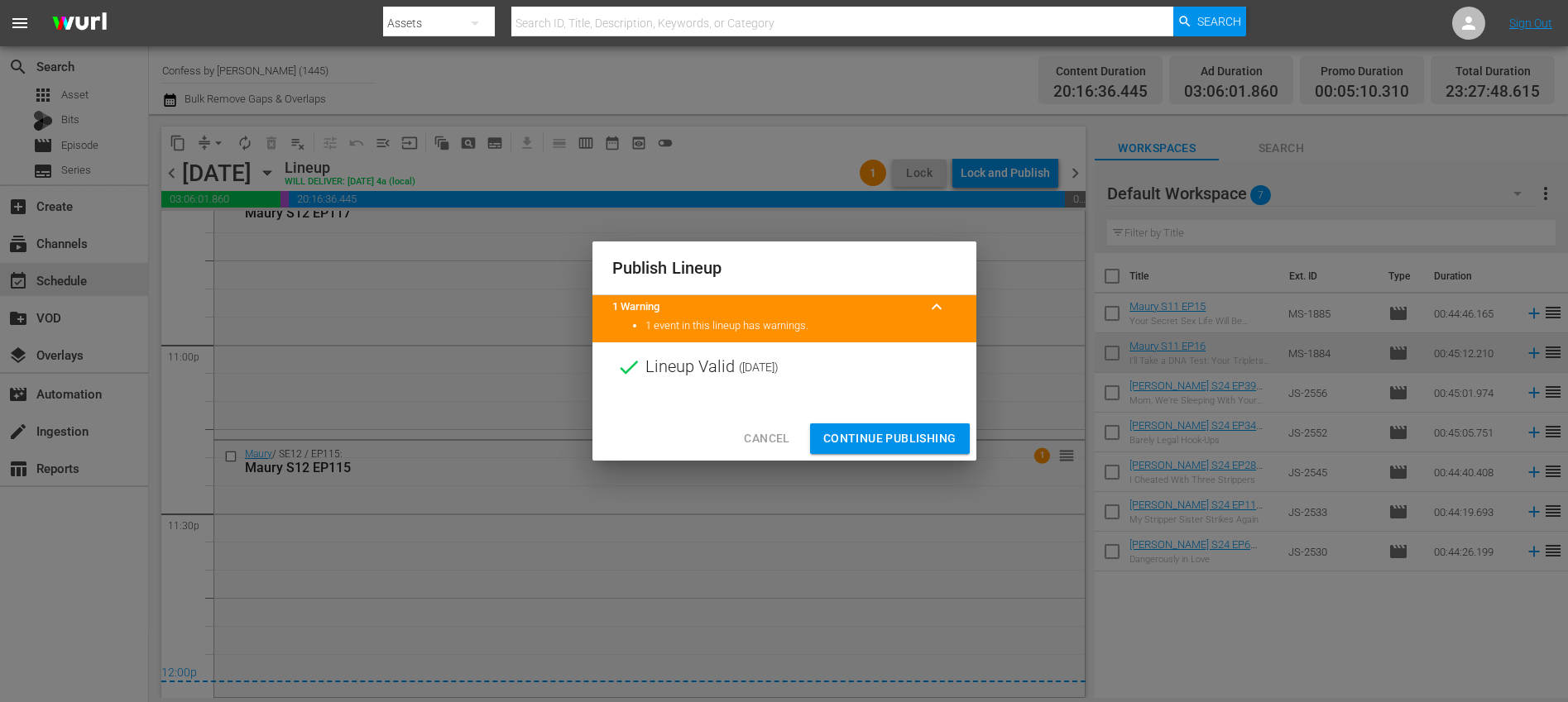
click at [851, 440] on span "Continue Publishing" at bounding box center [889, 439] width 133 height 20
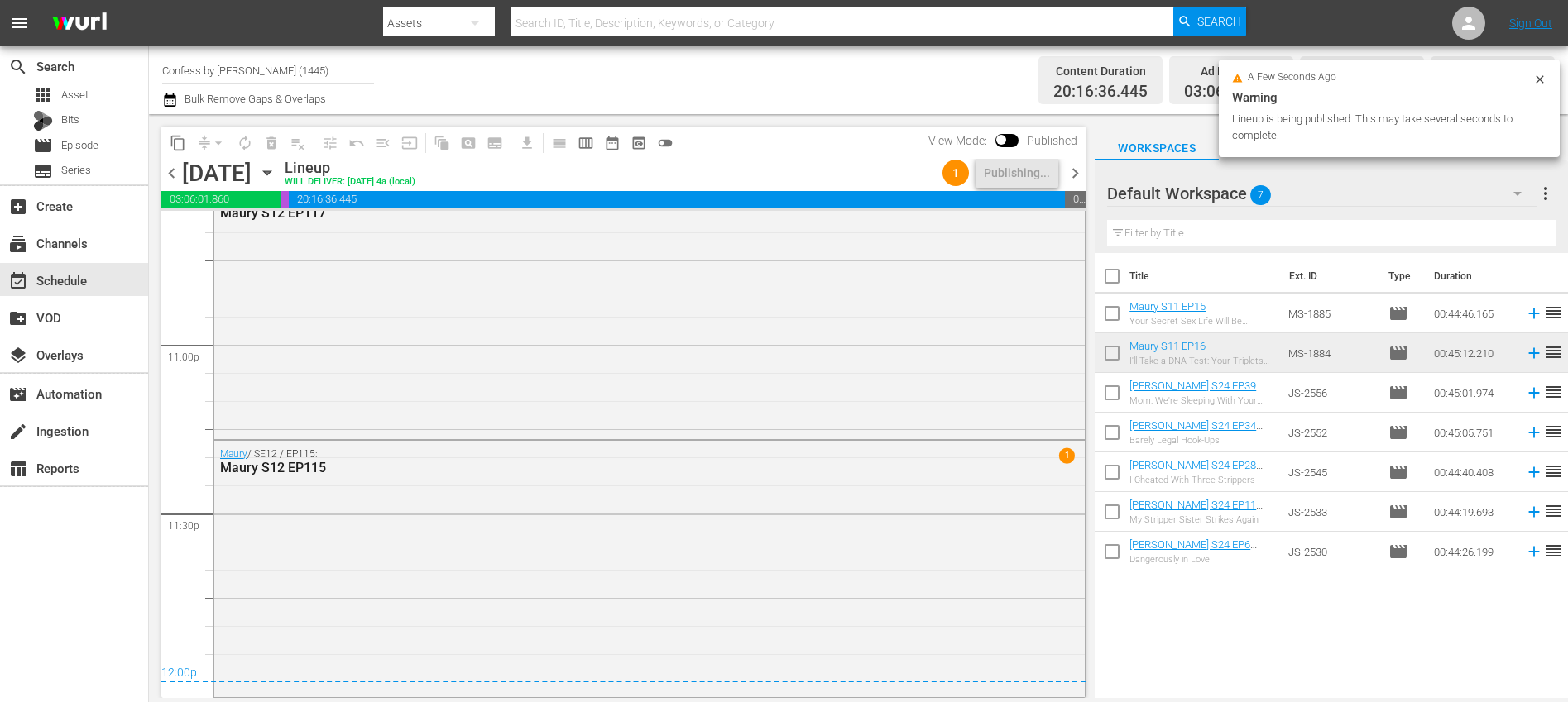
click at [178, 98] on icon "button" at bounding box center [170, 99] width 16 height 20
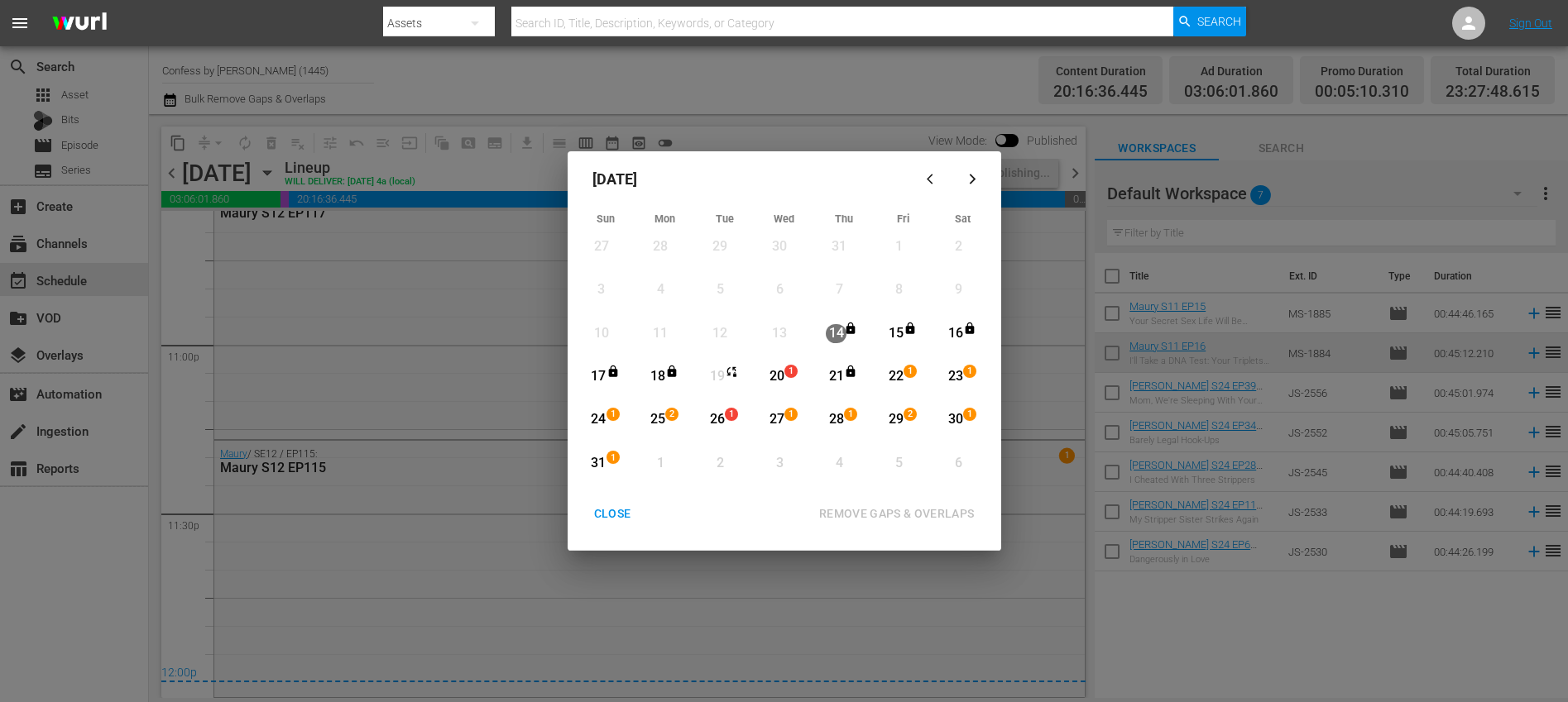
click at [781, 374] on div "20" at bounding box center [776, 377] width 20 height 19
click at [605, 460] on div "31" at bounding box center [599, 463] width 20 height 19
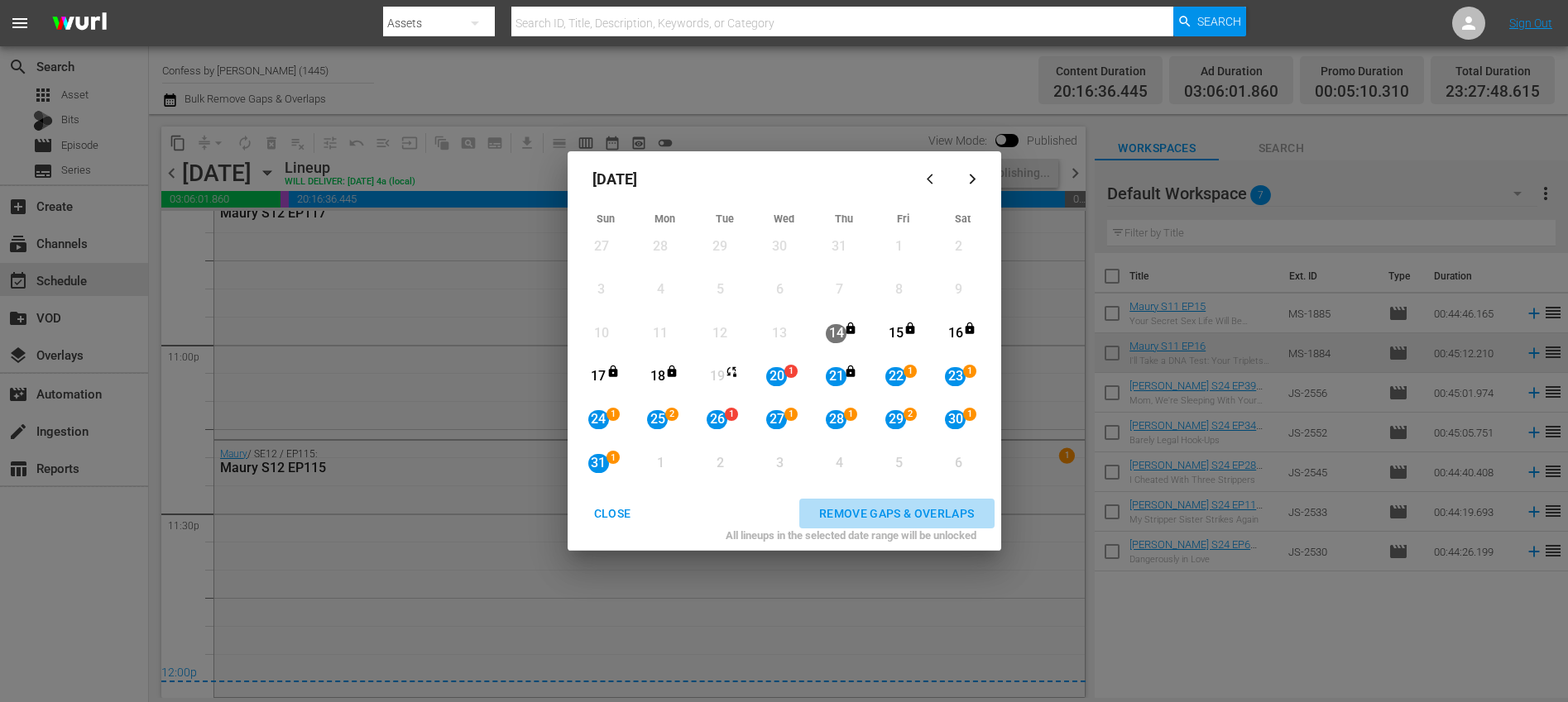
click at [869, 515] on div "REMOVE GAPS & OVERLAPS" at bounding box center [897, 514] width 182 height 20
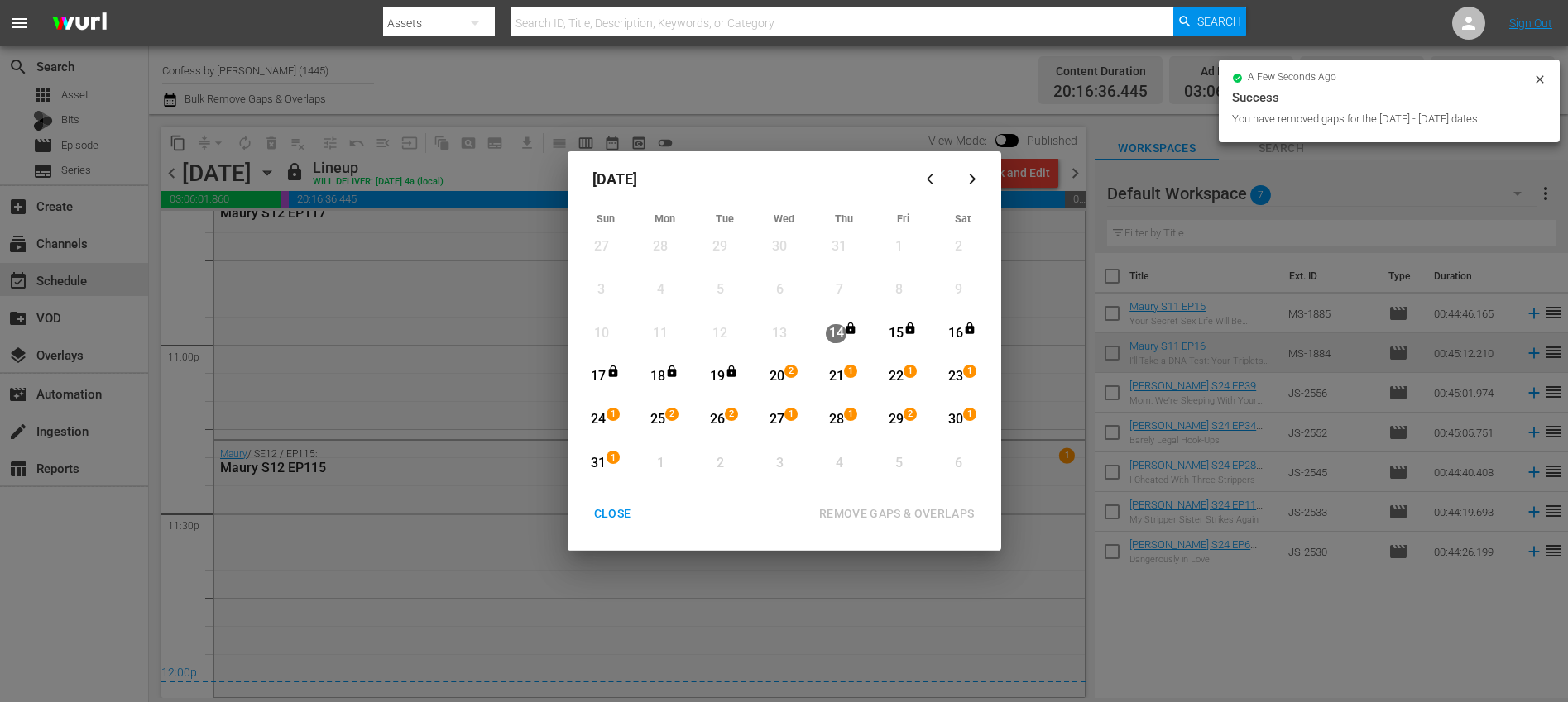
click at [625, 519] on div "CLOSE" at bounding box center [612, 514] width 64 height 20
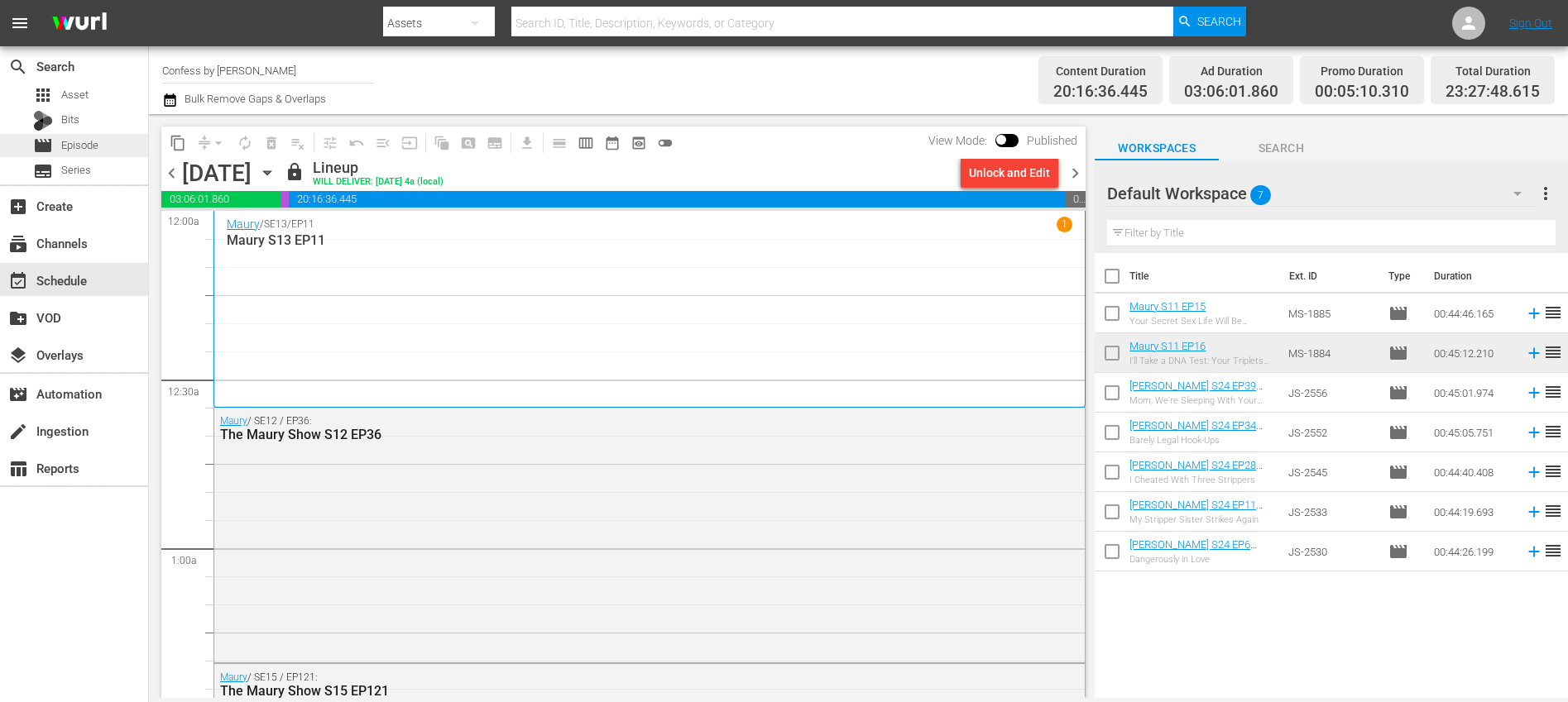
click at [97, 142] on span "Episode" at bounding box center [80, 145] width 37 height 16
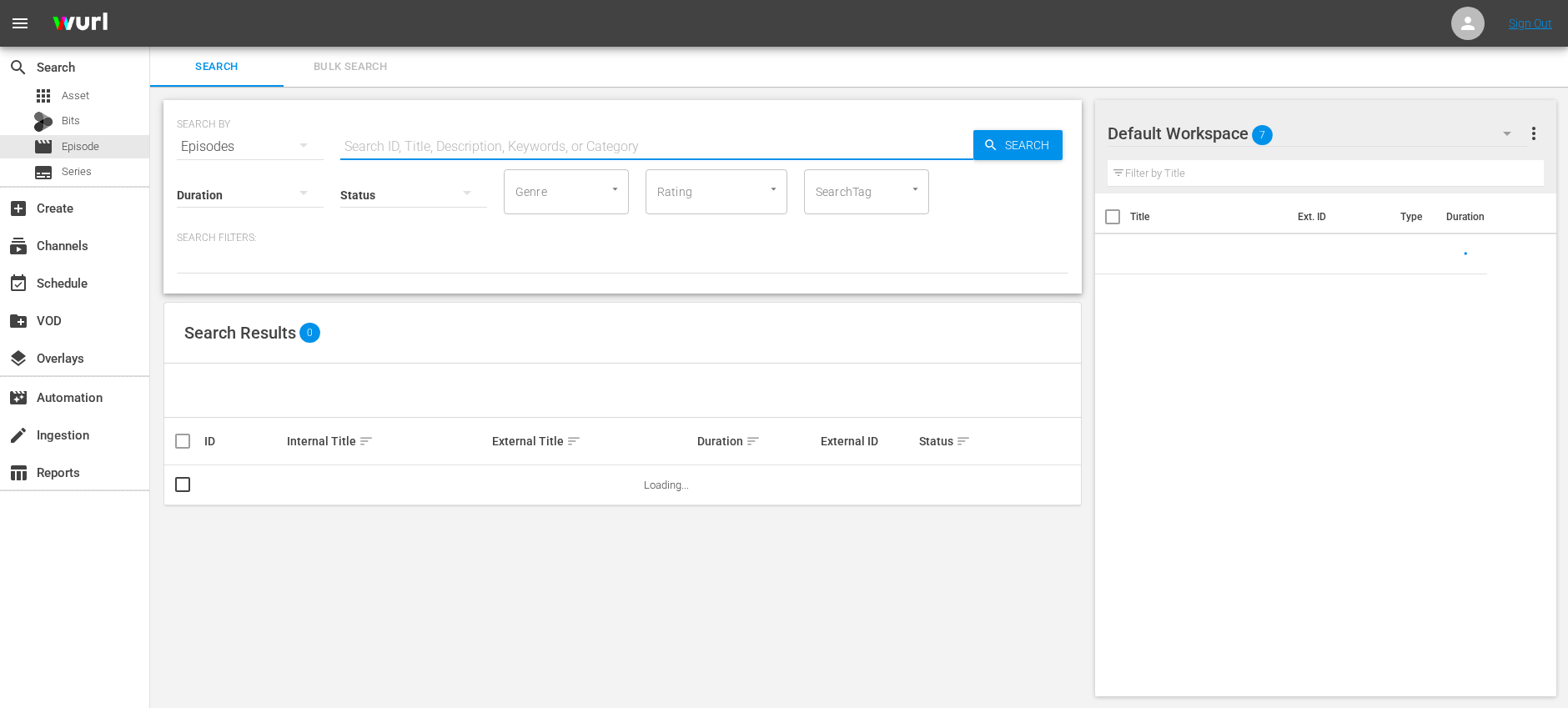
click at [548, 140] on input "text" at bounding box center [657, 146] width 633 height 40
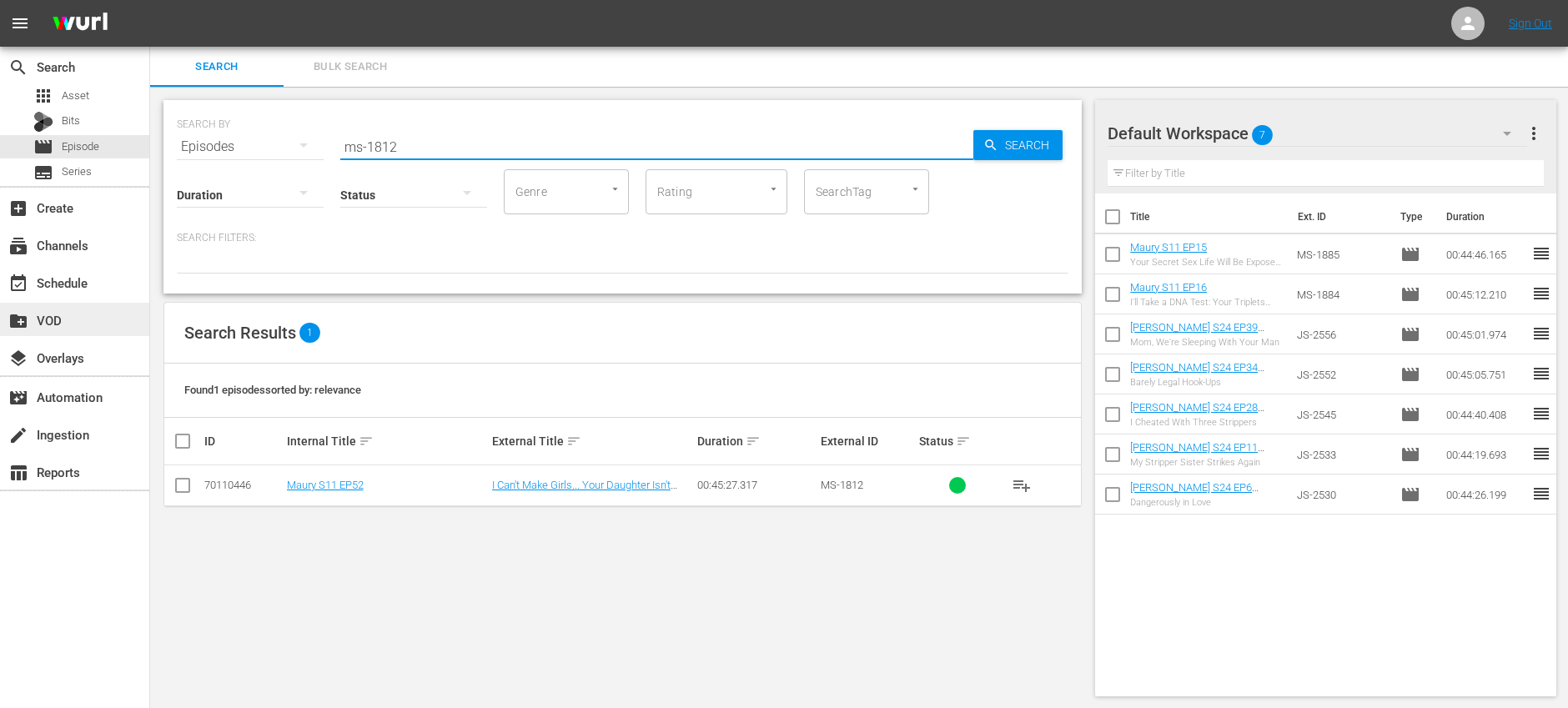
type input "ms-1812"
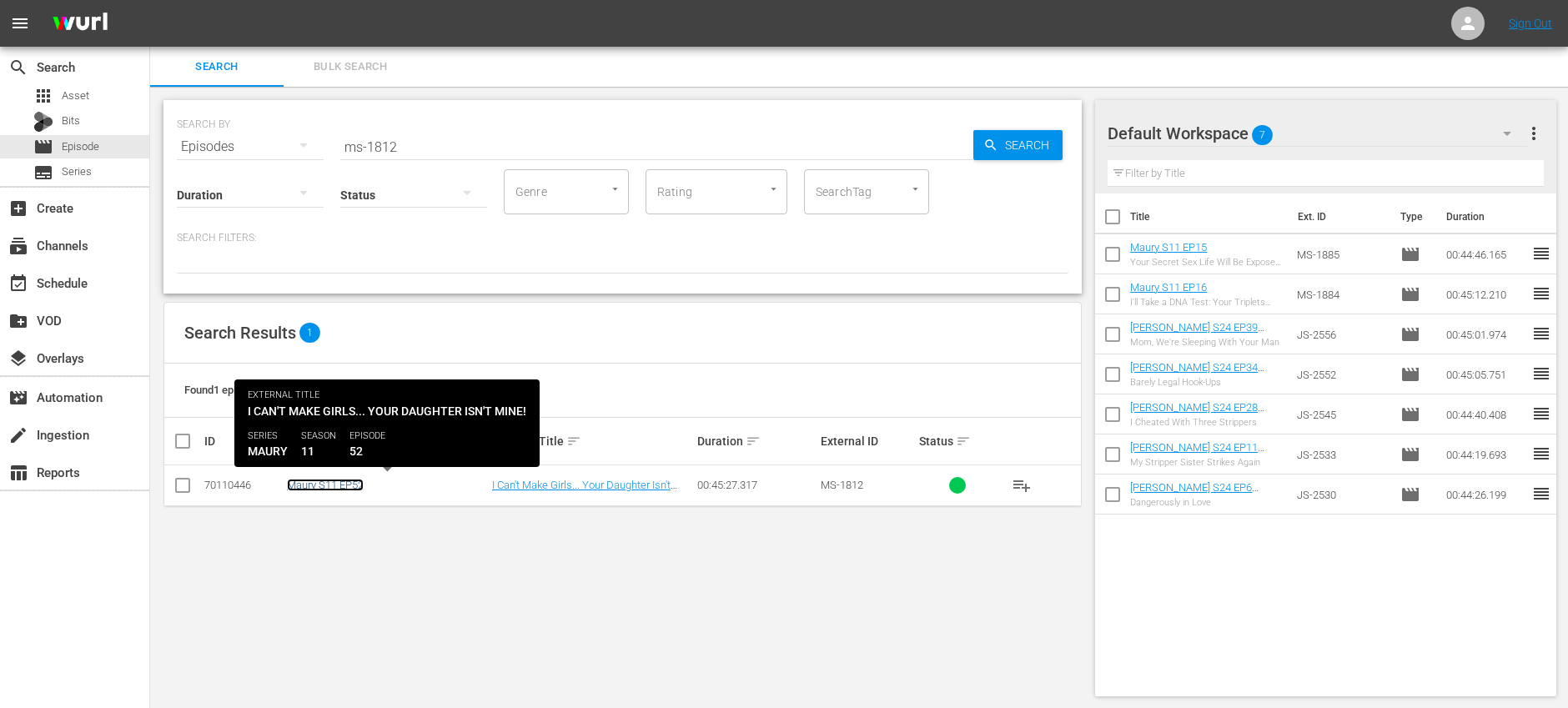
click at [354, 489] on link "Maury S11 EP52" at bounding box center [325, 485] width 77 height 13
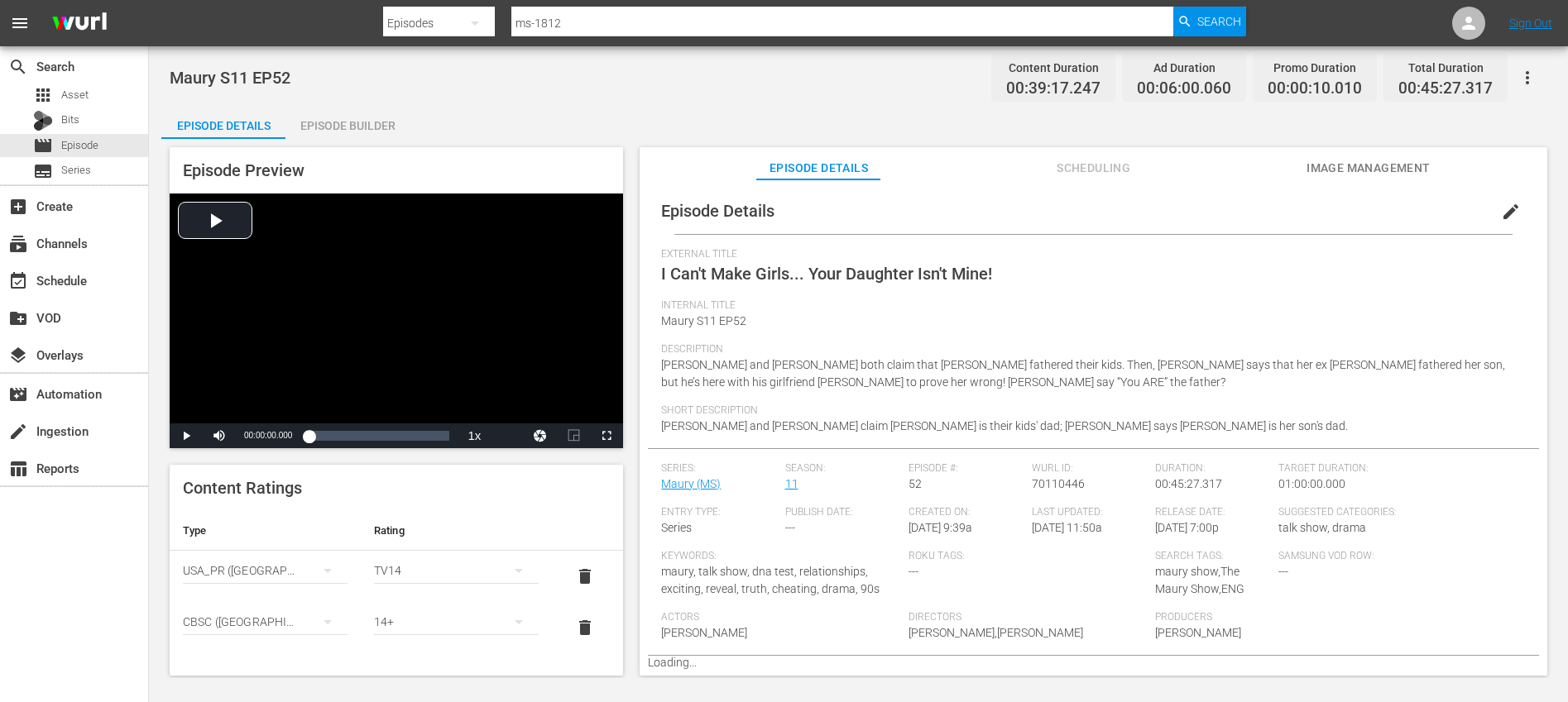
click at [1075, 170] on span "Scheduling" at bounding box center [1094, 168] width 124 height 20
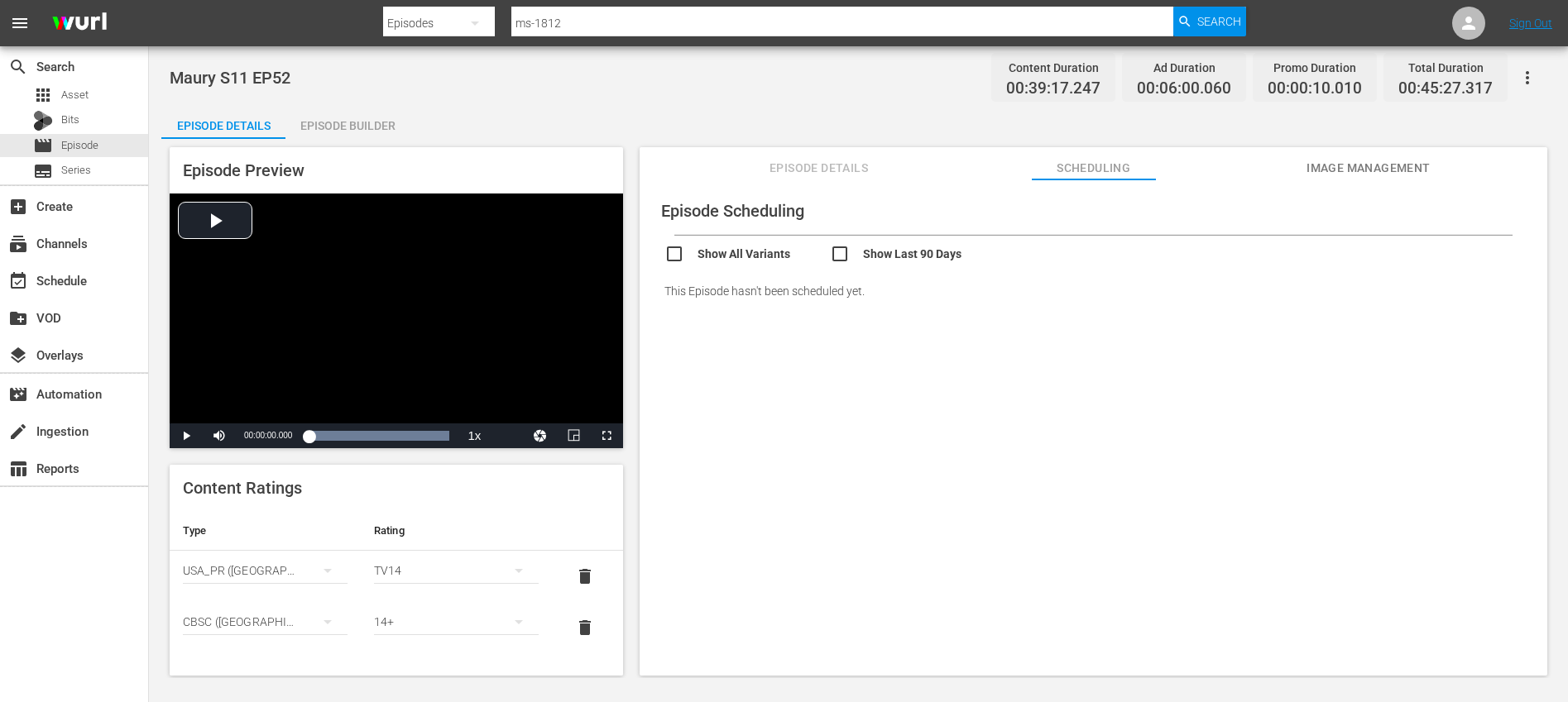
click at [1531, 73] on icon "button" at bounding box center [1527, 77] width 20 height 20
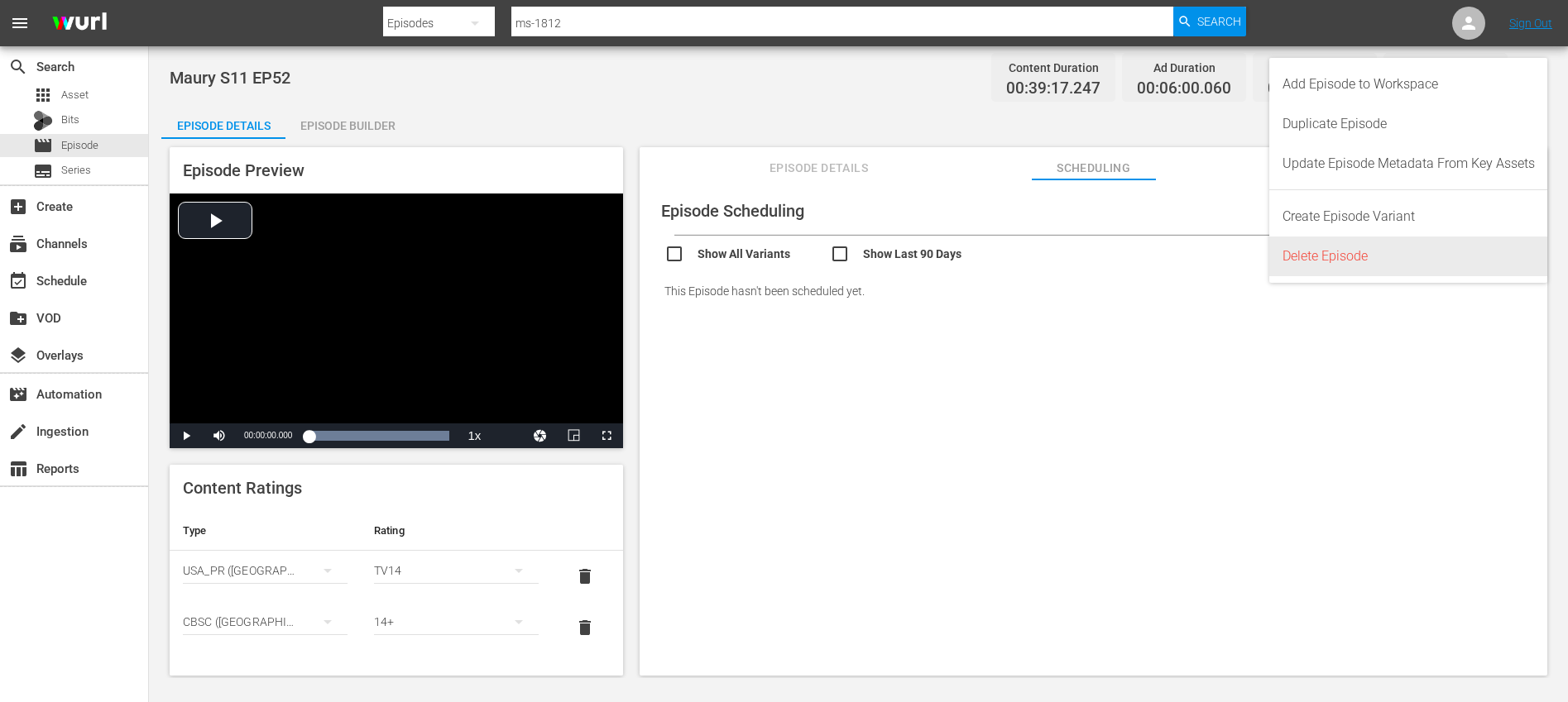
click at [1340, 252] on div "Delete Episode" at bounding box center [1408, 256] width 252 height 40
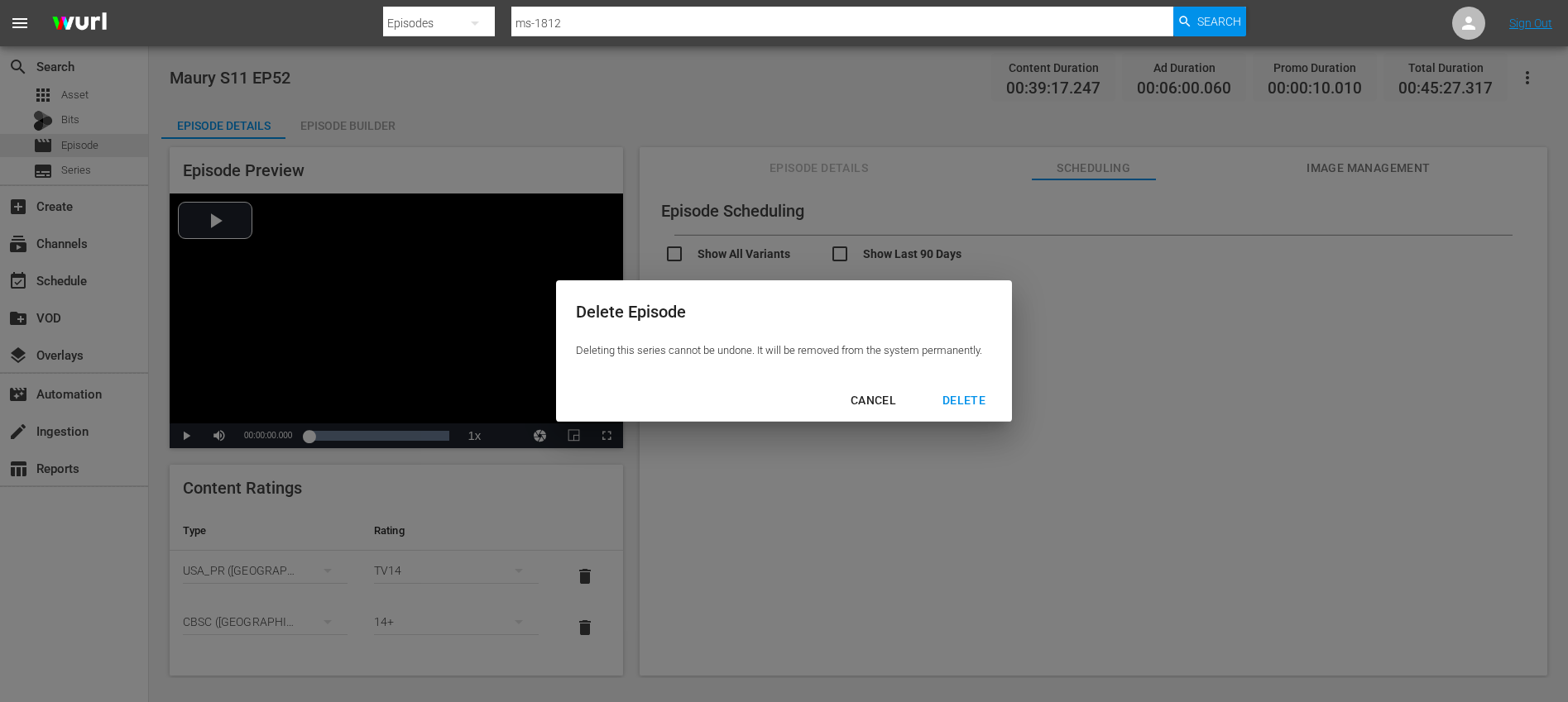
click at [962, 400] on div "DELETE" at bounding box center [964, 401] width 70 height 20
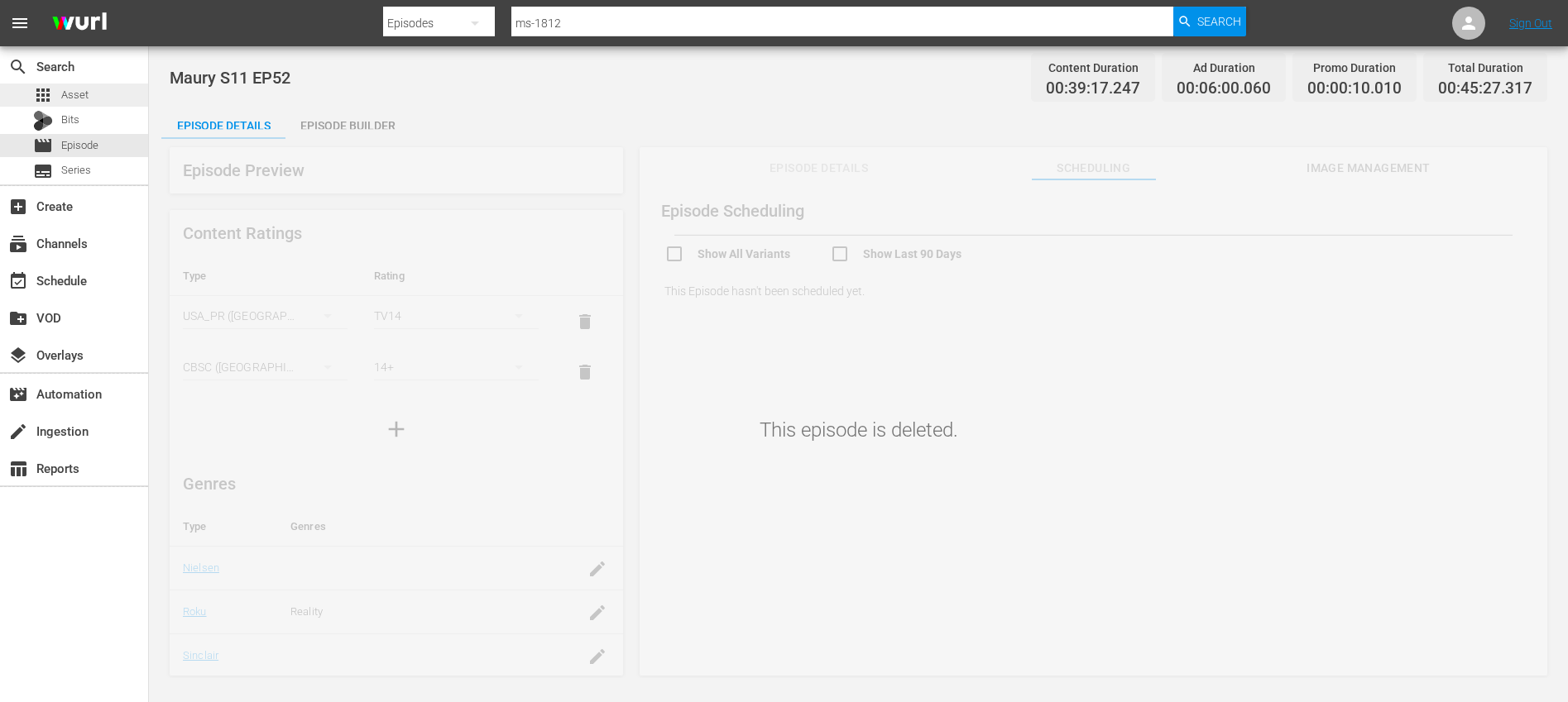
click at [99, 96] on div "apps Asset" at bounding box center [74, 94] width 148 height 23
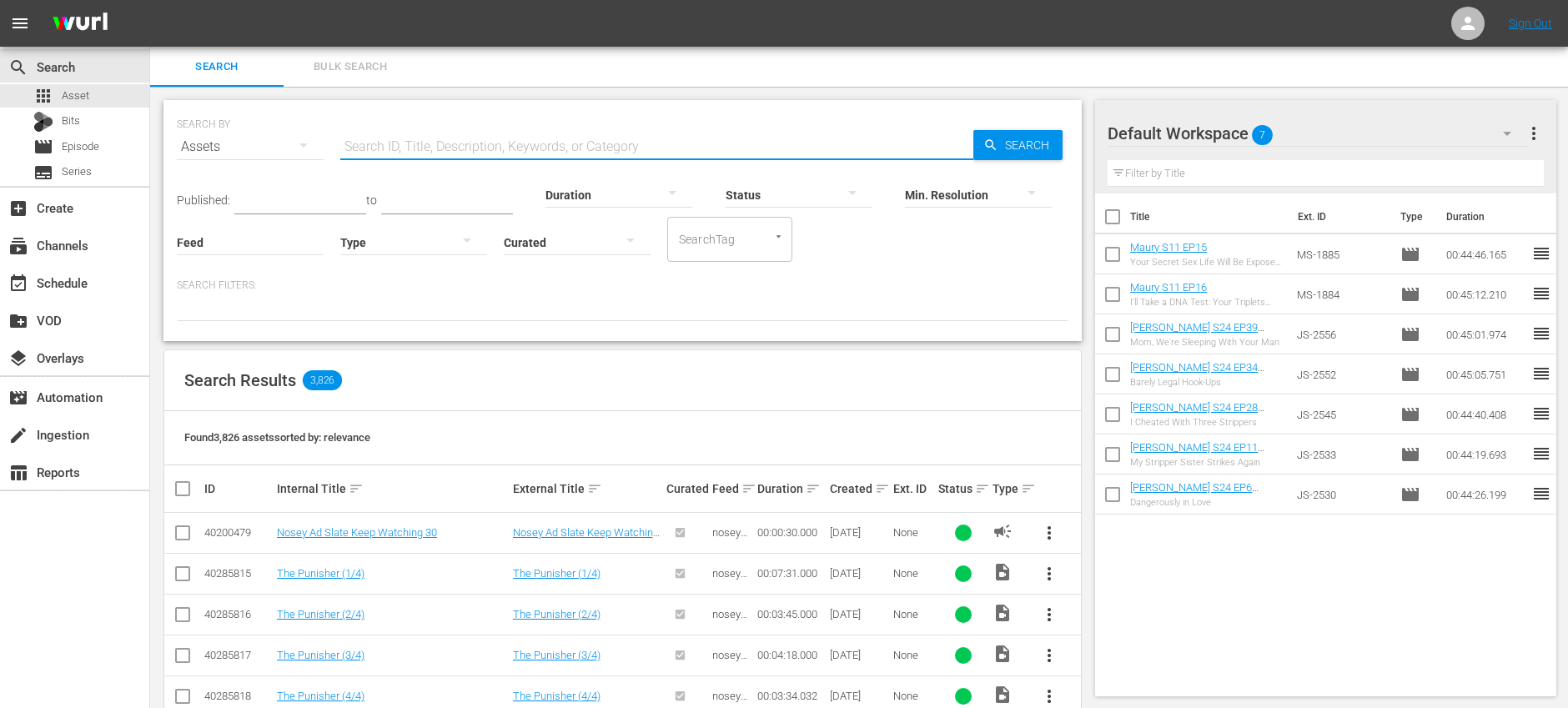
click at [478, 133] on input "text" at bounding box center [657, 146] width 633 height 40
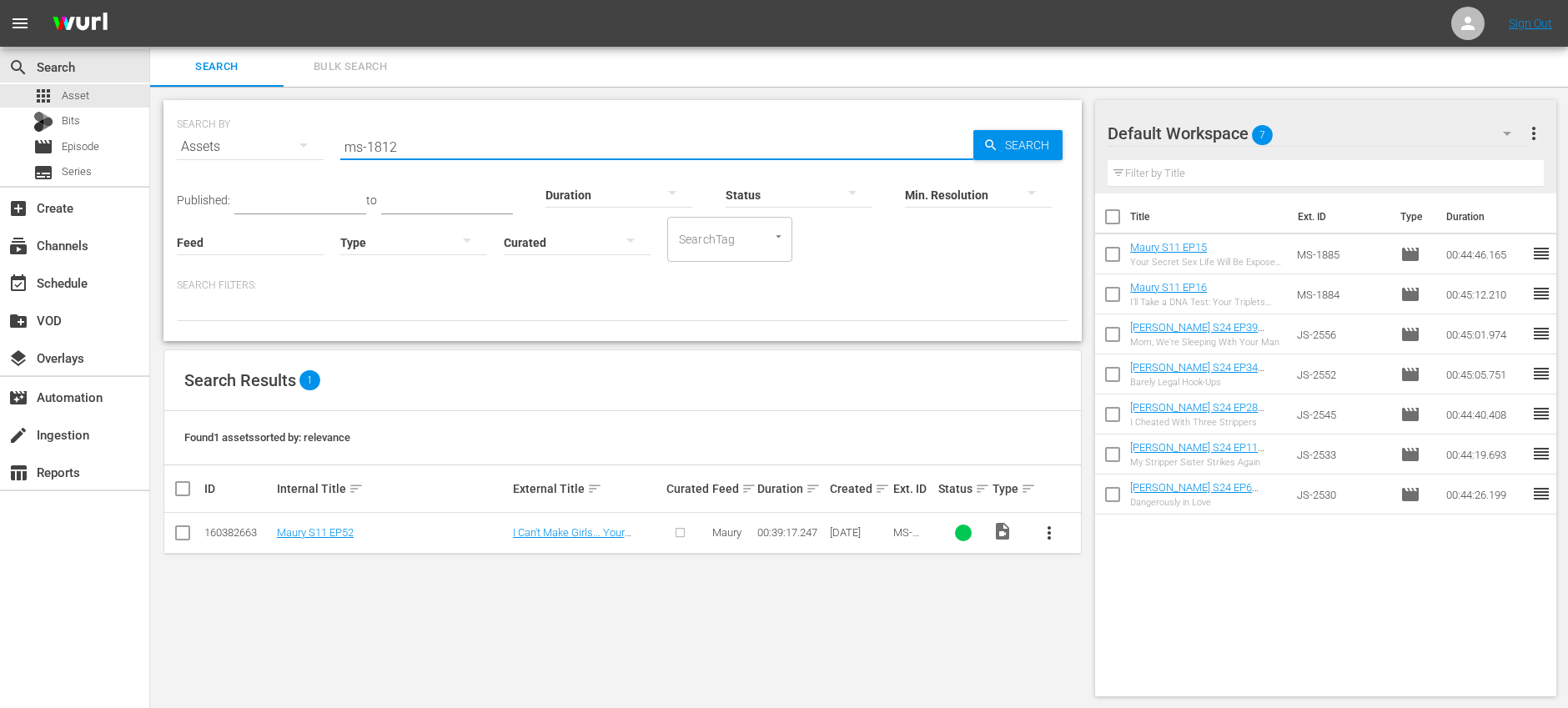
type input "ms-1812"
click at [184, 535] on input "checkbox" at bounding box center [182, 536] width 20 height 20
checkbox input "true"
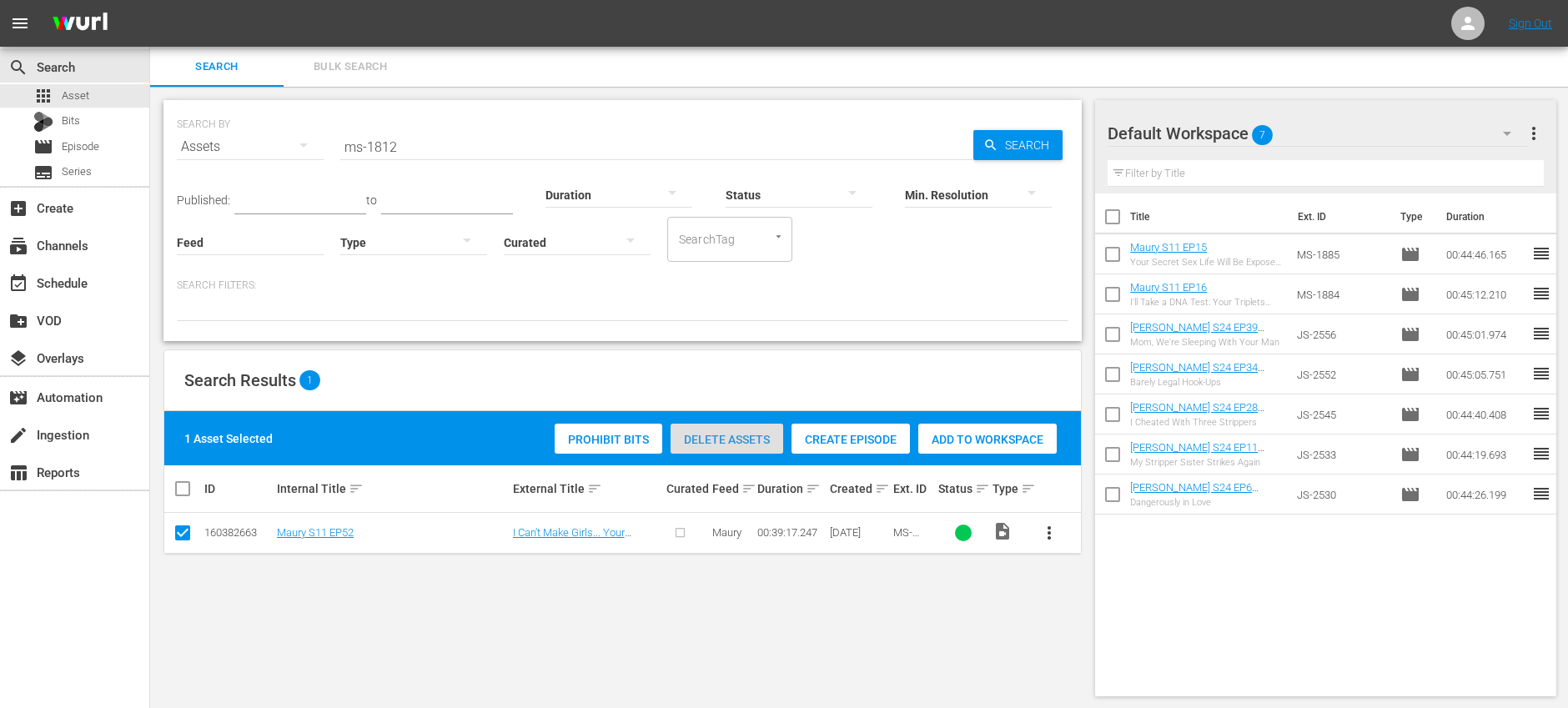
click at [711, 433] on span "Delete Assets" at bounding box center [727, 440] width 113 height 14
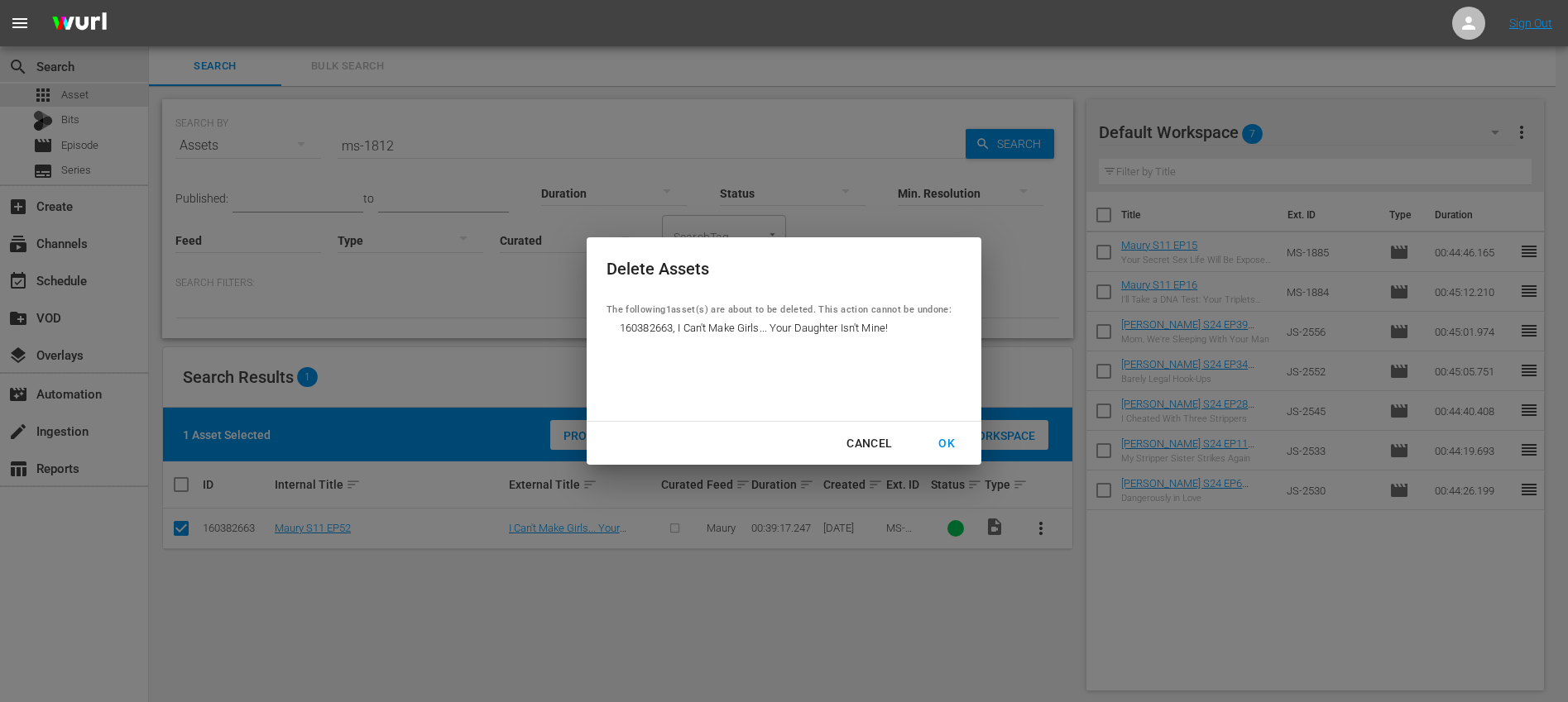
click at [937, 441] on div "OK" at bounding box center [946, 444] width 43 height 20
